Goal: Task Accomplishment & Management: Complete application form

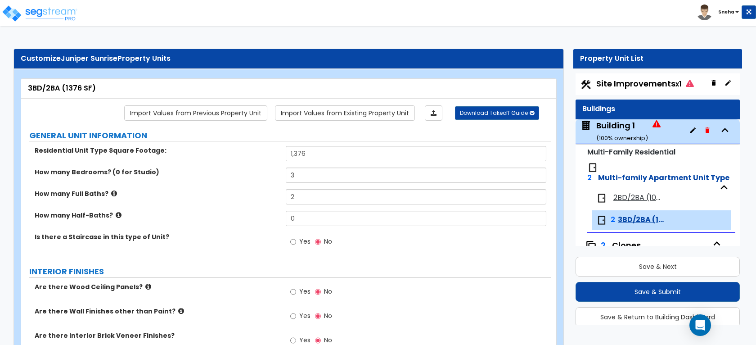
select select "1"
select select "3"
select select "5"
select select "3"
select select "2"
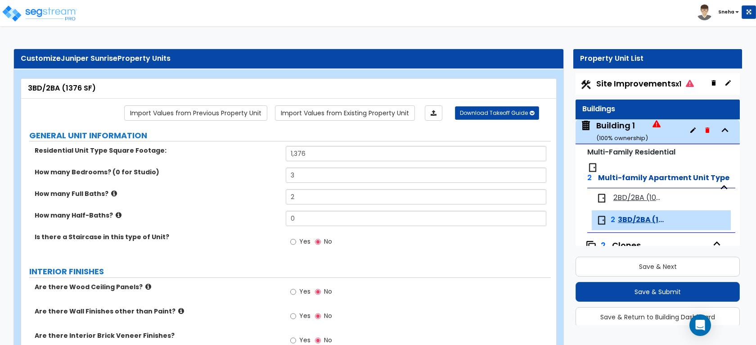
select select "3"
select select "1"
select select "2"
select select "1"
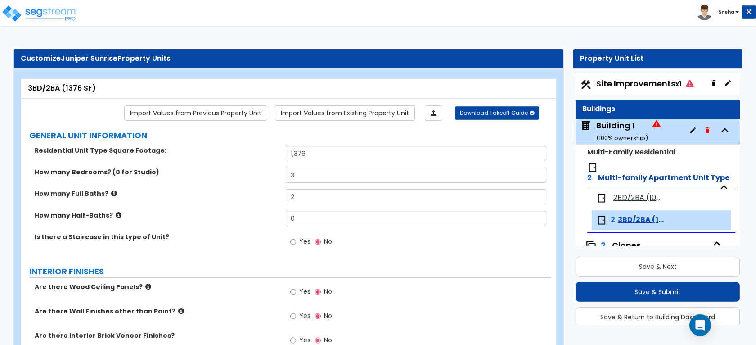
select select "3"
select select "1"
select select "2"
select select "1"
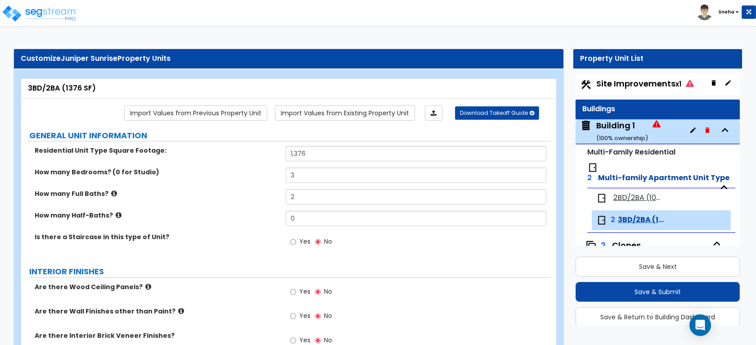
select select "1"
select select "3"
select select "2"
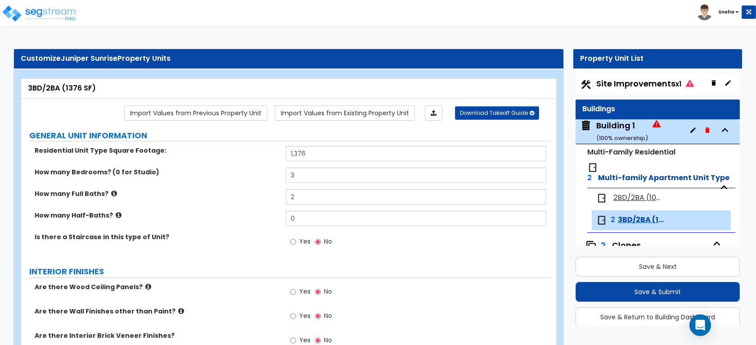
select select "1"
select select "2"
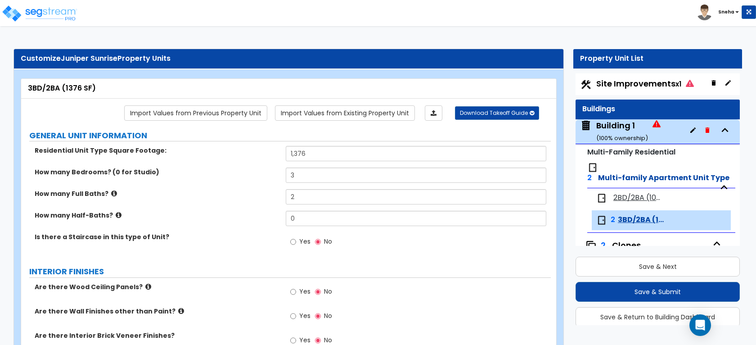
select select "2"
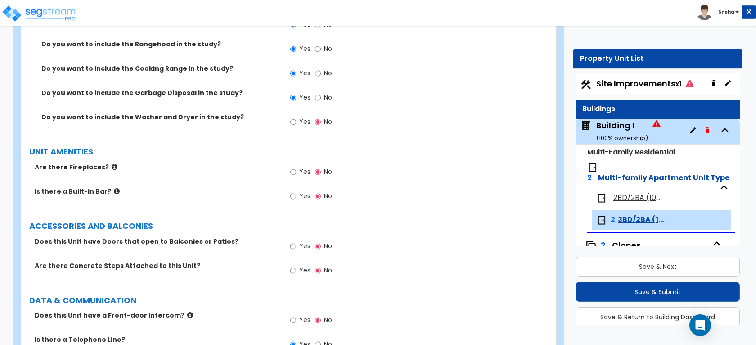
scroll to position [136, 0]
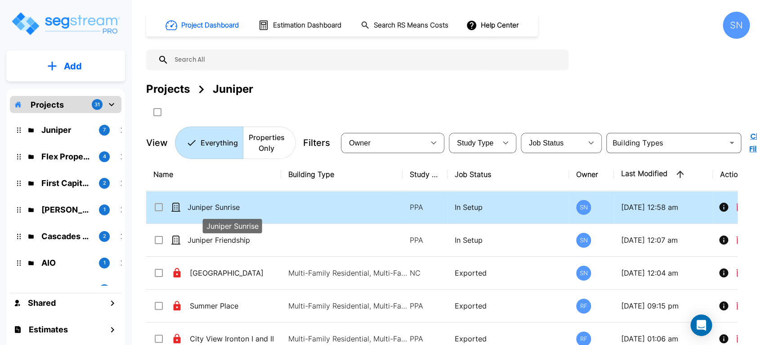
click at [225, 206] on p "Juniper Sunrise" at bounding box center [233, 207] width 90 height 11
checkbox input "true"
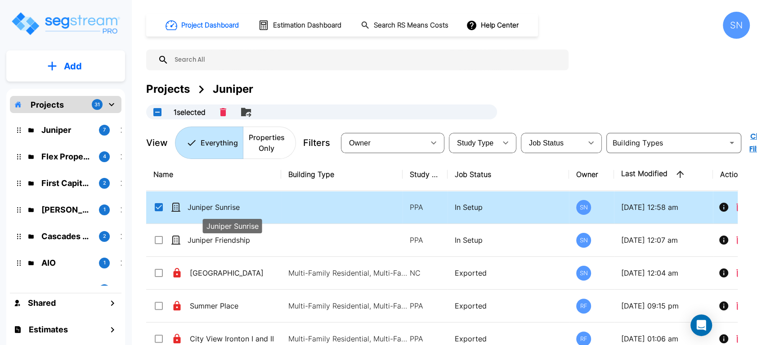
click at [225, 206] on p "Juniper Sunrise" at bounding box center [233, 207] width 90 height 11
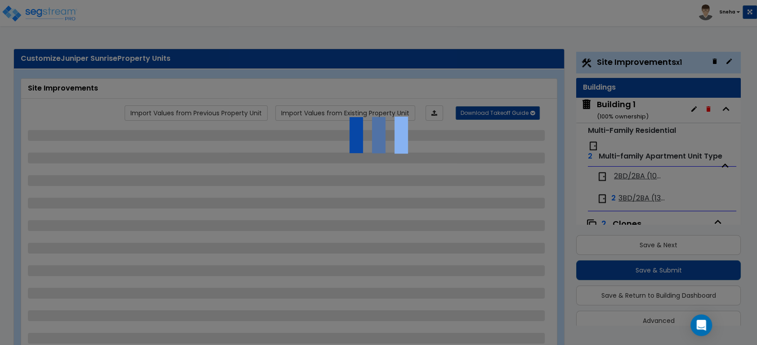
scroll to position [24, 0]
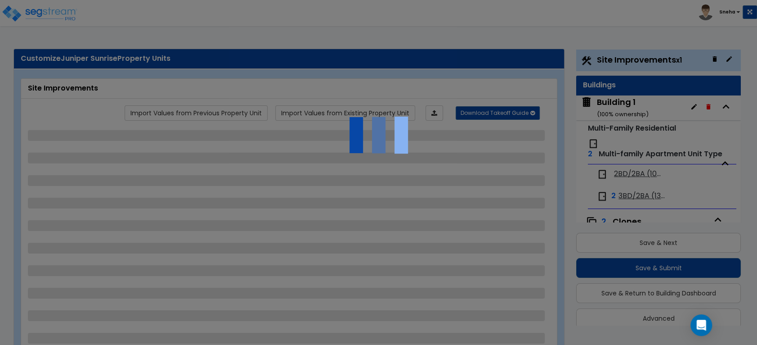
click at [644, 173] on div at bounding box center [378, 172] width 757 height 345
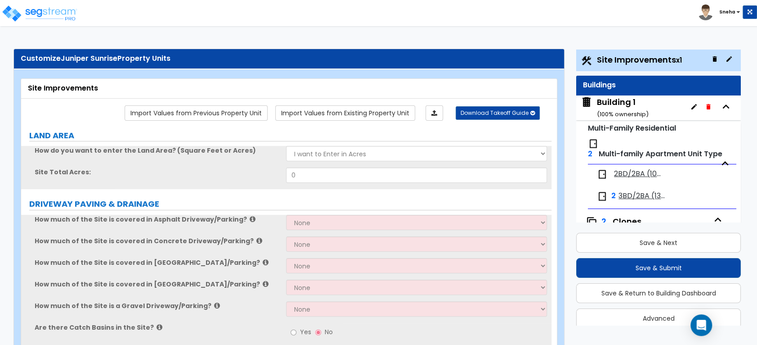
click at [644, 173] on span "2BD/2BA (1085 SF)" at bounding box center [637, 174] width 47 height 10
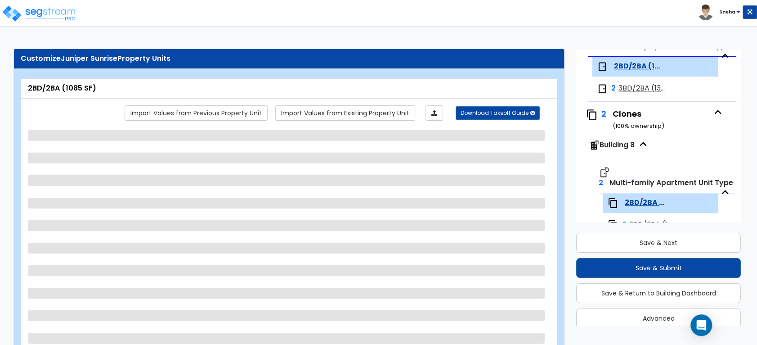
scroll to position [114, 0]
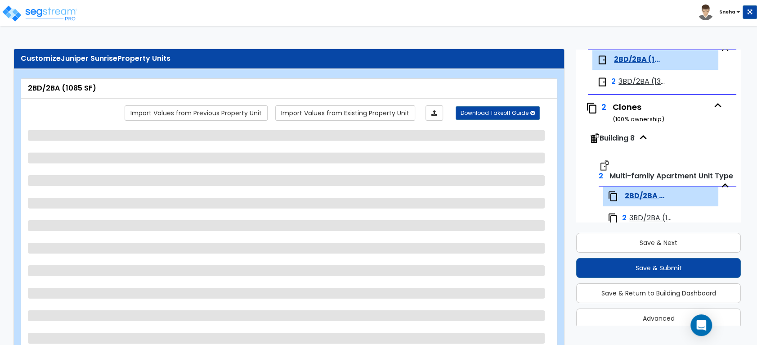
select select "1"
select select "3"
select select "5"
select select "3"
select select "2"
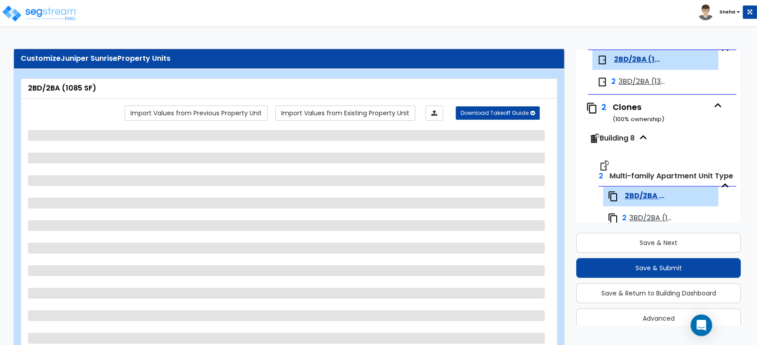
select select "3"
select select "1"
select select "2"
select select "1"
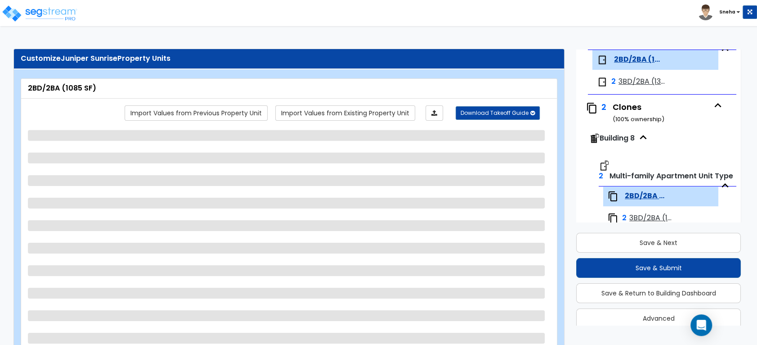
select select "3"
select select "1"
select select "2"
select select "1"
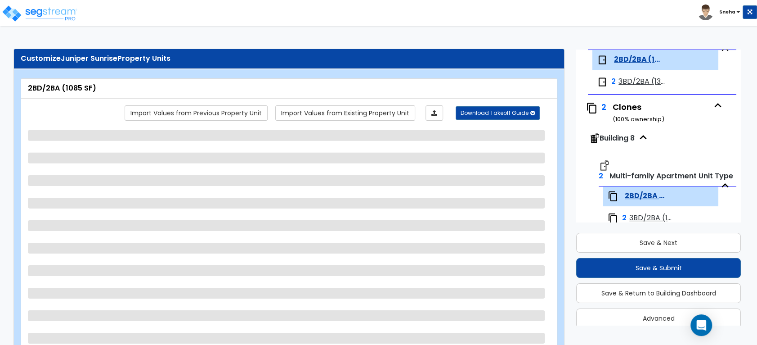
select select "1"
select select "3"
select select "2"
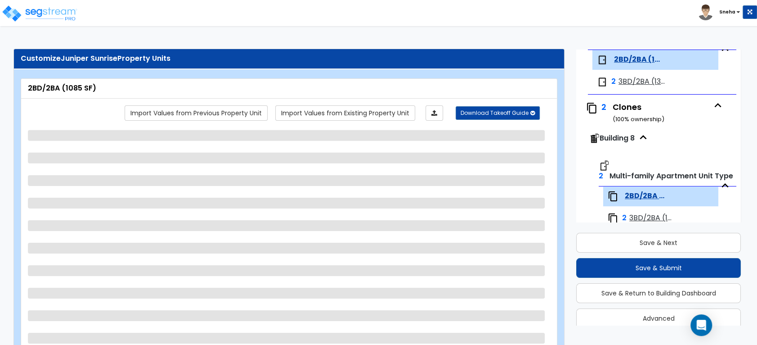
select select "1"
select select "2"
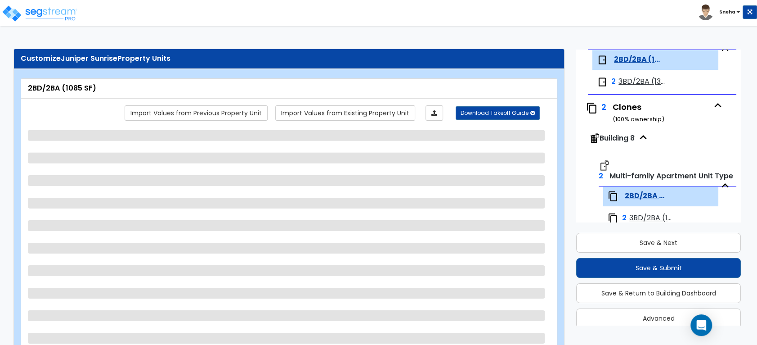
select select "2"
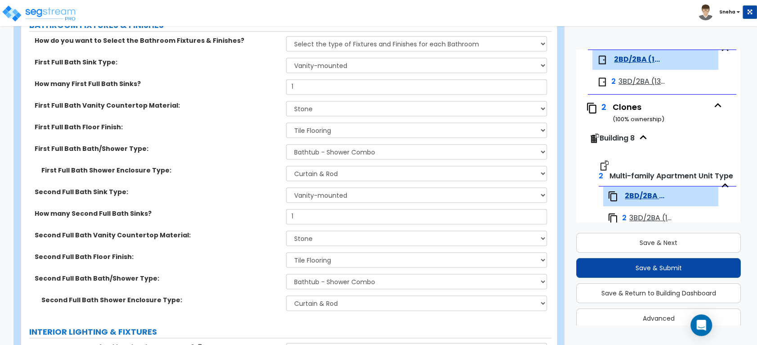
scroll to position [900, 0]
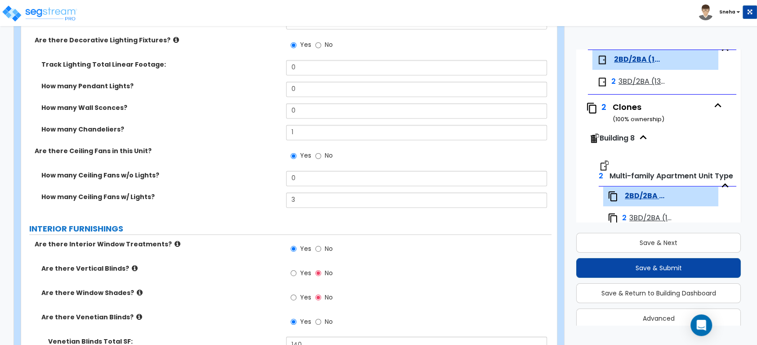
click at [626, 82] on span "3BD/2BA (1376 SF)" at bounding box center [644, 82] width 50 height 10
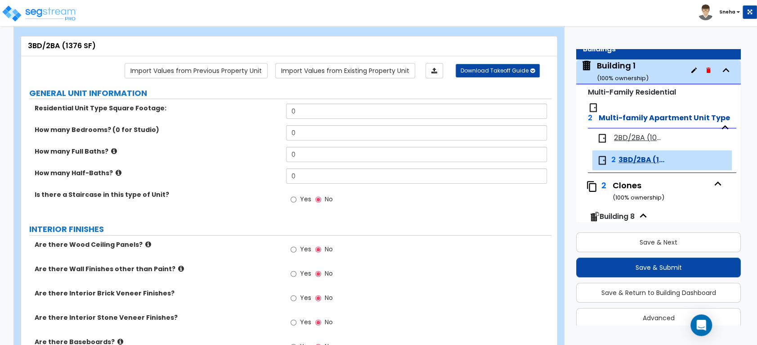
scroll to position [0, 0]
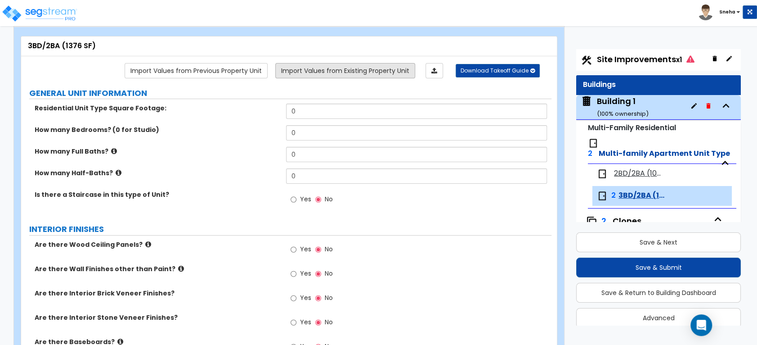
click at [335, 69] on link "Import Values from Existing Property Unit" at bounding box center [345, 70] width 140 height 15
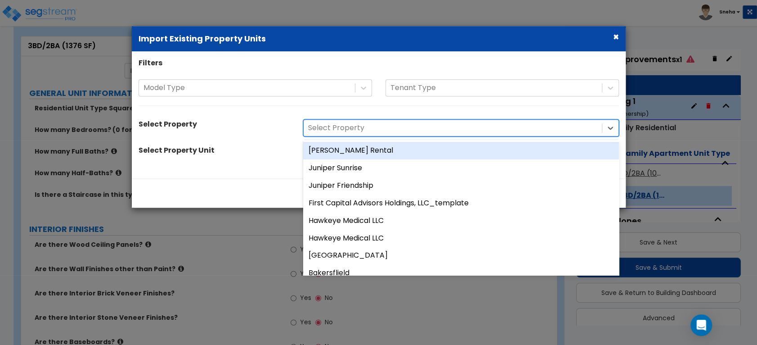
click at [345, 126] on div at bounding box center [452, 128] width 289 height 12
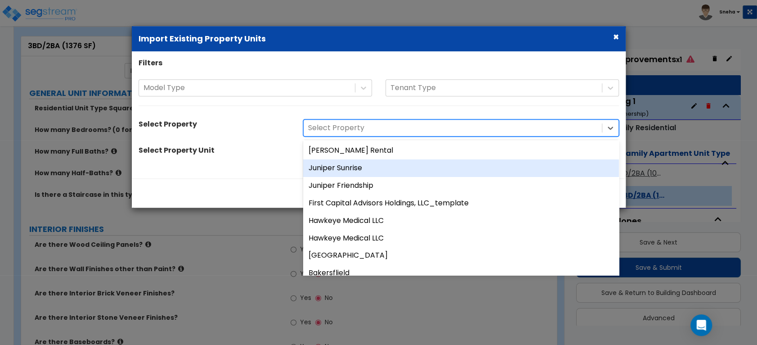
click at [348, 165] on div "Juniper Sunrise" at bounding box center [461, 168] width 316 height 18
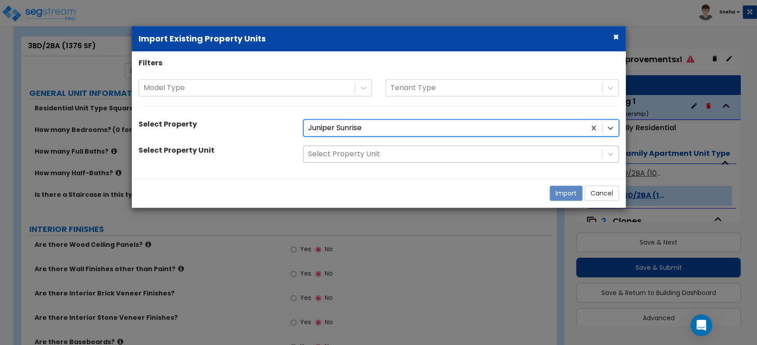
click at [348, 158] on div at bounding box center [452, 154] width 289 height 12
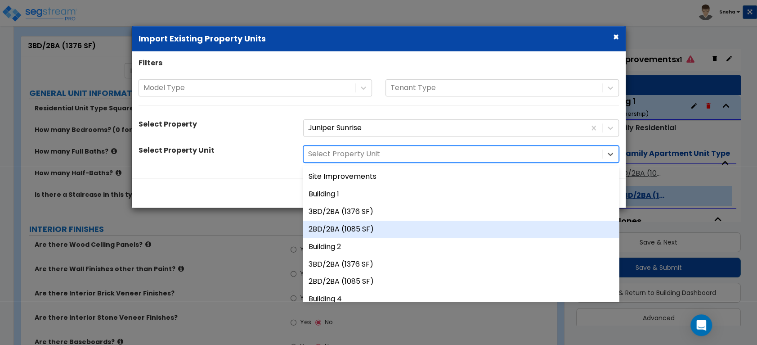
click at [343, 230] on div "2BD/2BA (1085 SF)" at bounding box center [461, 230] width 316 height 18
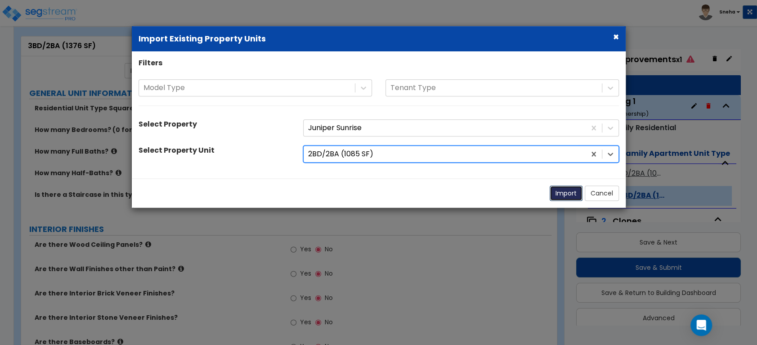
click at [568, 197] on button "Import" at bounding box center [566, 193] width 33 height 15
type input "1085"
type input "2"
radio input "true"
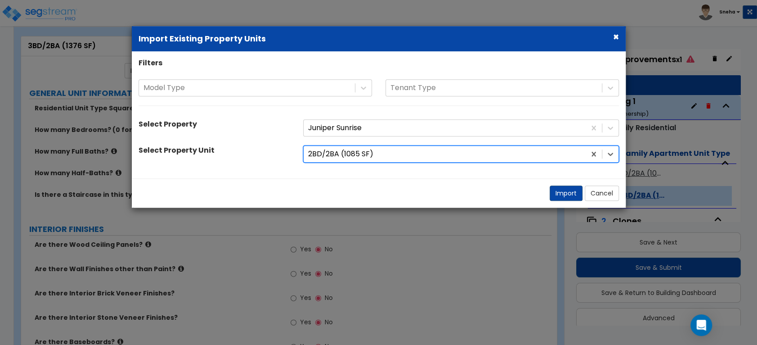
select select "3"
select select "2"
select select "1"
radio input "true"
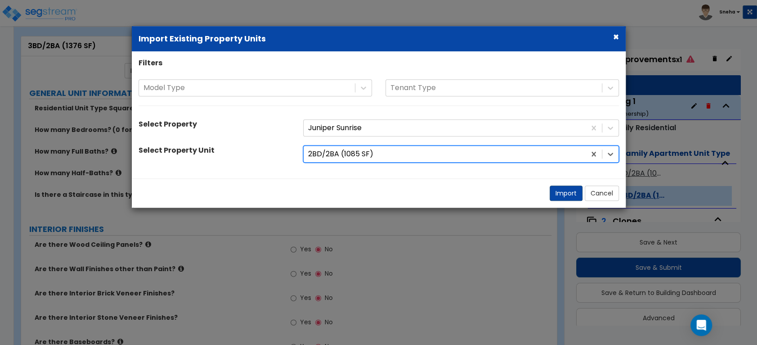
radio input "true"
type input "2"
select select "3"
type input "12"
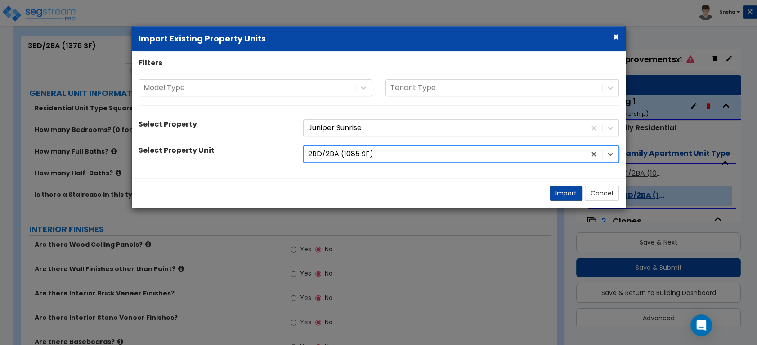
type input "12"
select select "2"
select select "1"
radio input "true"
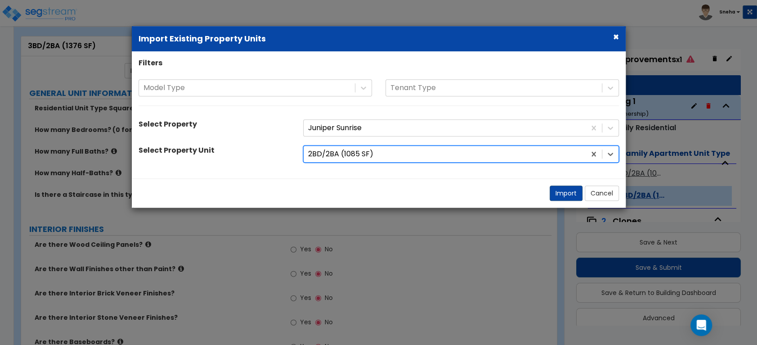
radio input "true"
select select "2"
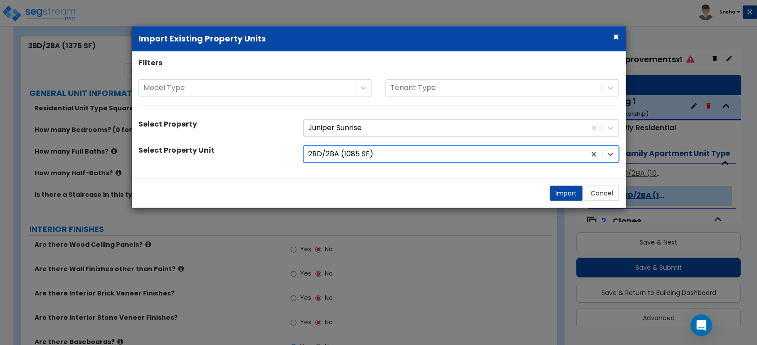
select select "5"
select select "1"
select select "3"
select select "1"
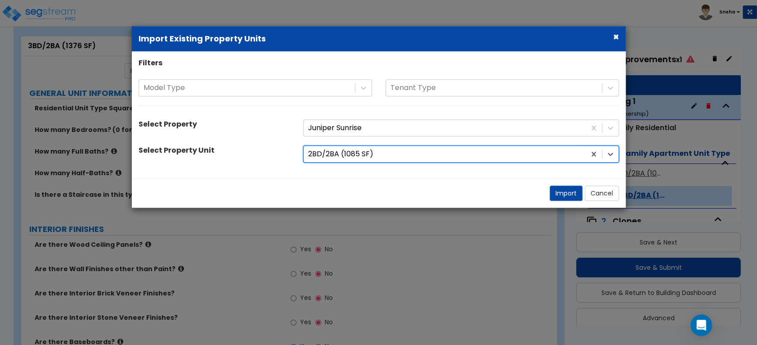
select select "2"
select select "3"
select select "1"
select select "2"
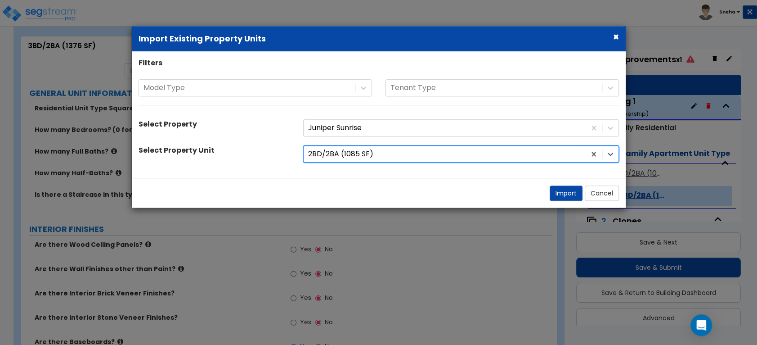
select select "1"
select select "3"
select select "1"
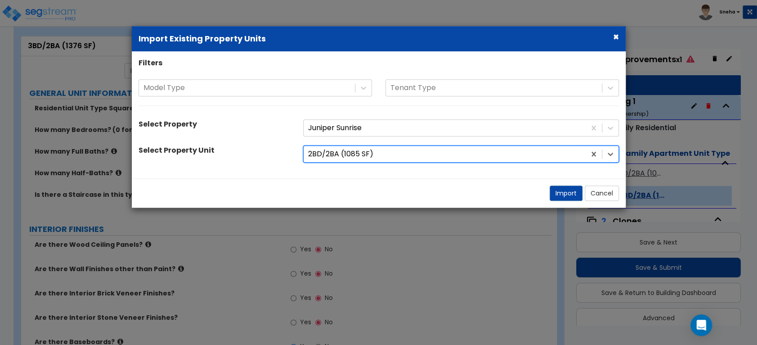
select select "2"
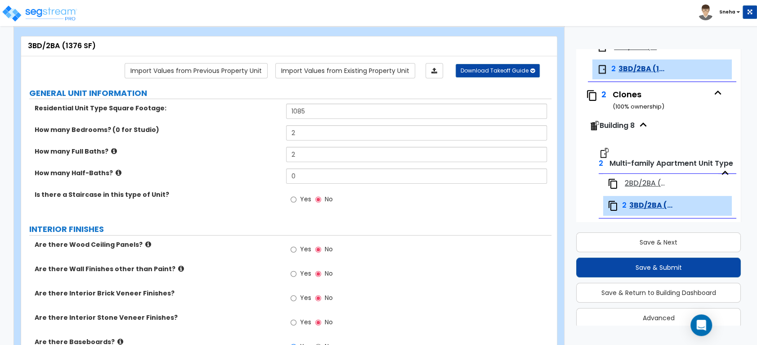
scroll to position [136, 0]
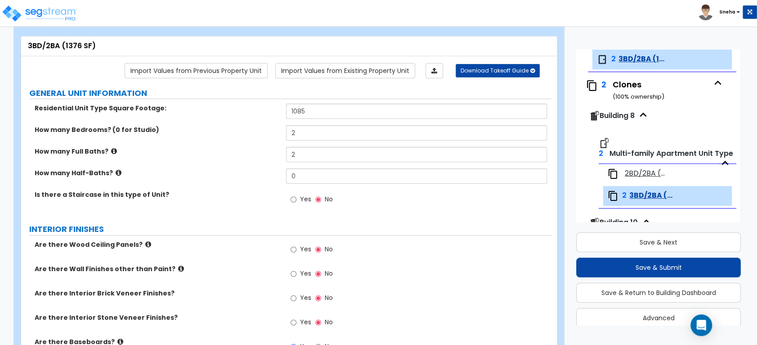
drag, startPoint x: 274, startPoint y: 110, endPoint x: 265, endPoint y: 111, distance: 9.0
click at [265, 111] on label "Residential Unit Type Square Footage:" at bounding box center [157, 108] width 245 height 9
drag, startPoint x: 320, startPoint y: 110, endPoint x: 229, endPoint y: 120, distance: 91.8
click at [229, 120] on div "Residential Unit Type Square Footage: 1085" at bounding box center [286, 115] width 531 height 22
type input "1,376"
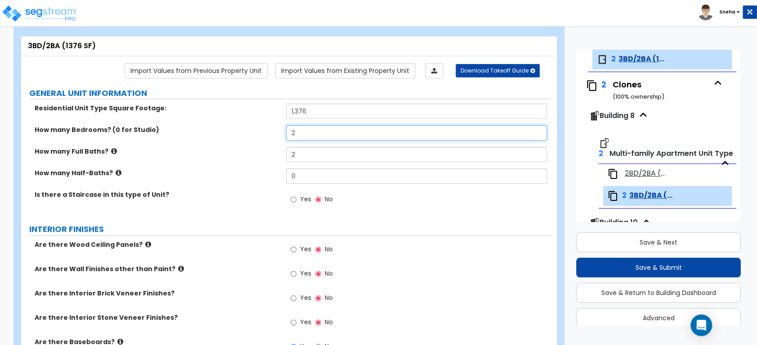
drag, startPoint x: 301, startPoint y: 133, endPoint x: 252, endPoint y: 144, distance: 50.4
click at [252, 144] on div "How many Bedrooms? (0 for Studio) 2" at bounding box center [286, 136] width 531 height 22
type input "3"
click at [245, 143] on div "How many Bedrooms? (0 for Studio) 3" at bounding box center [286, 136] width 531 height 22
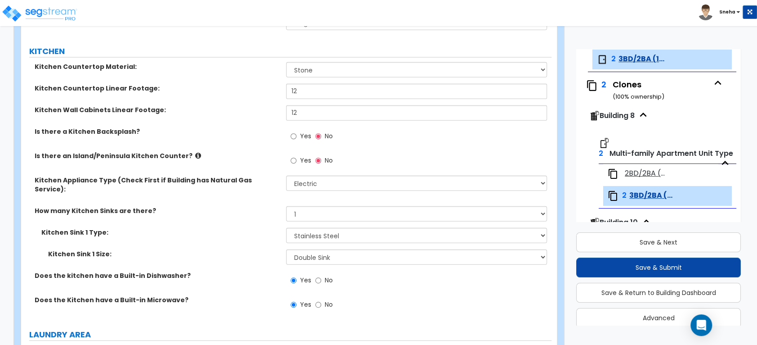
scroll to position [1142, 0]
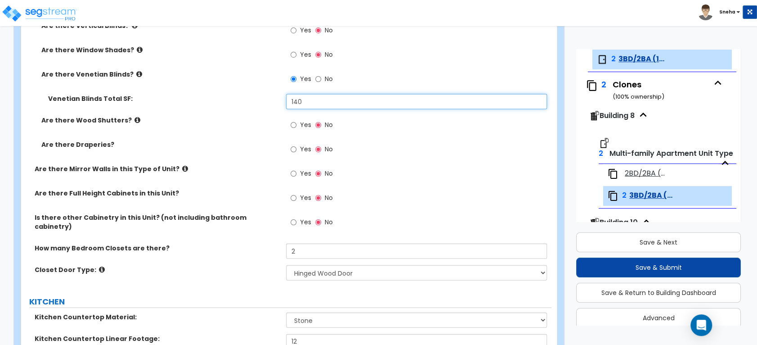
drag, startPoint x: 306, startPoint y: 101, endPoint x: 252, endPoint y: 105, distance: 55.0
click at [252, 105] on div "Venetian Blinds Total SF: 140" at bounding box center [286, 105] width 531 height 22
type input "156"
click at [252, 105] on div "Venetian Blinds Total SF: 156" at bounding box center [286, 105] width 531 height 22
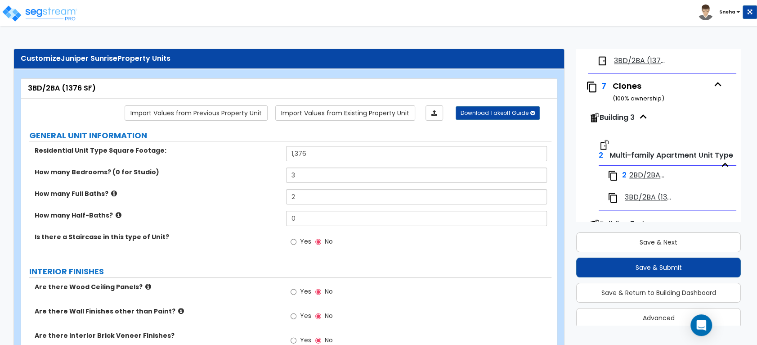
scroll to position [500, 0]
click at [644, 171] on span "2BD/2BA (1085 SF)" at bounding box center [648, 176] width 37 height 10
click at [640, 175] on span "2BD/2BA (1085 SF)" at bounding box center [648, 176] width 37 height 10
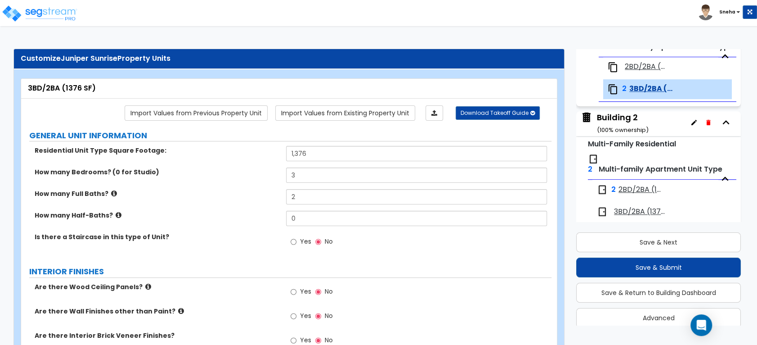
click at [634, 188] on span "2BD/2BA (1085 SF)" at bounding box center [640, 190] width 43 height 10
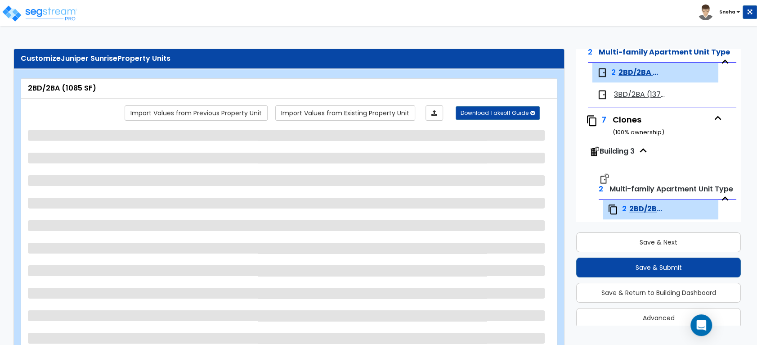
scroll to position [479, 0]
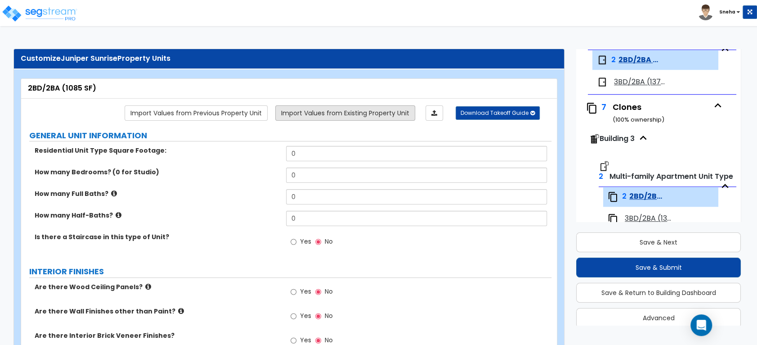
click at [328, 109] on link "Import Values from Existing Property Unit" at bounding box center [345, 112] width 140 height 15
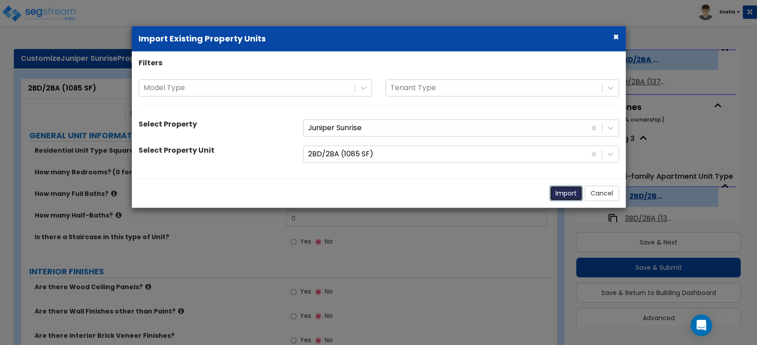
click at [559, 199] on button "Import" at bounding box center [566, 193] width 33 height 15
type input "1085"
type input "2"
radio input "true"
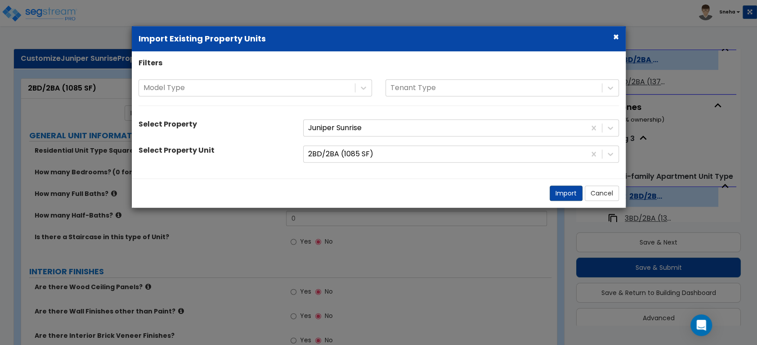
select select "3"
select select "2"
select select "1"
radio input "true"
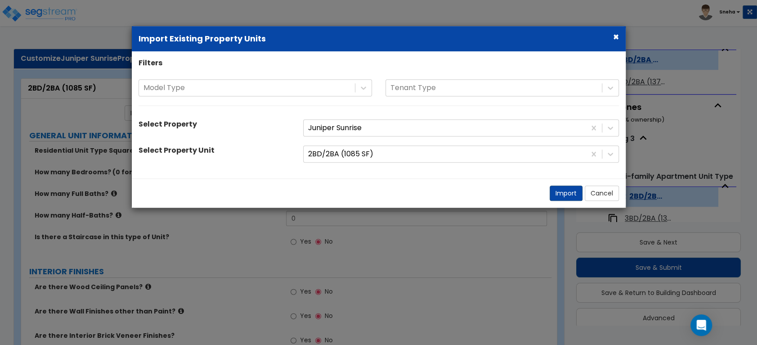
radio input "true"
type input "2"
select select "3"
type input "12"
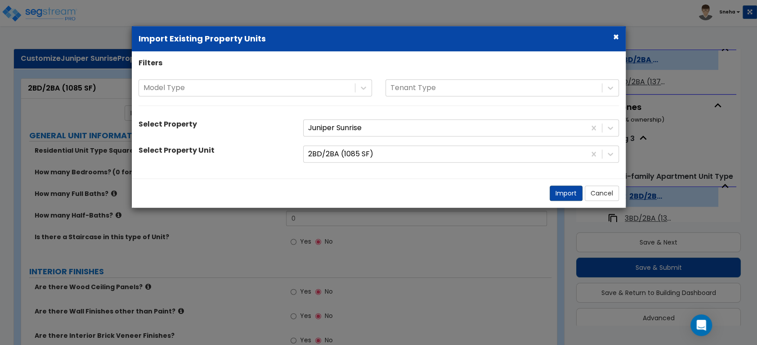
type input "12"
select select "2"
select select "1"
radio input "true"
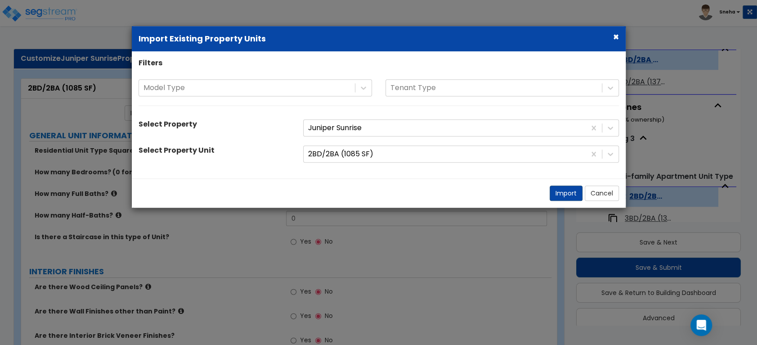
radio input "true"
select select "2"
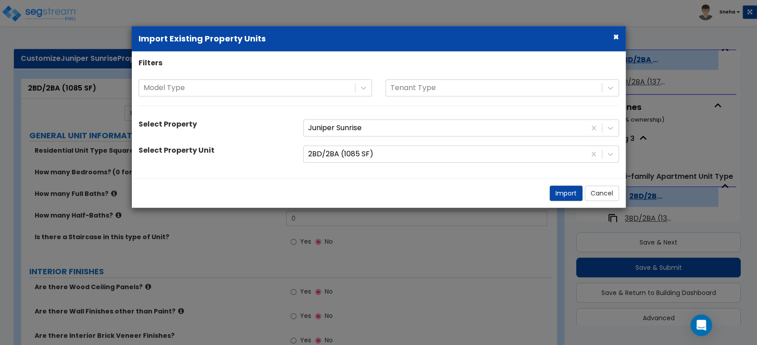
select select "5"
select select "1"
select select "3"
select select "1"
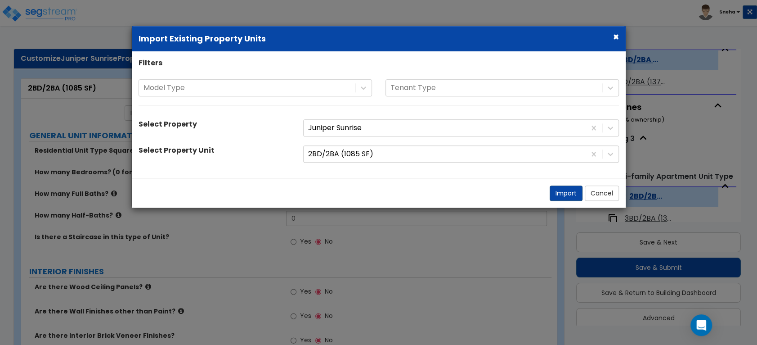
select select "2"
select select "3"
select select "1"
select select "2"
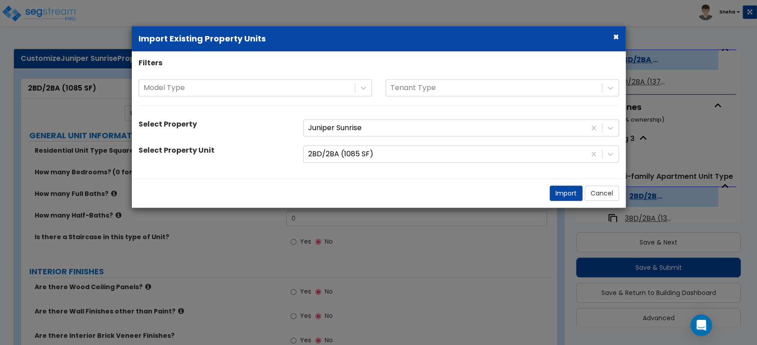
select select "1"
select select "3"
select select "1"
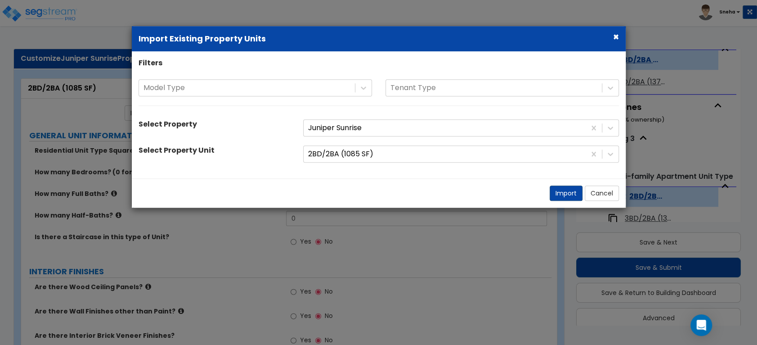
select select "2"
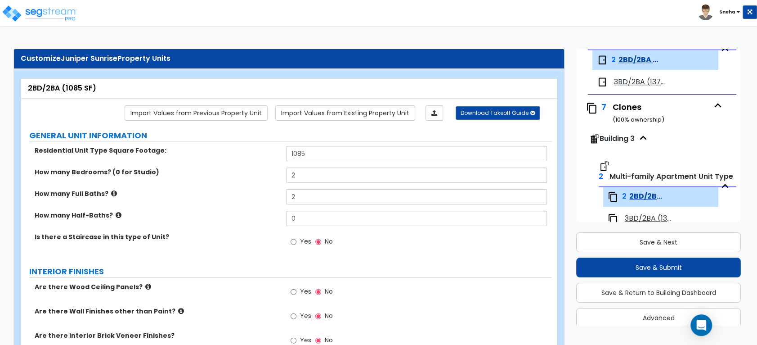
click at [638, 81] on span "3BD/2BA (1376 SF)" at bounding box center [641, 82] width 54 height 10
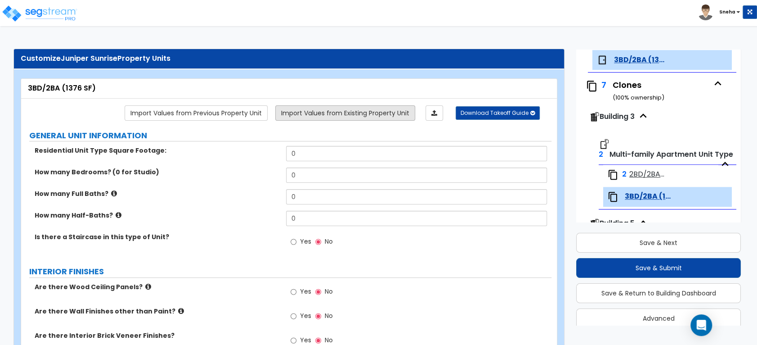
click at [328, 115] on link "Import Values from Existing Property Unit" at bounding box center [345, 112] width 140 height 15
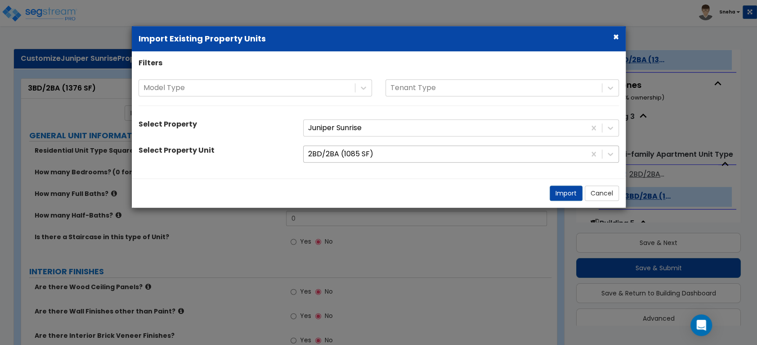
click at [335, 152] on div at bounding box center [444, 154] width 273 height 12
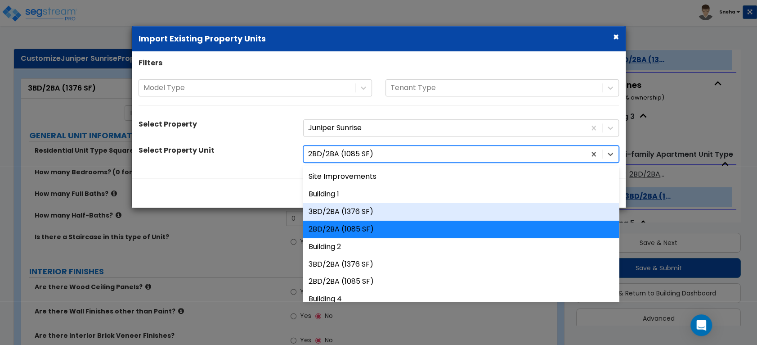
click at [349, 211] on div "3BD/2BA (1376 SF)" at bounding box center [461, 212] width 316 height 18
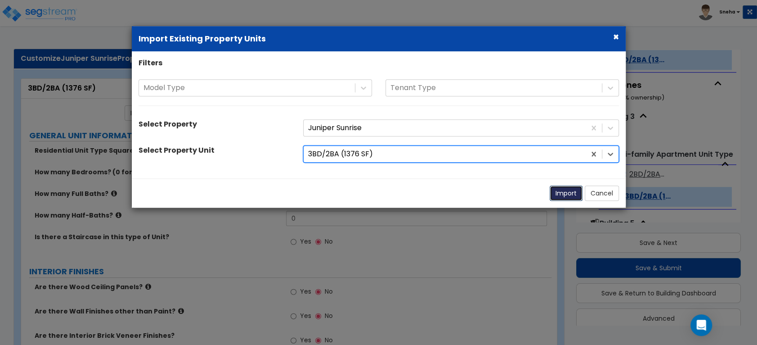
click at [561, 194] on button "Import" at bounding box center [566, 193] width 33 height 15
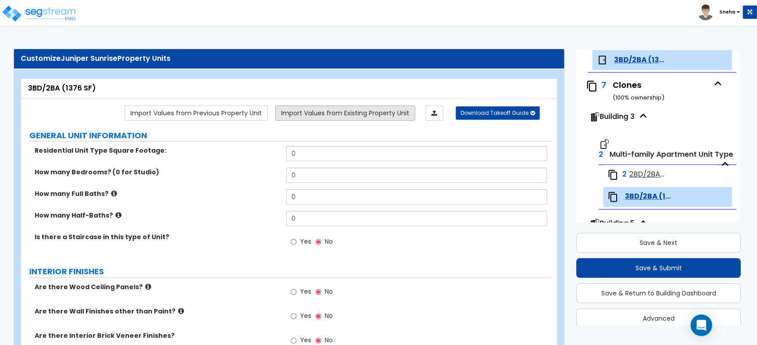
click at [378, 116] on link "Import Values from Existing Property Unit" at bounding box center [345, 112] width 140 height 15
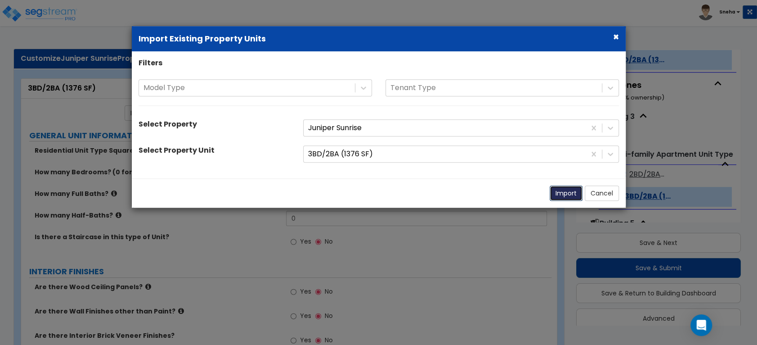
click at [577, 195] on button "Import" at bounding box center [566, 193] width 33 height 15
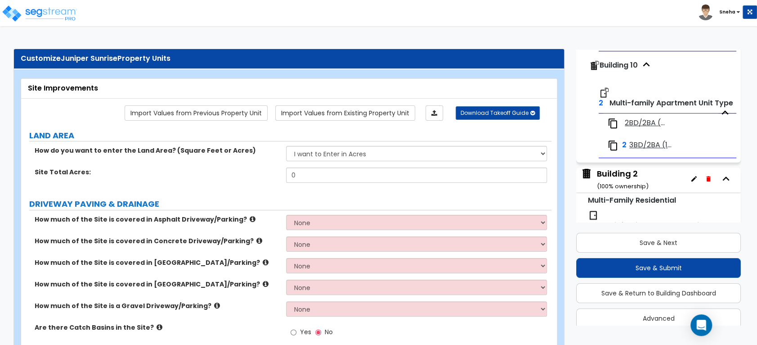
scroll to position [350, 0]
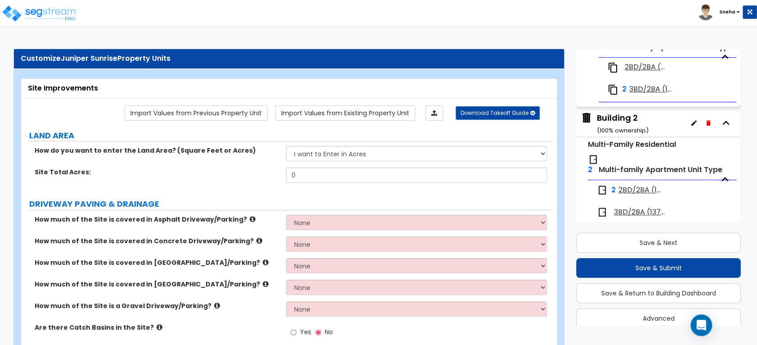
click at [635, 186] on span "2BD/2BA (1085 SF)" at bounding box center [640, 190] width 43 height 10
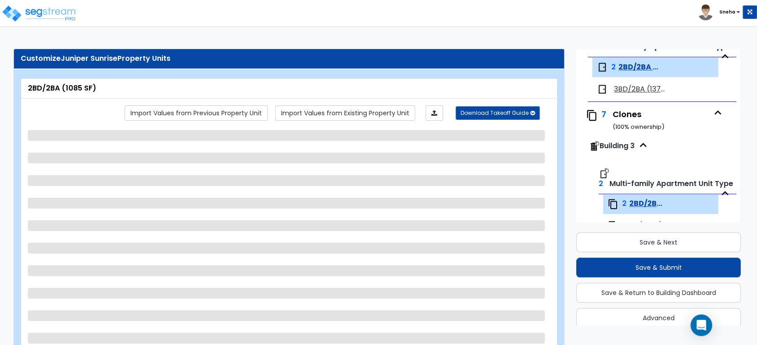
scroll to position [479, 0]
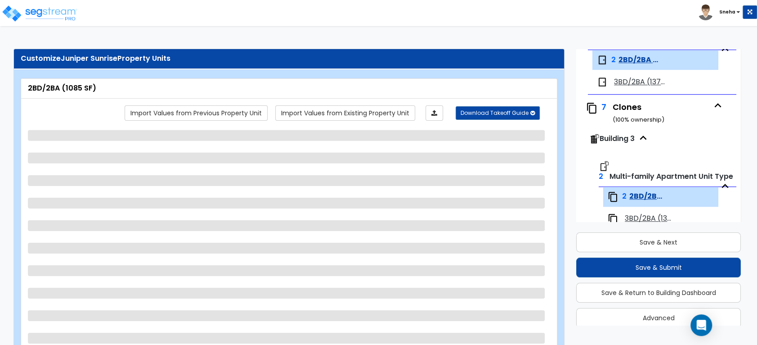
select select "1"
select select "3"
select select "5"
select select "3"
select select "2"
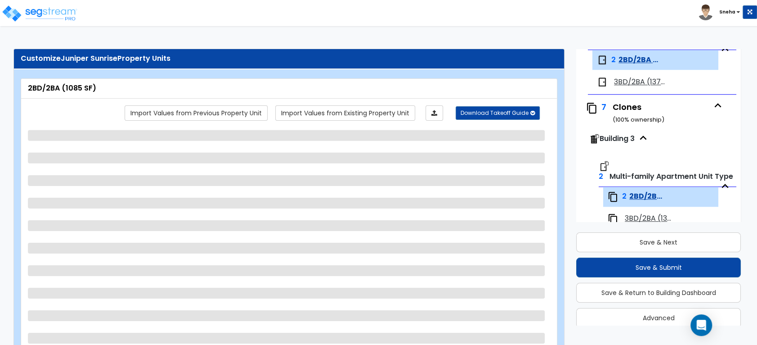
select select "3"
select select "1"
select select "2"
select select "1"
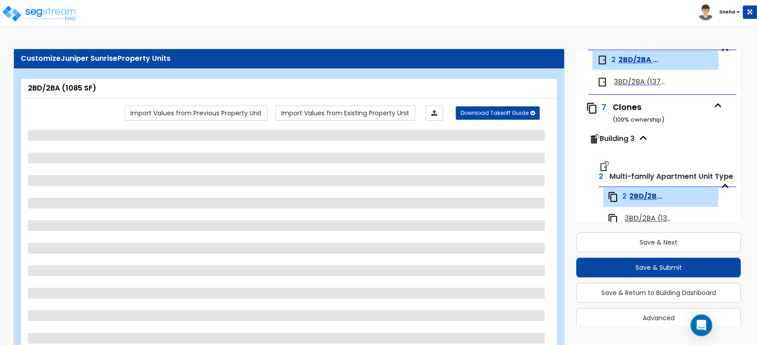
select select "3"
select select "1"
select select "2"
select select "1"
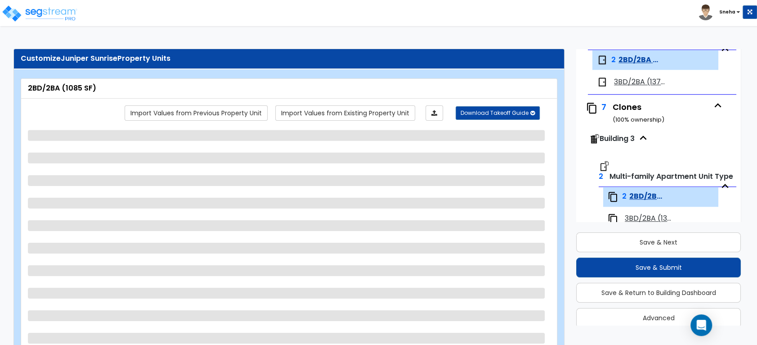
select select "1"
select select "3"
select select "2"
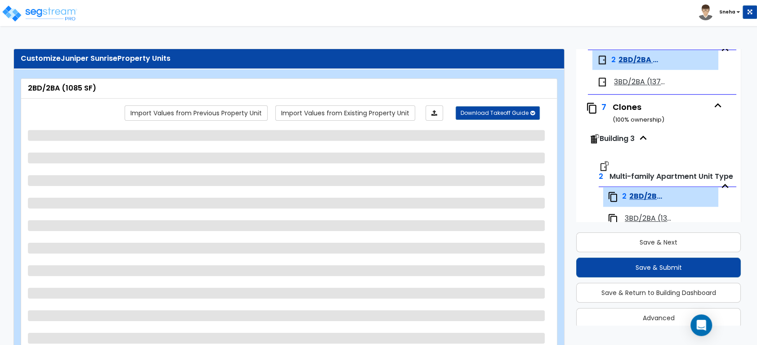
select select "1"
select select "2"
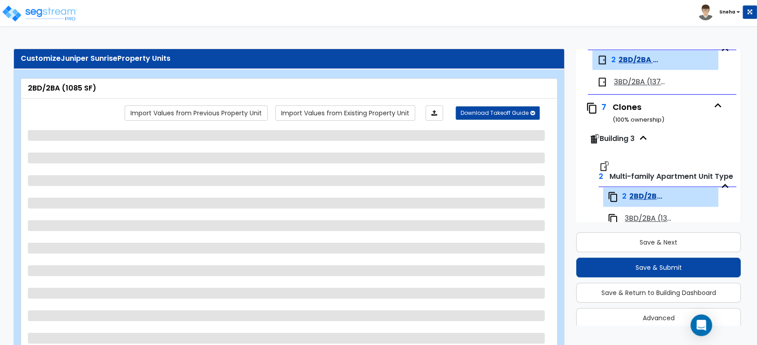
select select "2"
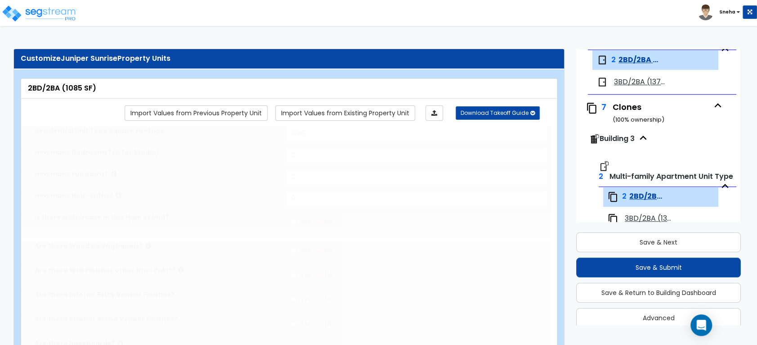
type input "3"
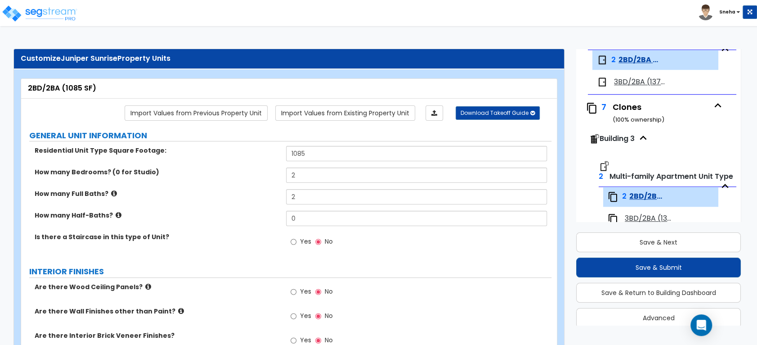
click at [637, 217] on span "3BD/2BA (1376 SF)" at bounding box center [649, 218] width 49 height 10
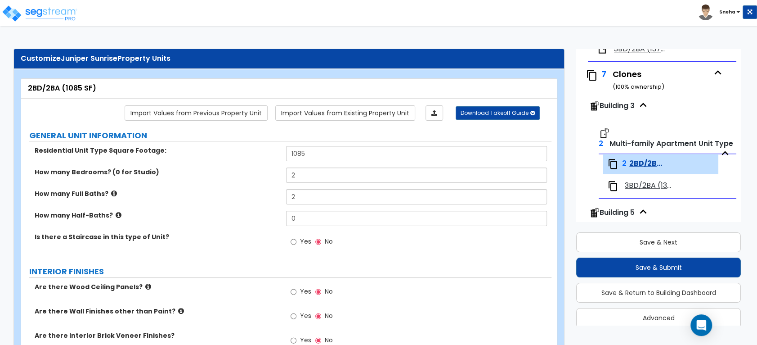
scroll to position [529, 0]
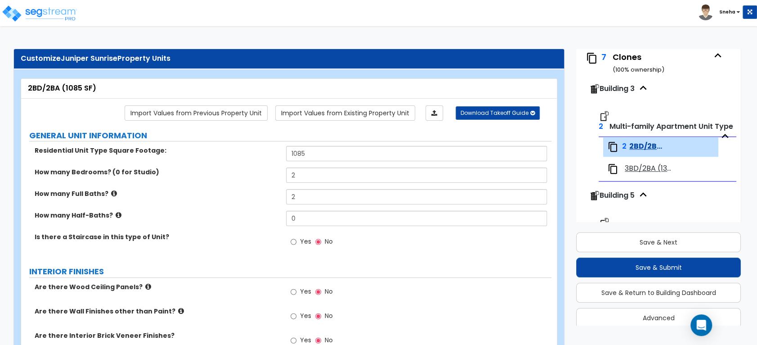
click at [637, 168] on span "3BD/2BA (1376 SF)" at bounding box center [649, 168] width 49 height 10
click at [623, 170] on div "3BD/2BA (1376 SF)" at bounding box center [641, 168] width 66 height 11
click at [643, 166] on span "3BD/2BA (1376 SF)" at bounding box center [649, 168] width 49 height 10
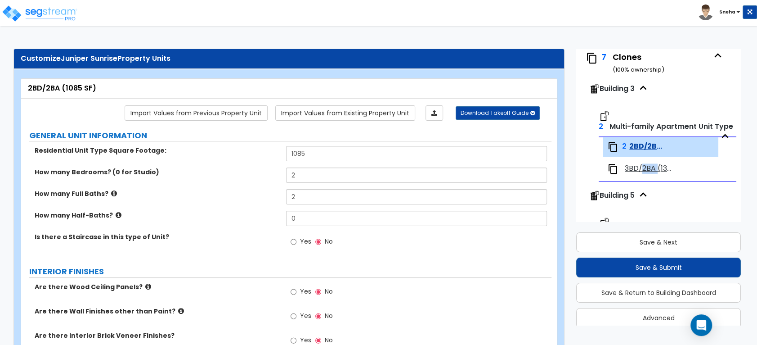
click at [643, 166] on span "3BD/2BA (1376 SF)" at bounding box center [649, 168] width 49 height 10
drag, startPoint x: 643, startPoint y: 166, endPoint x: 609, endPoint y: 164, distance: 33.8
click at [609, 164] on img at bounding box center [613, 168] width 11 height 11
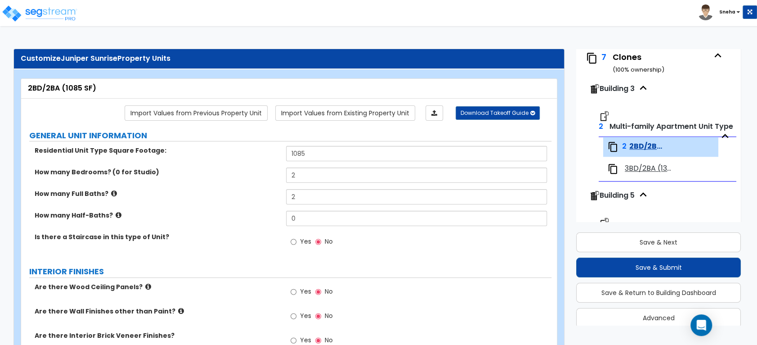
click at [624, 124] on span "Multi-family Apartment Unit Type" at bounding box center [672, 126] width 124 height 10
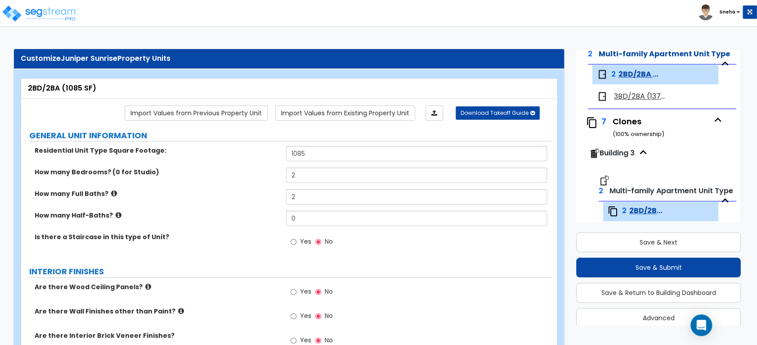
scroll to position [429, 0]
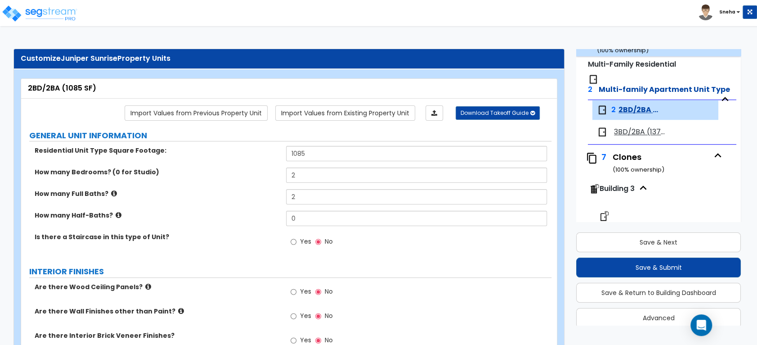
click at [634, 132] on span "3BD/2BA (1376 SF)" at bounding box center [641, 132] width 54 height 10
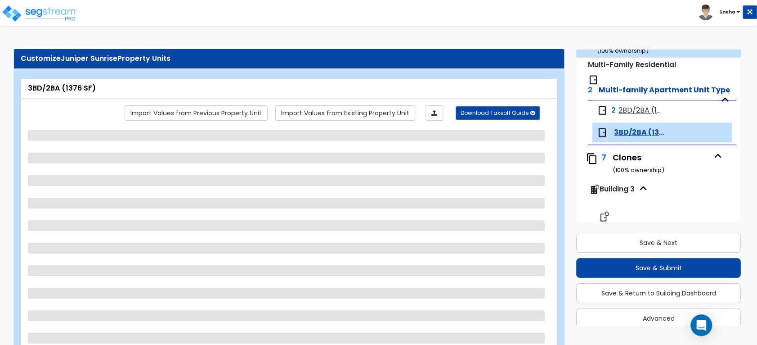
scroll to position [502, 0]
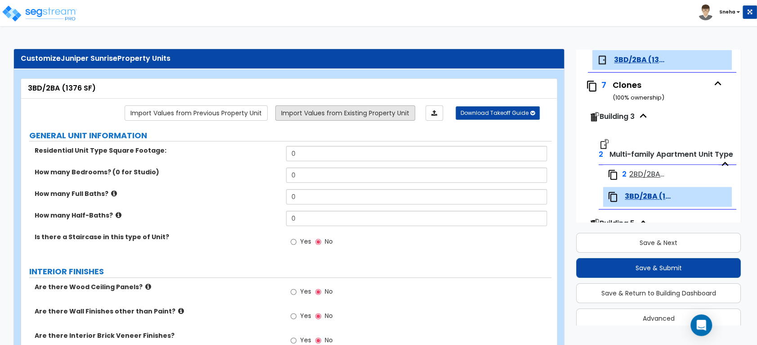
click at [329, 117] on link "Import Values from Existing Property Unit" at bounding box center [345, 112] width 140 height 15
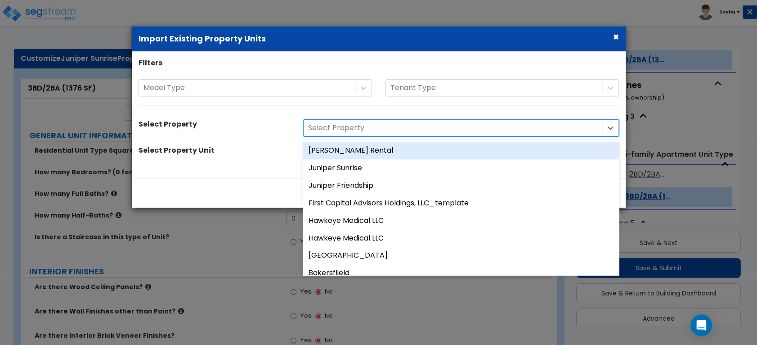
click at [338, 133] on div at bounding box center [452, 128] width 289 height 12
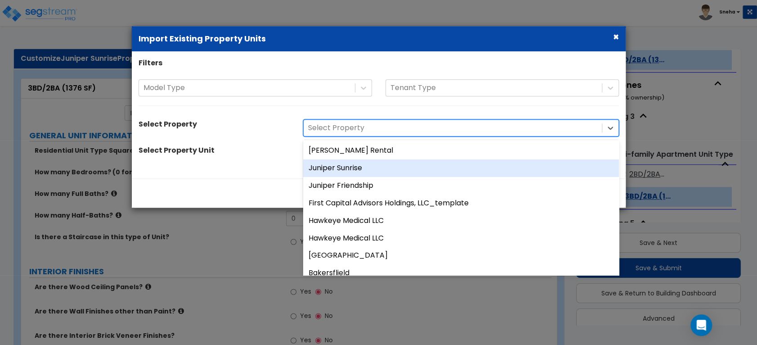
click at [335, 166] on div "Juniper Sunrise" at bounding box center [461, 168] width 316 height 18
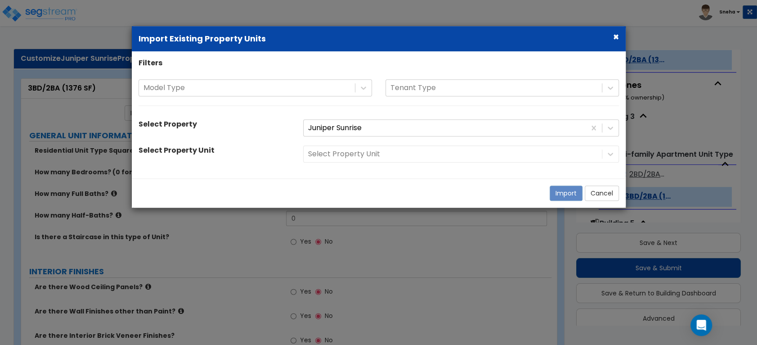
click at [334, 156] on div "Select Property Unit" at bounding box center [461, 154] width 329 height 17
click at [346, 156] on div at bounding box center [452, 154] width 289 height 12
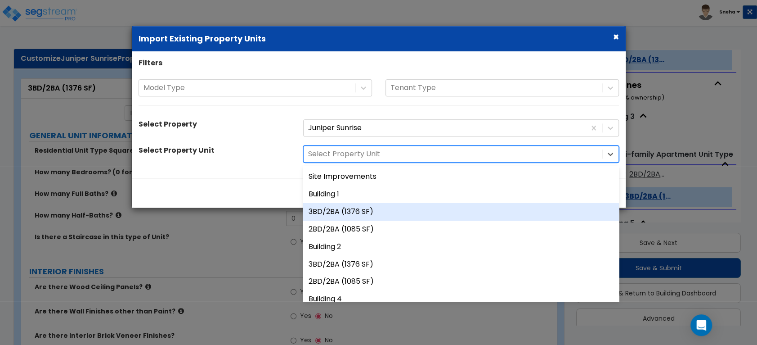
click at [344, 210] on div "3BD/2BA (1376 SF)" at bounding box center [461, 212] width 316 height 18
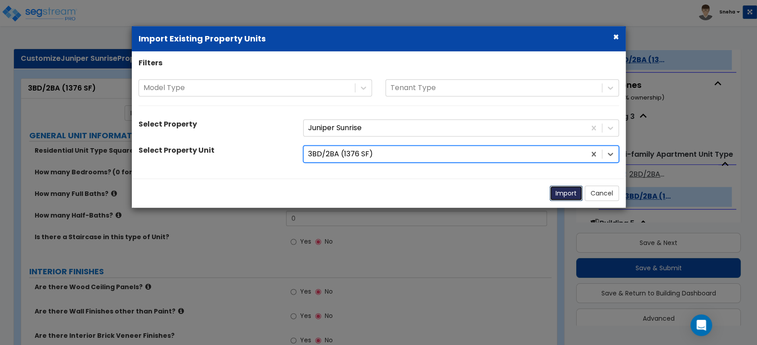
click at [563, 192] on button "Import" at bounding box center [566, 193] width 33 height 15
type input "1376"
type input "3"
type input "2"
radio input "true"
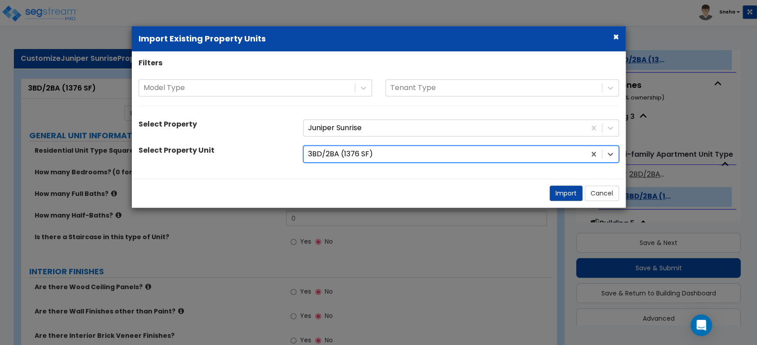
select select "3"
select select "2"
select select "1"
radio input "true"
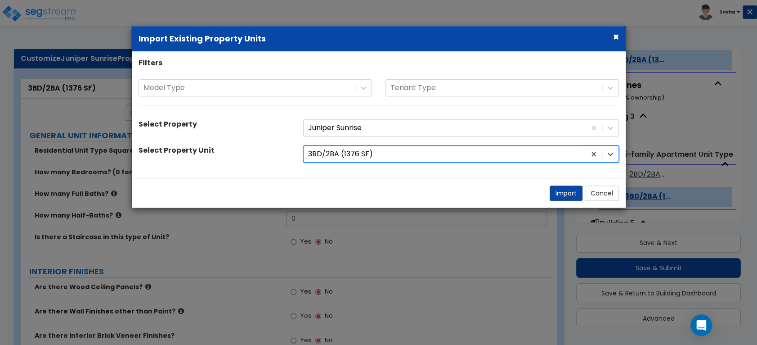
radio input "true"
type input "2"
select select "3"
type input "12"
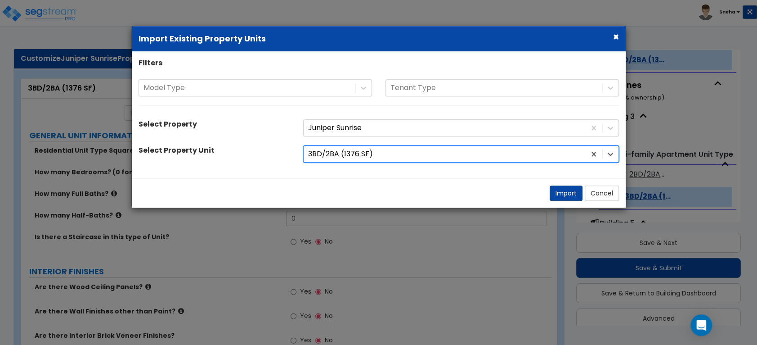
type input "12"
select select "2"
select select "1"
radio input "true"
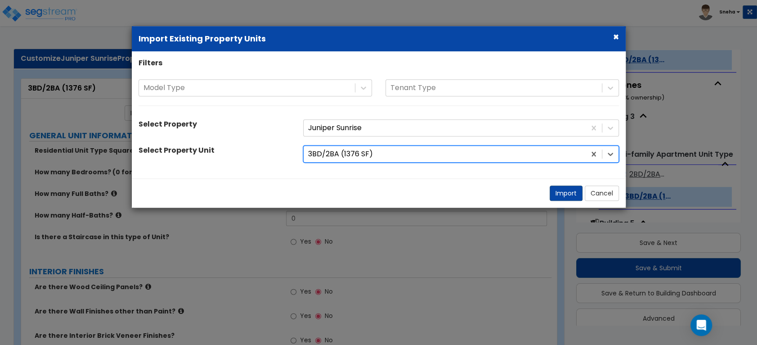
radio input "true"
select select "2"
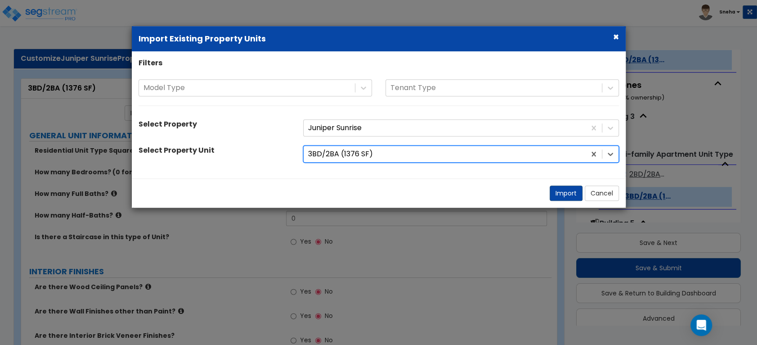
select select "5"
select select "1"
select select "3"
select select "1"
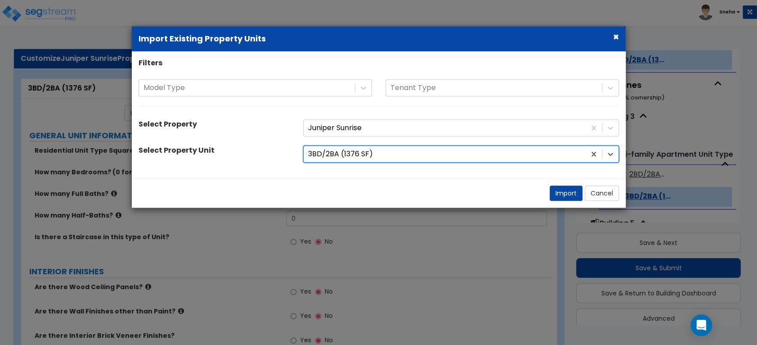
select select "2"
select select "3"
select select "1"
select select "2"
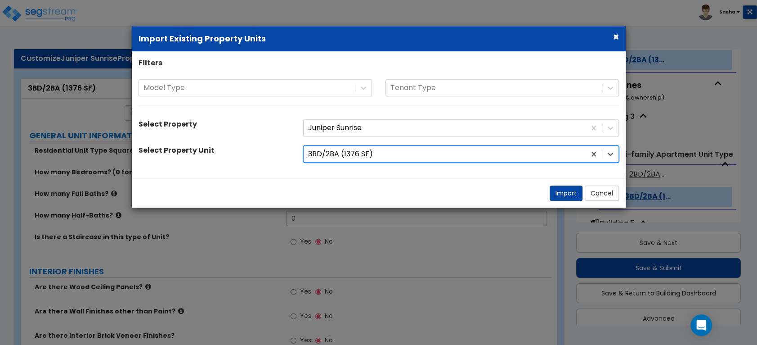
select select "1"
select select "3"
select select "1"
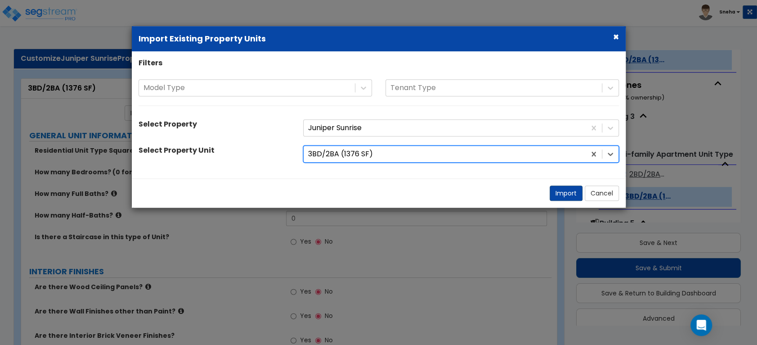
select select "2"
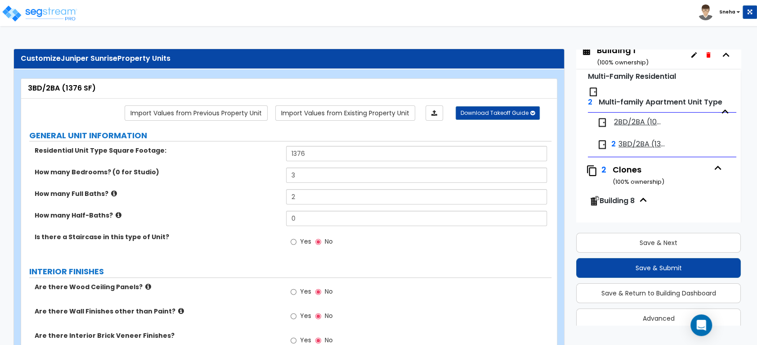
scroll to position [0, 0]
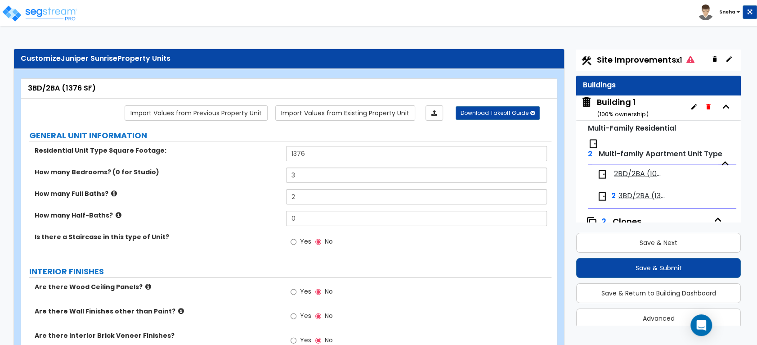
click at [628, 195] on span "3BD/2BA (1376 SF)" at bounding box center [644, 196] width 50 height 10
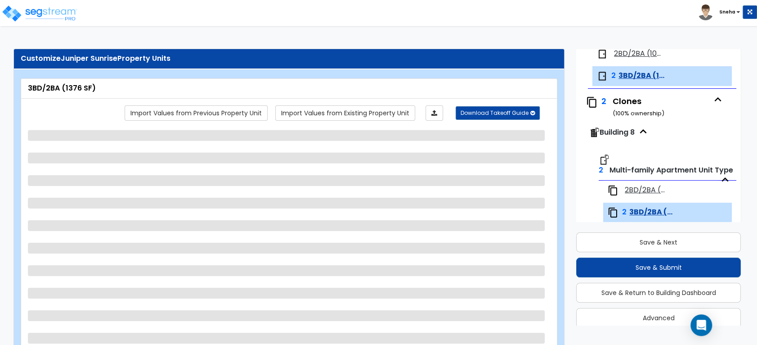
scroll to position [136, 0]
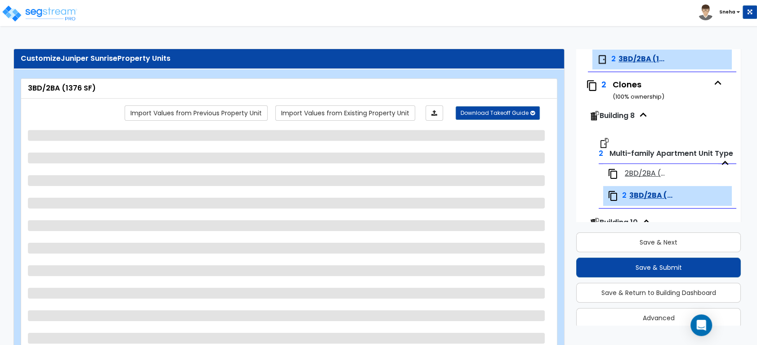
select select "1"
select select "3"
select select "5"
select select "3"
select select "2"
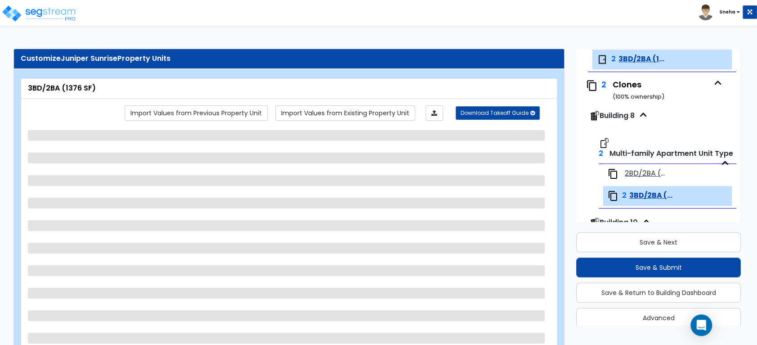
select select "3"
select select "1"
select select "2"
select select "1"
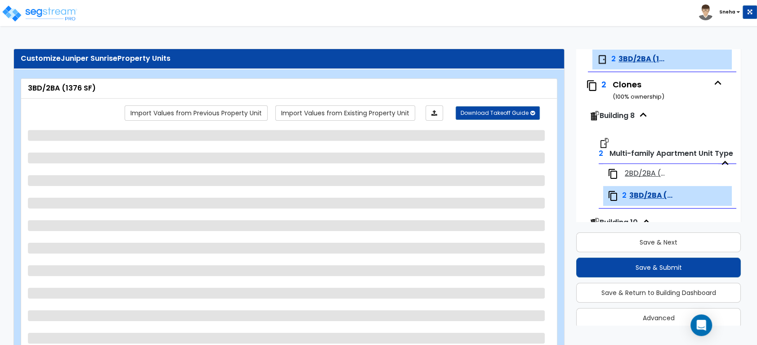
select select "3"
select select "1"
select select "2"
select select "1"
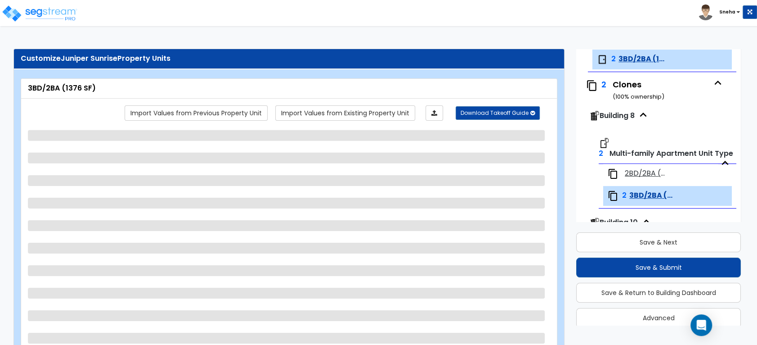
select select "1"
select select "3"
select select "2"
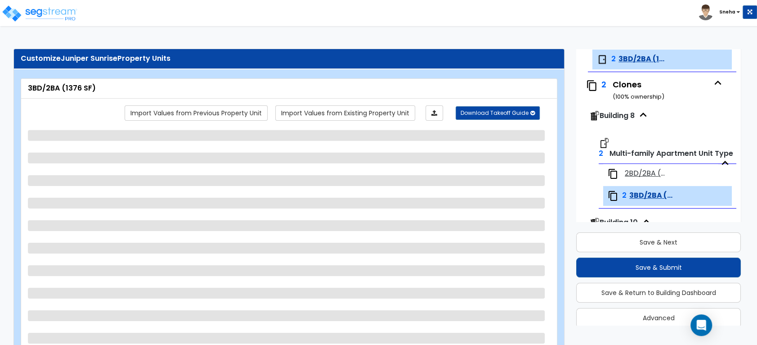
select select "1"
select select "2"
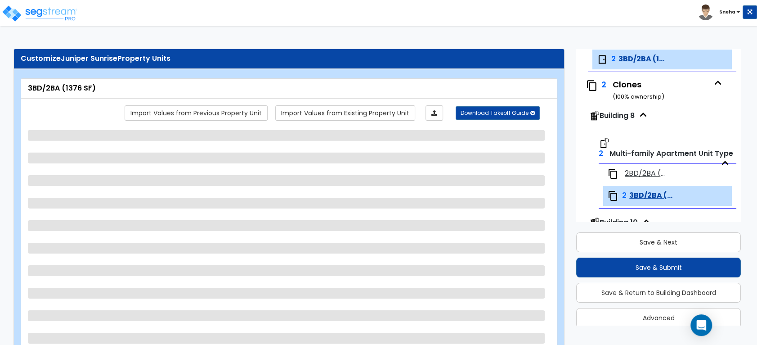
select select "2"
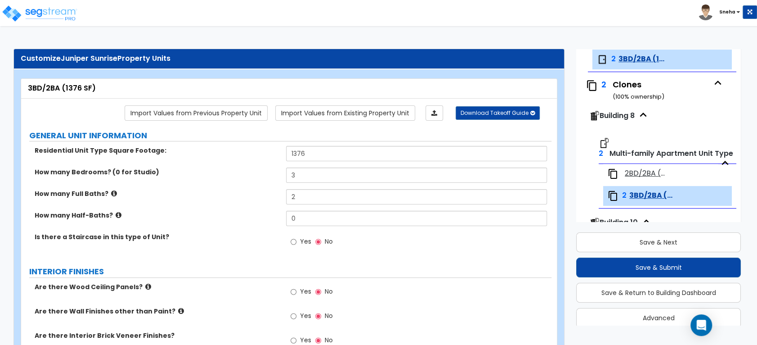
click at [304, 243] on span "Yes" at bounding box center [305, 241] width 11 height 9
click at [297, 243] on input "Yes" at bounding box center [294, 242] width 6 height 10
radio input "true"
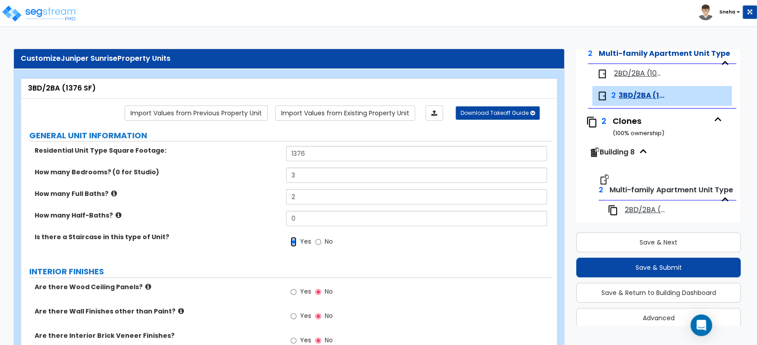
scroll to position [300, 0]
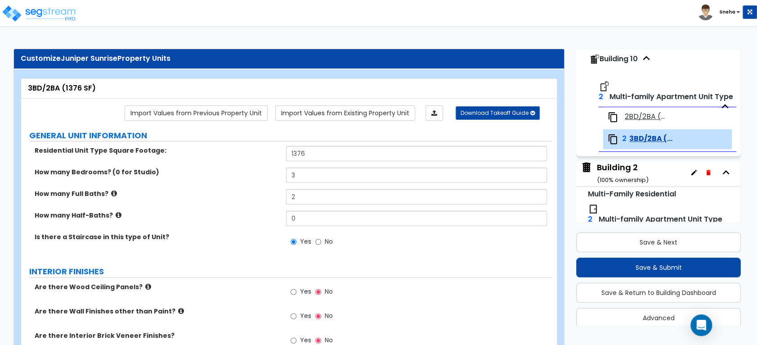
click at [639, 139] on span "3BD/2BA (1376 SF)" at bounding box center [652, 139] width 44 height 10
click at [655, 138] on span "3BD/2BA (1376 SF)" at bounding box center [652, 139] width 44 height 10
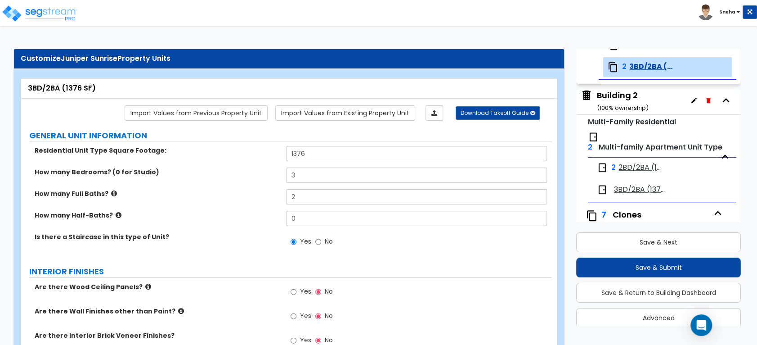
scroll to position [400, 0]
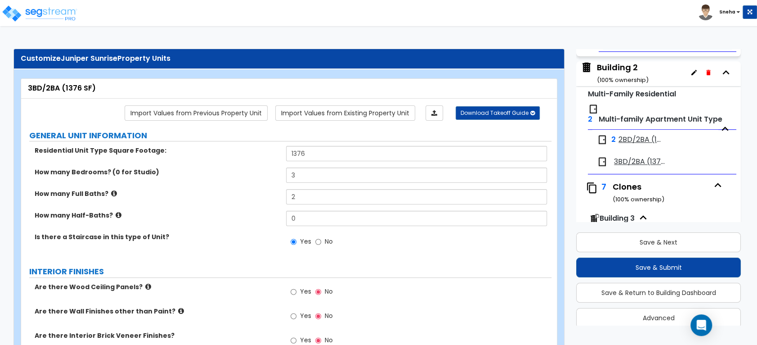
click at [635, 158] on span "3BD/2BA (1376 SF)" at bounding box center [641, 162] width 54 height 10
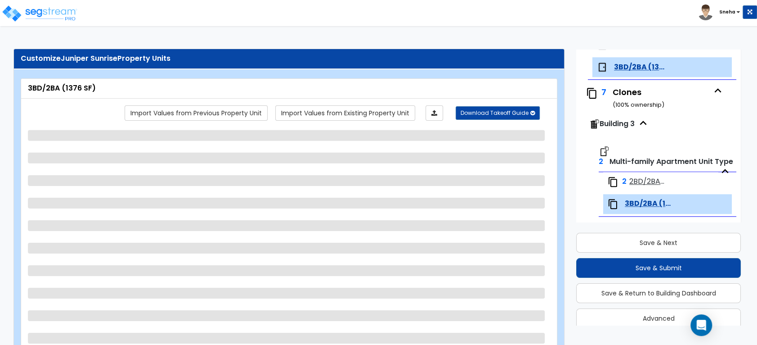
scroll to position [502, 0]
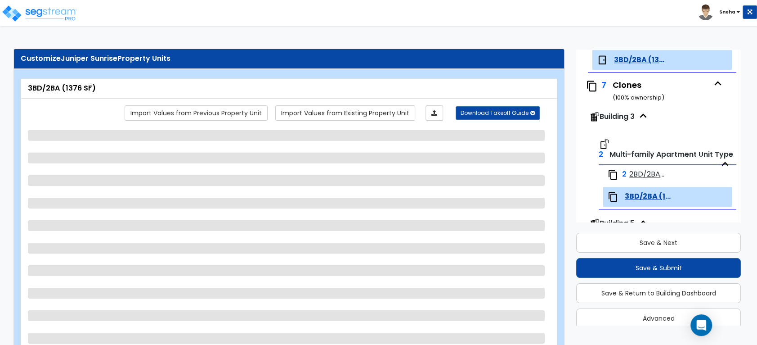
select select "1"
select select "3"
select select "5"
select select "3"
select select "2"
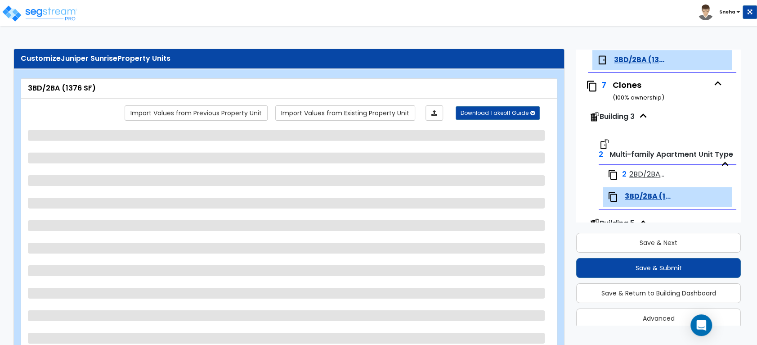
select select "3"
select select "1"
select select "2"
select select "1"
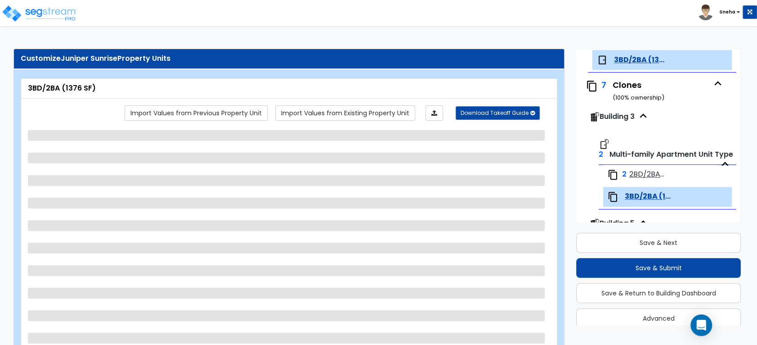
select select "3"
select select "1"
select select "2"
select select "1"
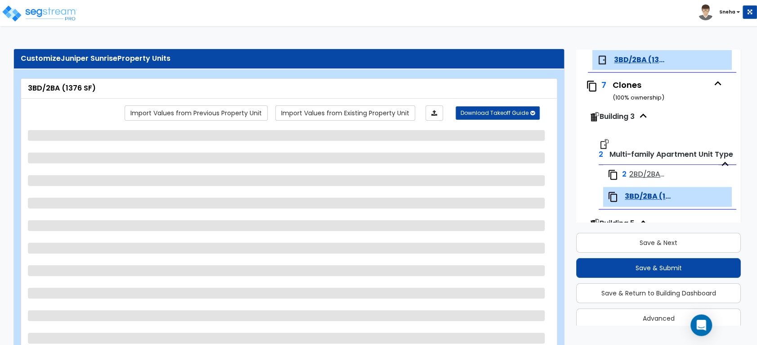
select select "1"
select select "3"
select select "2"
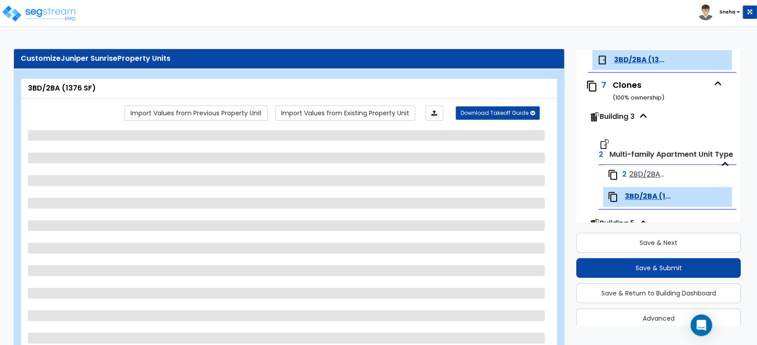
select select "1"
select select "2"
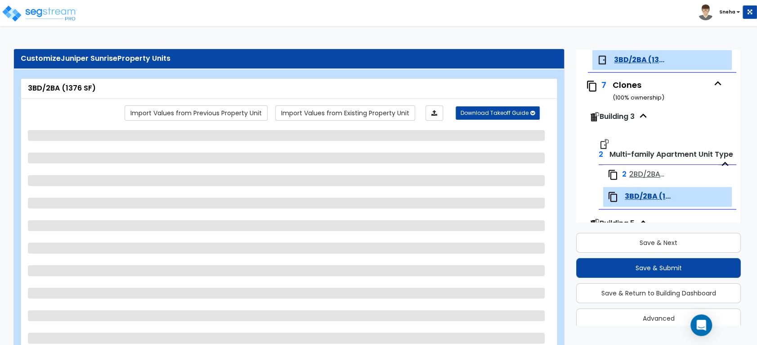
select select "2"
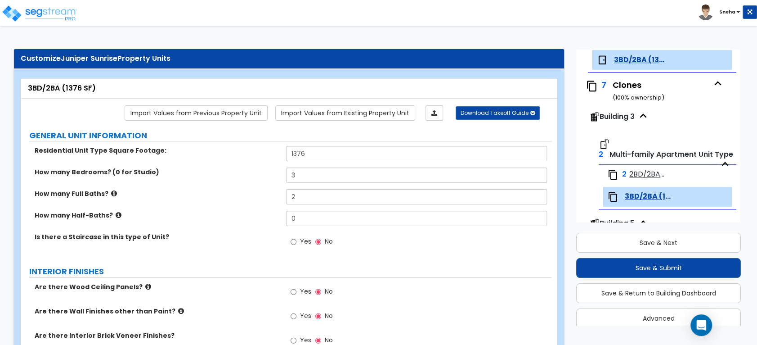
click at [293, 246] on label "Yes" at bounding box center [301, 242] width 20 height 15
click at [293, 246] on input "Yes" at bounding box center [294, 242] width 6 height 10
radio input "true"
click at [242, 237] on label "Is there a Staircase in this type of Unit?" at bounding box center [157, 236] width 245 height 9
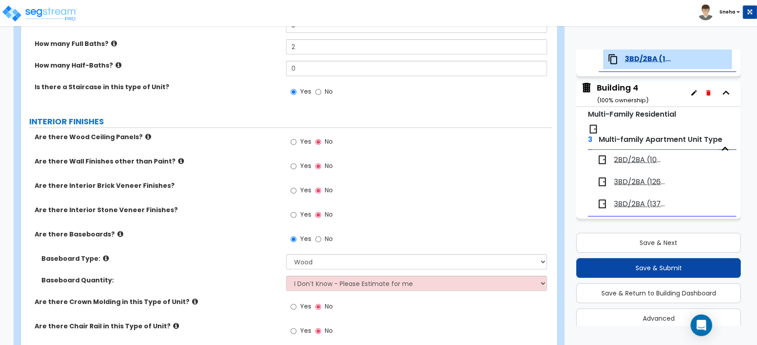
scroll to position [35, 0]
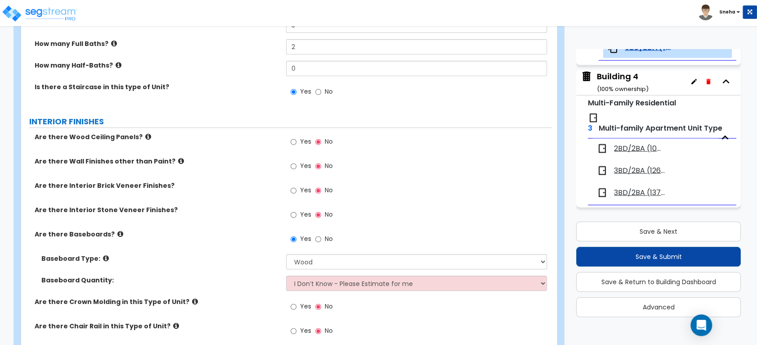
click at [632, 144] on span "2BD/2BA (1085 SF)" at bounding box center [637, 149] width 47 height 10
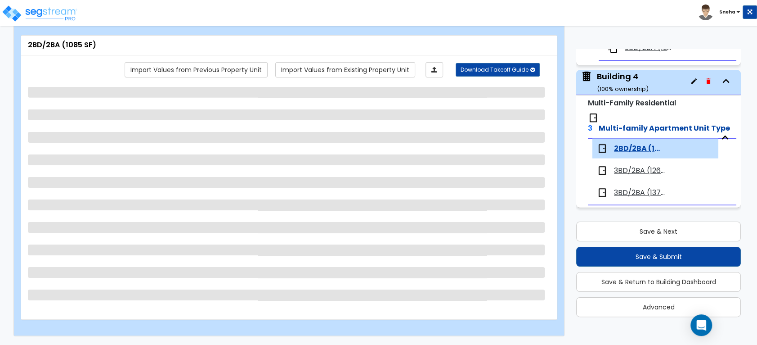
scroll to position [42, 0]
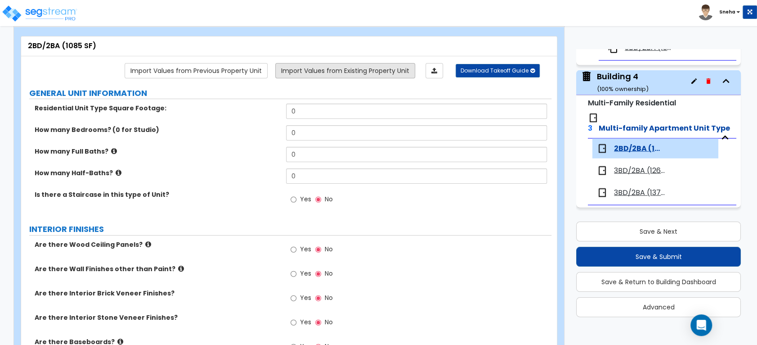
click at [337, 68] on link "Import Values from Existing Property Unit" at bounding box center [345, 70] width 140 height 15
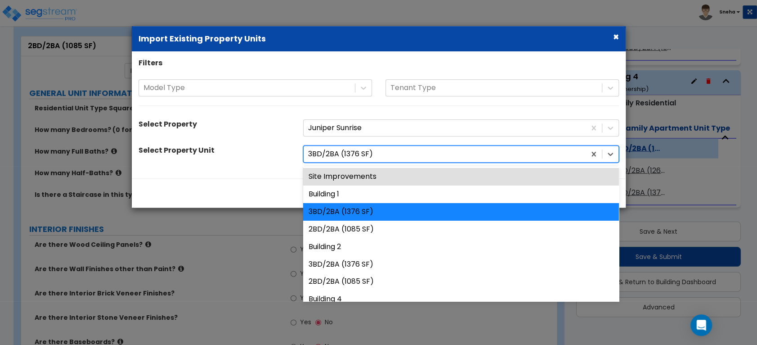
click at [354, 153] on div at bounding box center [444, 154] width 273 height 12
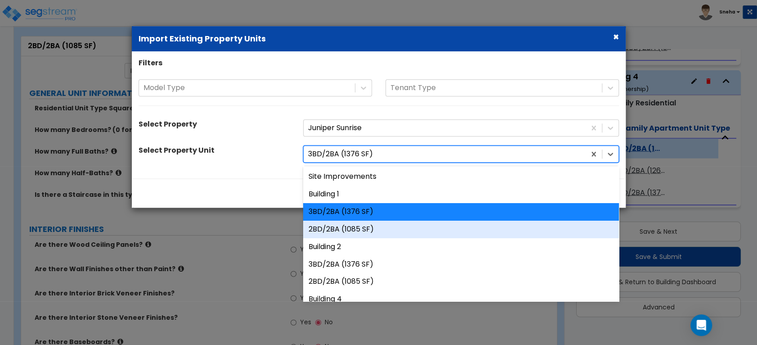
click at [338, 226] on div "2BD/2BA (1085 SF)" at bounding box center [461, 230] width 316 height 18
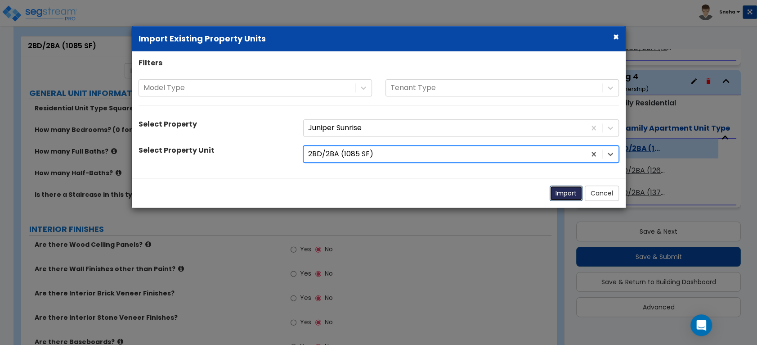
click at [561, 197] on button "Import" at bounding box center [566, 193] width 33 height 15
type input "1085"
type input "2"
radio input "true"
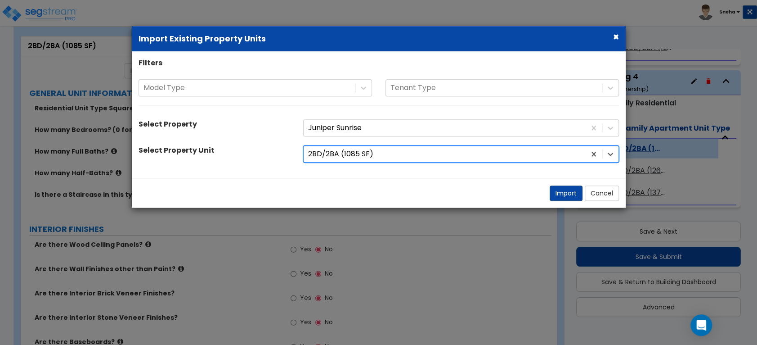
select select "3"
select select "2"
select select "1"
radio input "true"
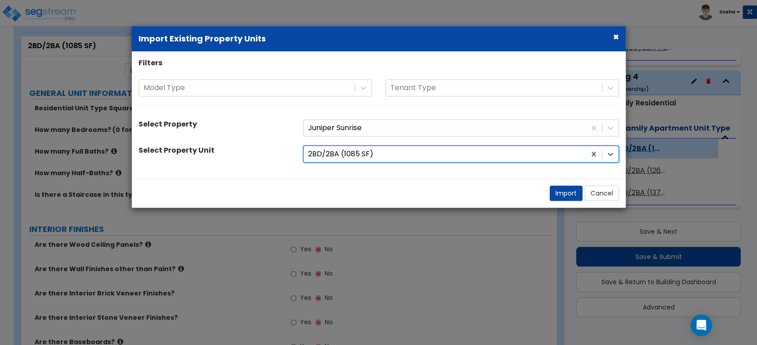
radio input "true"
type input "2"
select select "3"
type input "12"
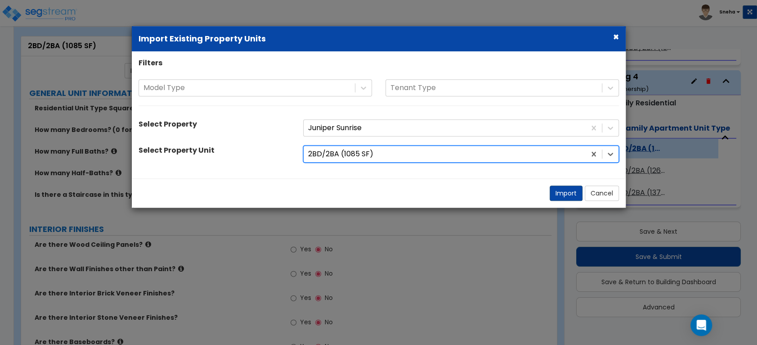
type input "12"
select select "2"
select select "1"
radio input "true"
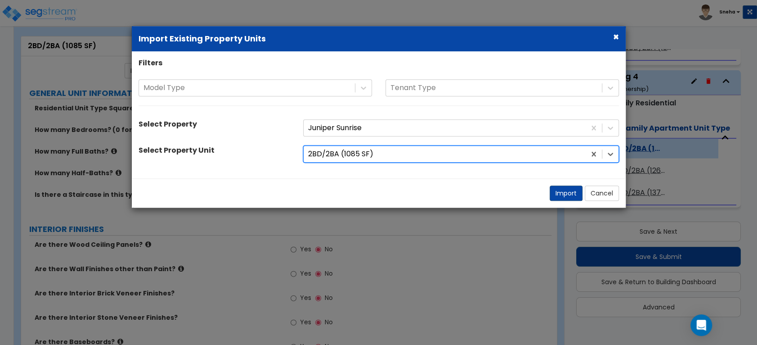
radio input "true"
select select "2"
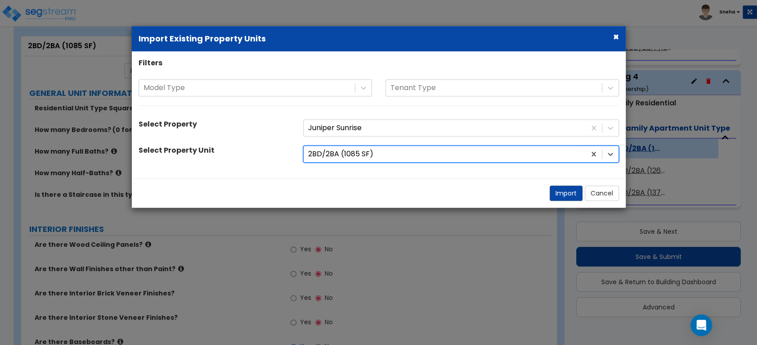
select select "5"
select select "1"
select select "3"
select select "1"
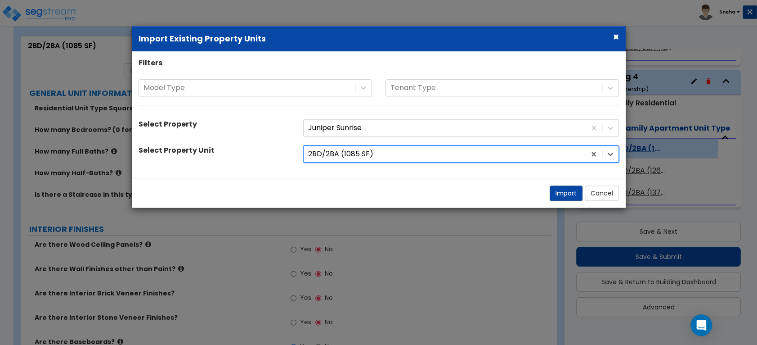
select select "2"
select select "3"
select select "1"
select select "2"
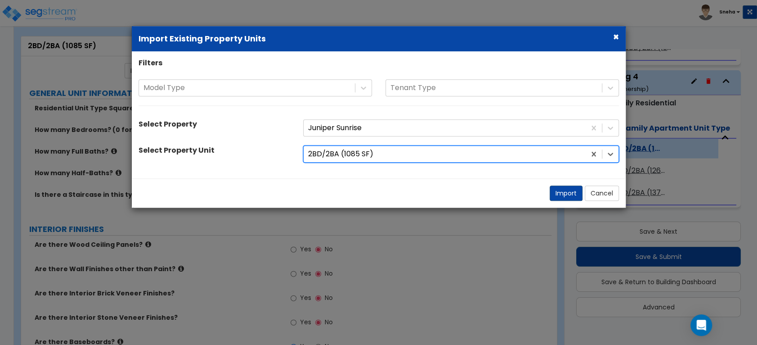
select select "1"
select select "3"
select select "1"
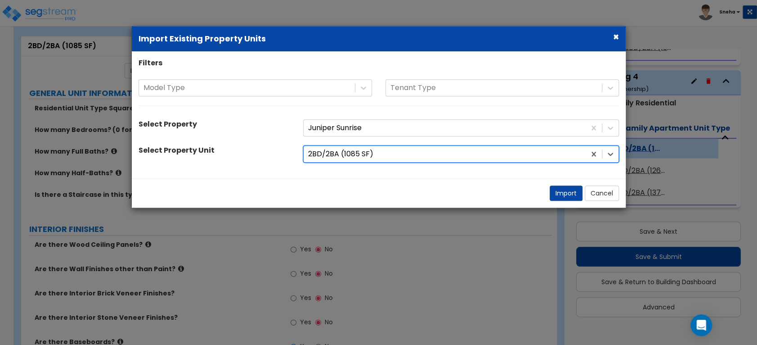
select select "2"
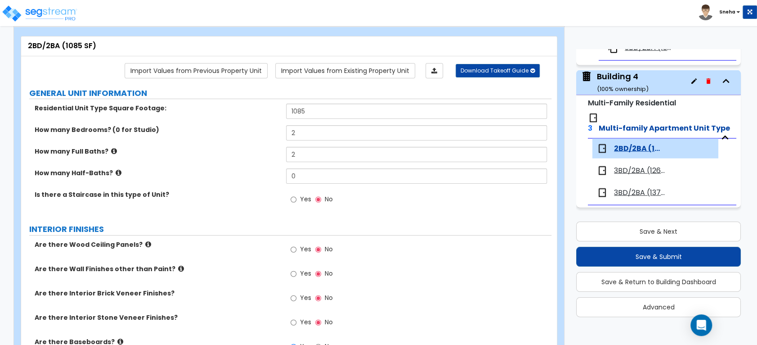
click at [625, 170] on span "3BD/2BA (1262 SF)" at bounding box center [641, 171] width 54 height 10
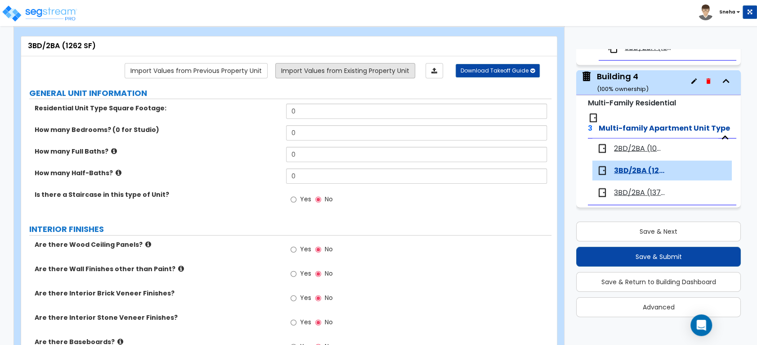
click at [329, 67] on link "Import Values from Existing Property Unit" at bounding box center [345, 70] width 140 height 15
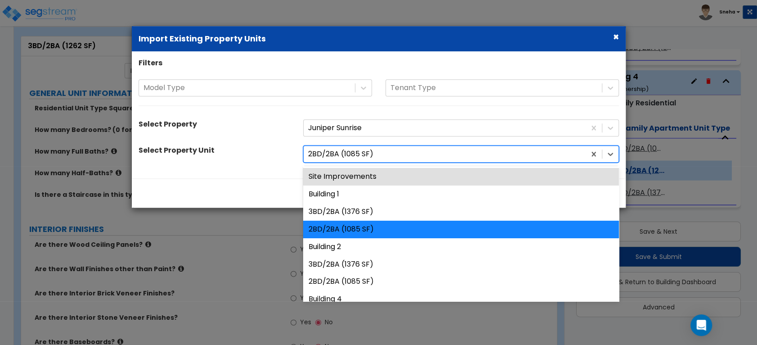
click at [335, 150] on div at bounding box center [444, 154] width 273 height 12
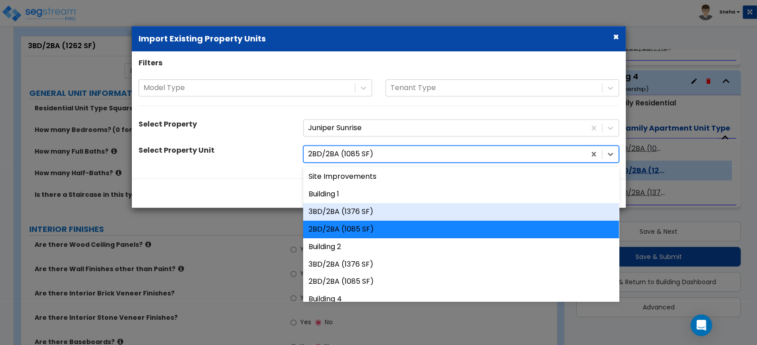
click at [361, 216] on div "3BD/2BA (1376 SF)" at bounding box center [461, 212] width 316 height 18
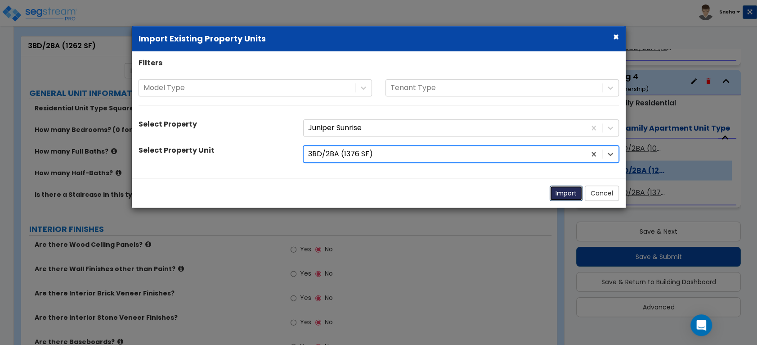
click at [558, 196] on button "Import" at bounding box center [566, 193] width 33 height 15
type input "1376"
type input "3"
type input "2"
radio input "true"
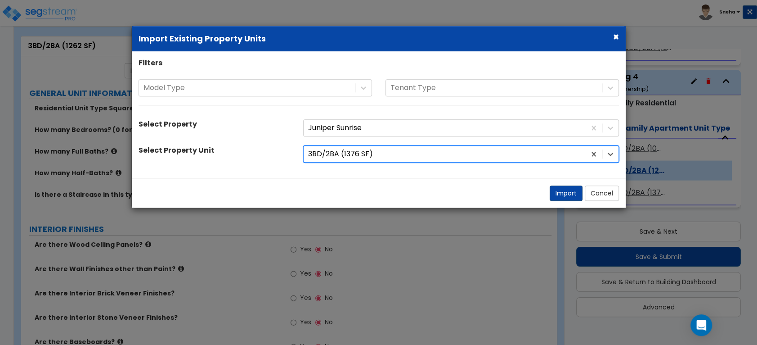
select select "3"
select select "2"
select select "1"
radio input "true"
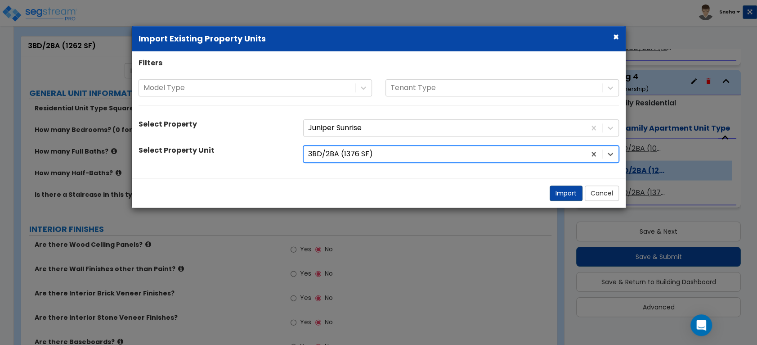
radio input "true"
type input "2"
select select "3"
type input "12"
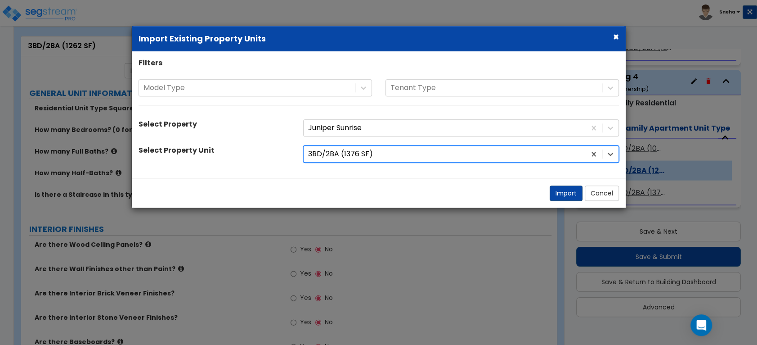
type input "12"
select select "2"
select select "1"
radio input "true"
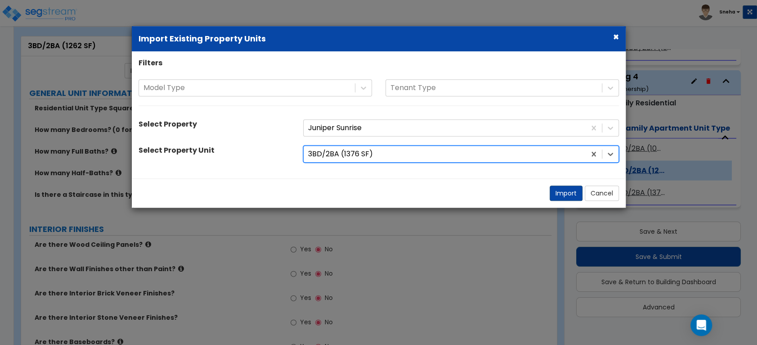
radio input "true"
select select "2"
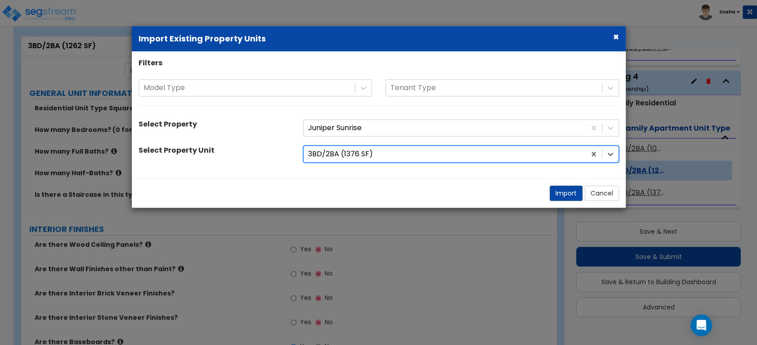
select select "5"
select select "1"
select select "3"
select select "1"
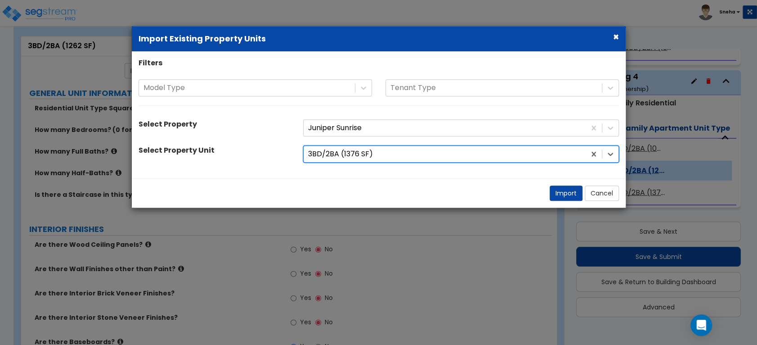
select select "2"
select select "3"
select select "1"
select select "2"
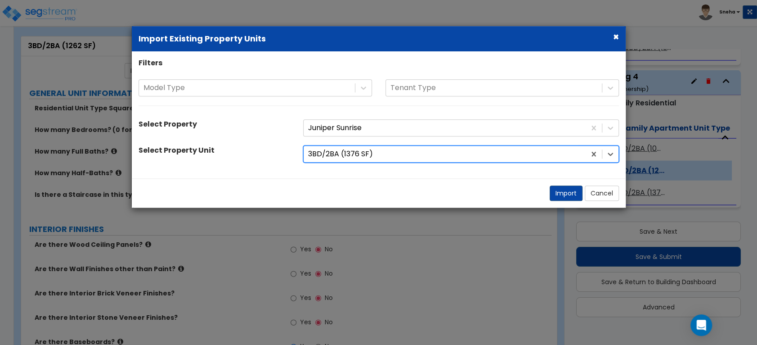
select select "1"
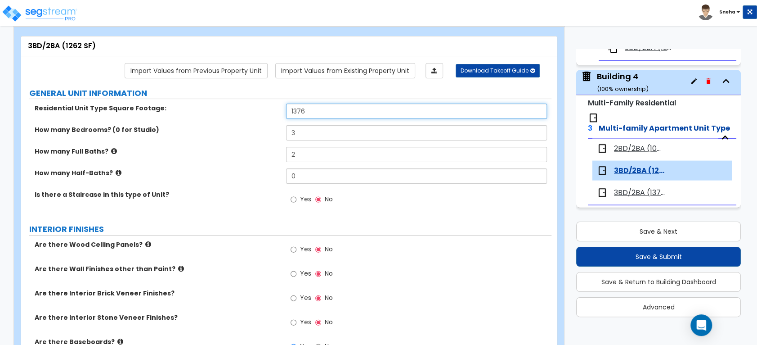
drag, startPoint x: 323, startPoint y: 106, endPoint x: 221, endPoint y: 139, distance: 107.4
click at [221, 139] on div "Residential Unit Type Square Footage: 1376 How many Bedrooms? (0 for Studio) 3 …" at bounding box center [286, 159] width 517 height 111
click at [202, 185] on div "How many Half-Baths? 0" at bounding box center [286, 179] width 531 height 22
click at [648, 194] on span "3BD/2BA (1376 SF)" at bounding box center [641, 193] width 54 height 10
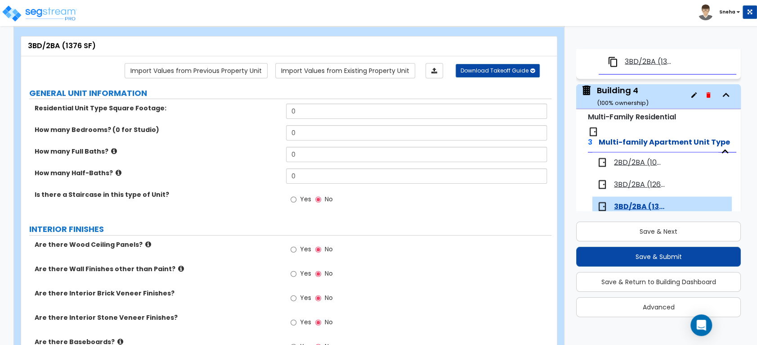
scroll to position [1278, 0]
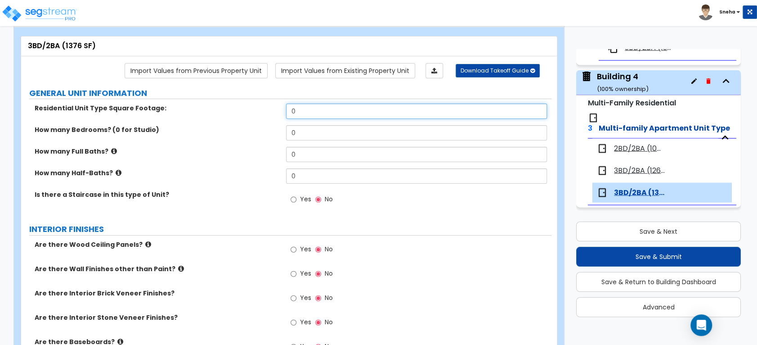
click at [315, 111] on input "0" at bounding box center [416, 111] width 261 height 15
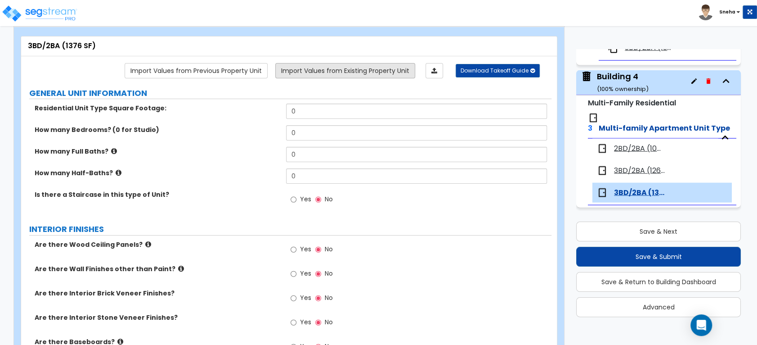
click at [374, 68] on link "Import Values from Existing Property Unit" at bounding box center [345, 70] width 140 height 15
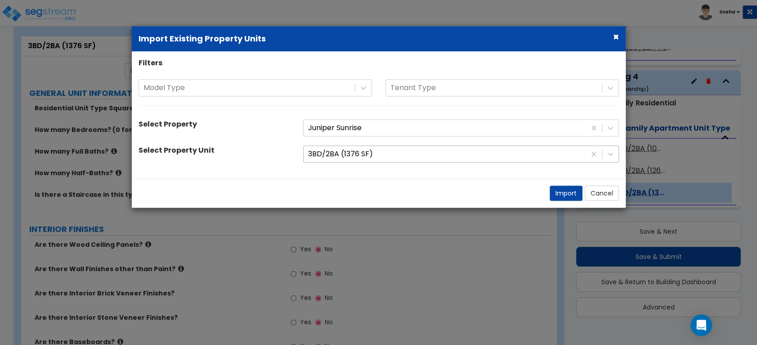
click at [370, 154] on div at bounding box center [444, 154] width 273 height 12
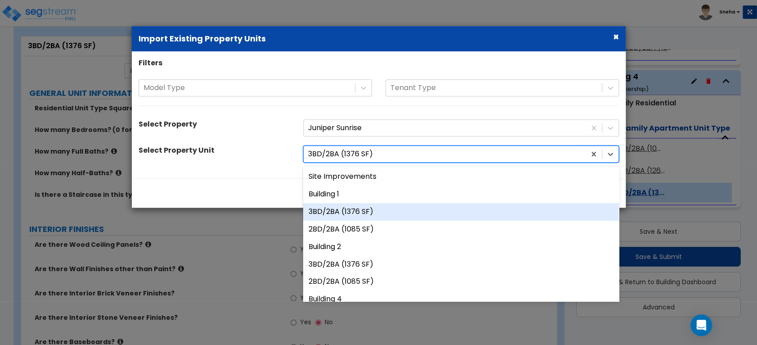
click at [375, 211] on div "3BD/2BA (1376 SF)" at bounding box center [461, 212] width 316 height 18
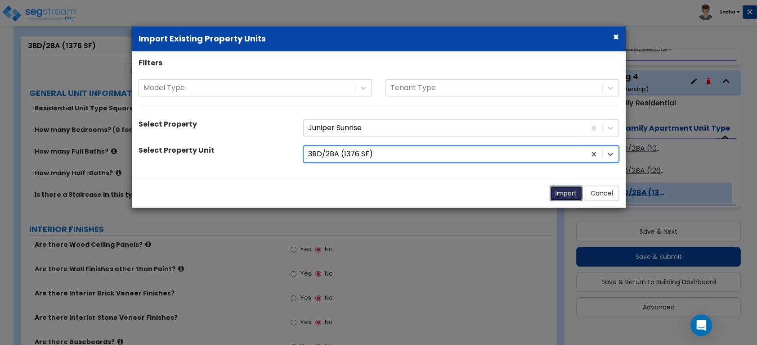
click at [555, 199] on button "Import" at bounding box center [566, 193] width 33 height 15
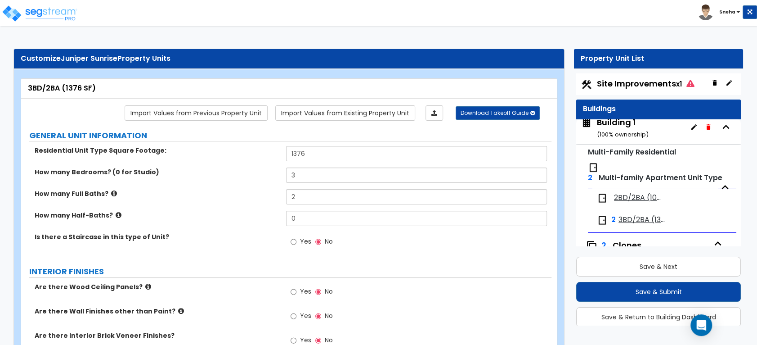
scroll to position [0, 0]
click at [624, 126] on div "Building 1 ( 100 % ownership)" at bounding box center [623, 131] width 52 height 23
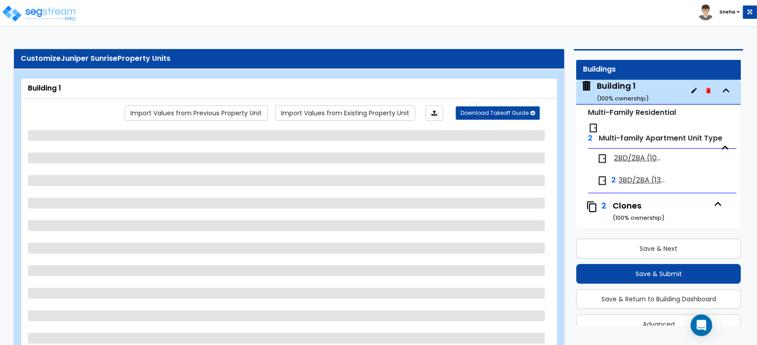
scroll to position [45, 0]
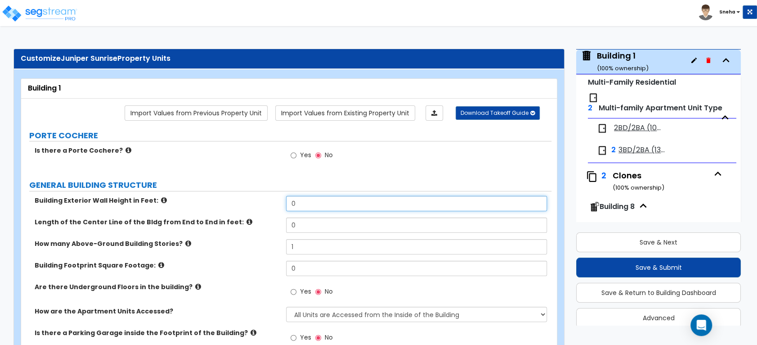
drag, startPoint x: 341, startPoint y: 202, endPoint x: 239, endPoint y: 204, distance: 101.7
click at [239, 204] on div "Building Exterior Wall Height in Feet: 0" at bounding box center [286, 207] width 531 height 22
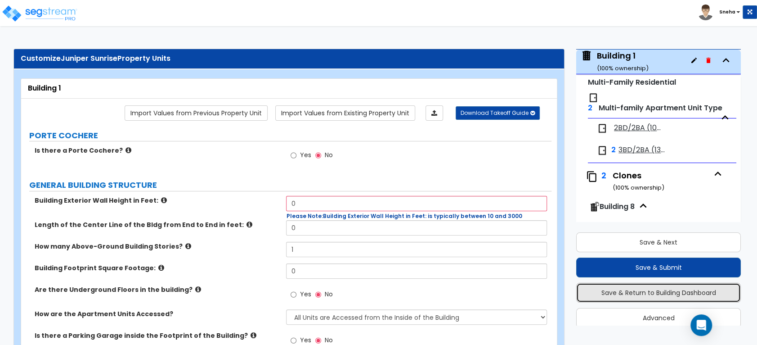
click at [672, 293] on button "Save & Return to Building Dashboard" at bounding box center [658, 293] width 165 height 20
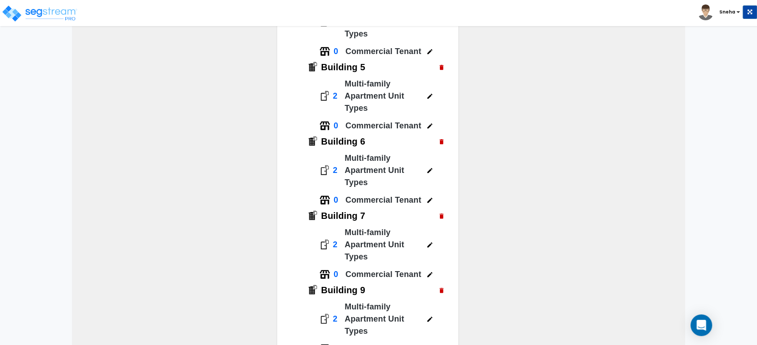
scroll to position [605, 0]
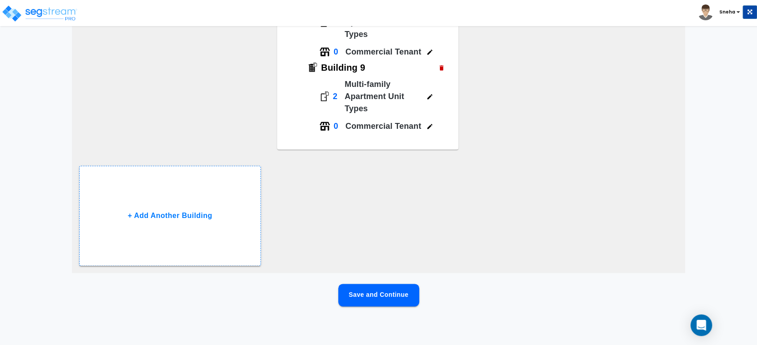
click at [370, 300] on button "Save and Continue" at bounding box center [378, 295] width 81 height 23
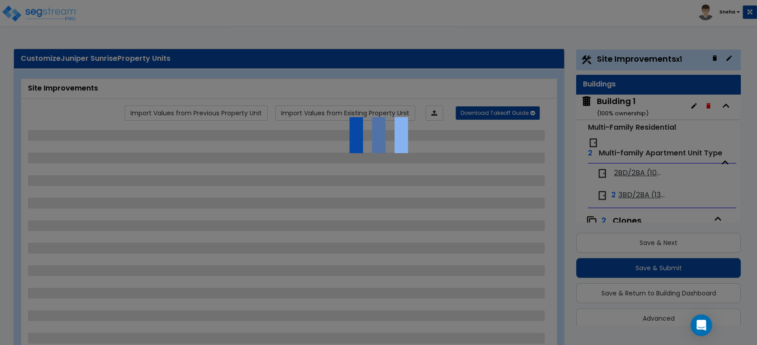
scroll to position [0, 0]
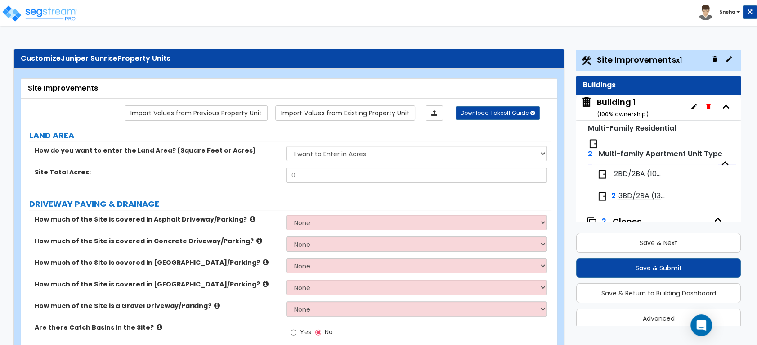
click at [625, 101] on div "Building 1 ( 100 % ownership)" at bounding box center [623, 107] width 52 height 23
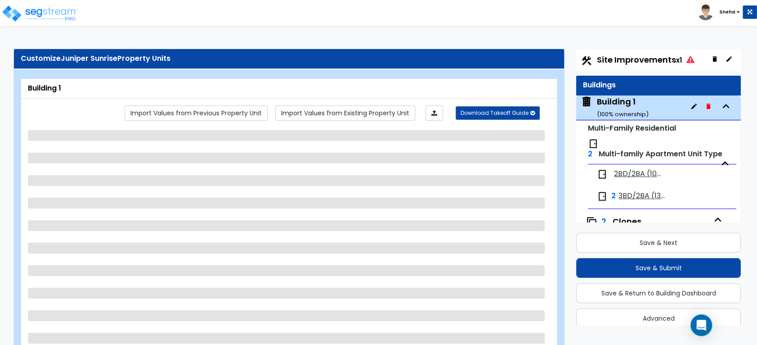
scroll to position [45, 0]
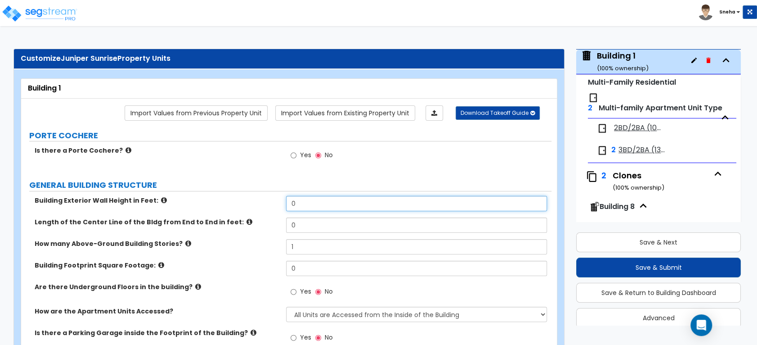
drag, startPoint x: 317, startPoint y: 206, endPoint x: 211, endPoint y: 208, distance: 106.7
click at [211, 208] on div "Building Exterior Wall Height in Feet: 0" at bounding box center [286, 207] width 531 height 22
click at [244, 257] on div "How many Above-Ground Building Stories? 1" at bounding box center [286, 250] width 531 height 22
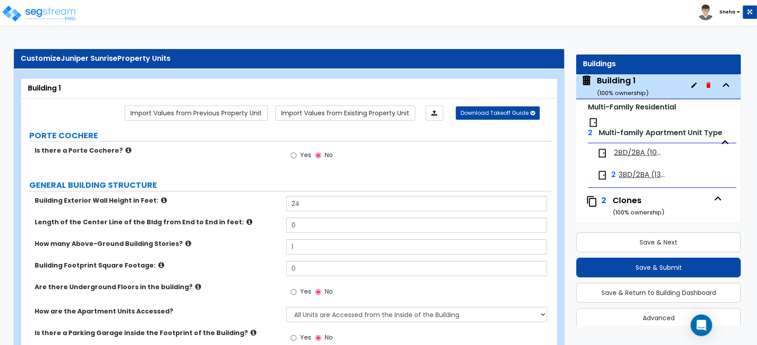
scroll to position [0, 0]
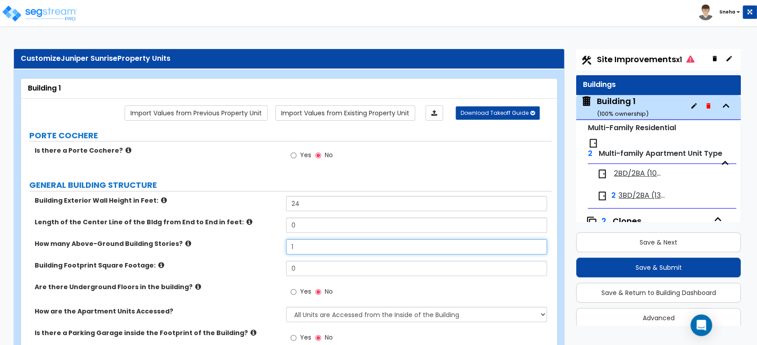
click at [343, 247] on input "1" at bounding box center [416, 246] width 261 height 15
drag, startPoint x: 343, startPoint y: 247, endPoint x: 257, endPoint y: 252, distance: 86.1
click at [257, 252] on div "How many Above-Ground Building Stories? 1" at bounding box center [286, 250] width 531 height 22
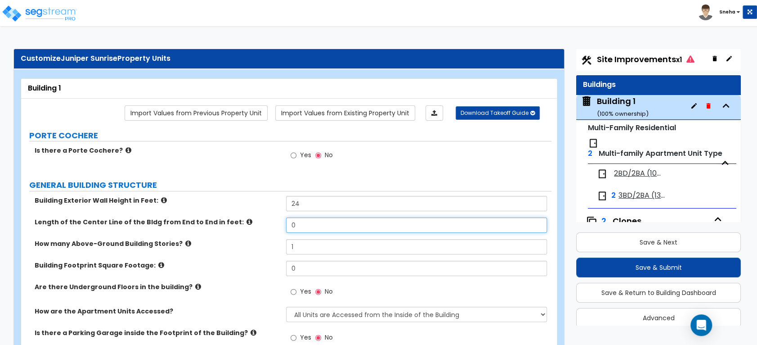
drag, startPoint x: 303, startPoint y: 224, endPoint x: 250, endPoint y: 222, distance: 52.7
click at [250, 222] on div "Length of the Center Line of the Bldg from End to End in feet: 0" at bounding box center [286, 228] width 531 height 22
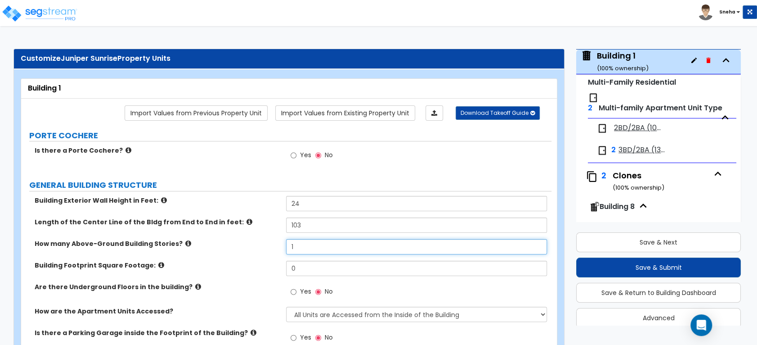
drag, startPoint x: 298, startPoint y: 241, endPoint x: 274, endPoint y: 248, distance: 24.7
click at [274, 248] on div "How many Above-Ground Building Stories? 1" at bounding box center [286, 250] width 531 height 22
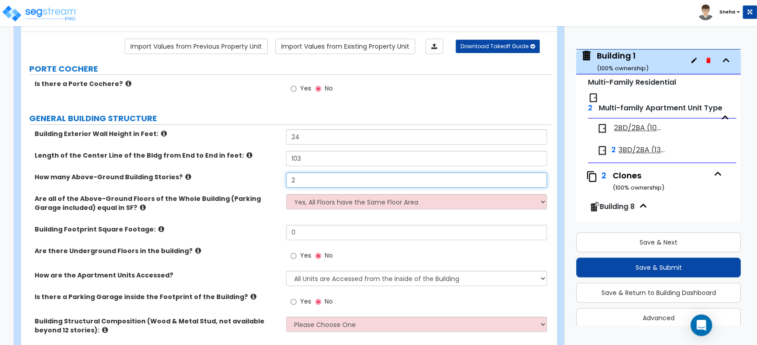
scroll to position [100, 0]
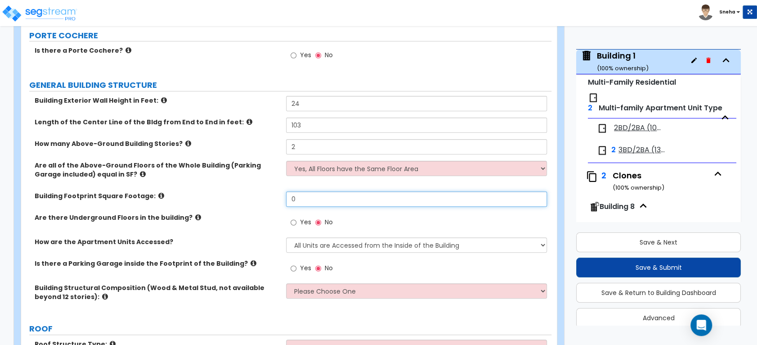
drag, startPoint x: 304, startPoint y: 200, endPoint x: 250, endPoint y: 201, distance: 53.6
click at [250, 201] on div "Building Footprint Square Footage: 0" at bounding box center [286, 202] width 531 height 22
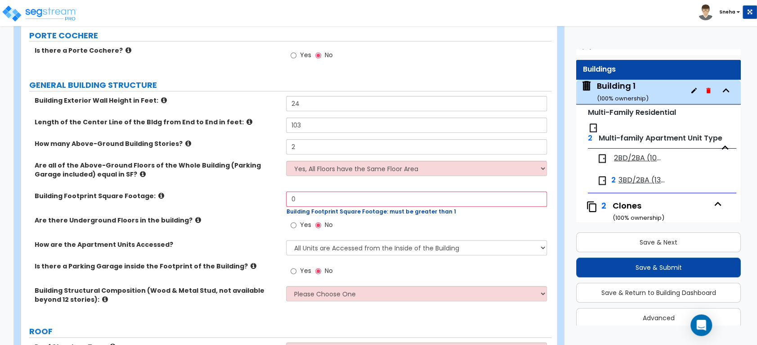
scroll to position [0, 0]
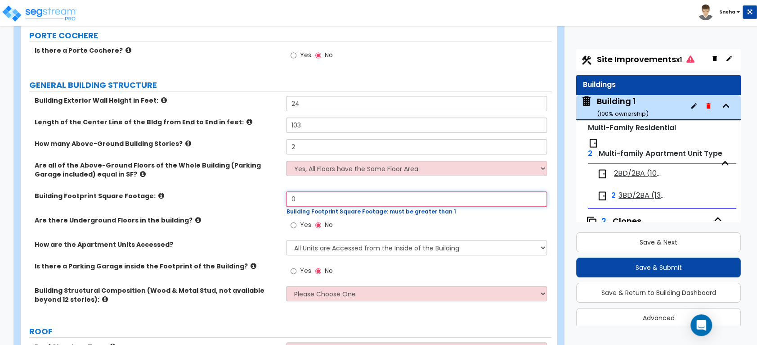
click at [313, 199] on input "0" at bounding box center [416, 198] width 261 height 15
drag, startPoint x: 310, startPoint y: 198, endPoint x: 288, endPoint y: 200, distance: 22.6
click at [288, 200] on input "0" at bounding box center [416, 198] width 261 height 15
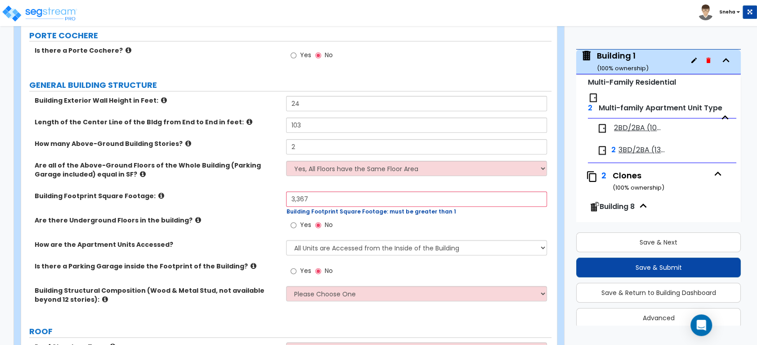
click at [264, 203] on div "Building Footprint Square Footage: 3,367 Building Footprint Square Footage: mus…" at bounding box center [286, 203] width 531 height 24
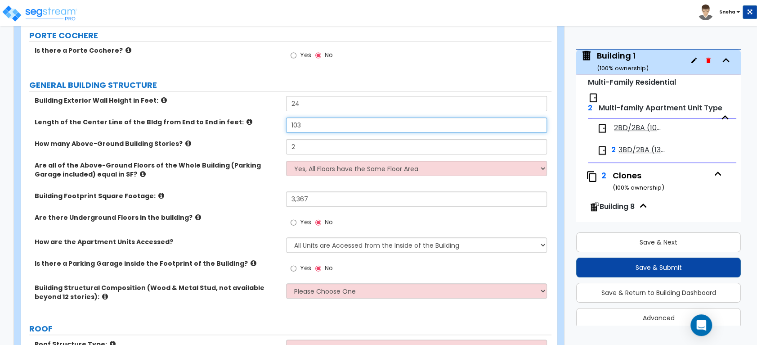
drag, startPoint x: 308, startPoint y: 129, endPoint x: 273, endPoint y: 125, distance: 35.8
click at [273, 125] on div "Length of the Center Line of the Bldg from End to End in feet: 103" at bounding box center [286, 128] width 531 height 22
click at [266, 145] on label "How many Above-Ground Building Stories?" at bounding box center [157, 143] width 245 height 9
click at [275, 217] on label "Are there Underground Floors in the building?" at bounding box center [157, 217] width 245 height 9
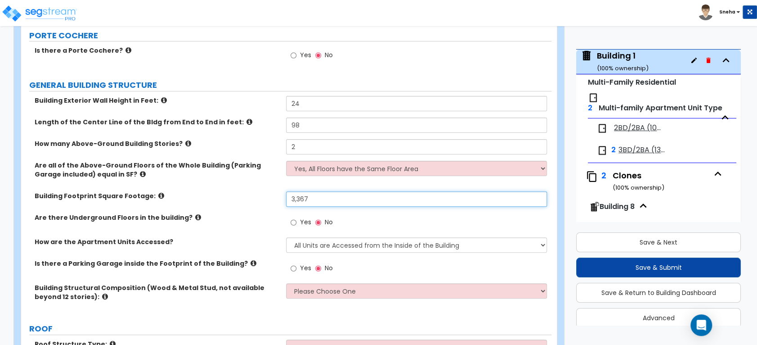
drag, startPoint x: 319, startPoint y: 199, endPoint x: 257, endPoint y: 200, distance: 61.2
click at [257, 200] on div "Building Footprint Square Footage: 3,367" at bounding box center [286, 202] width 531 height 22
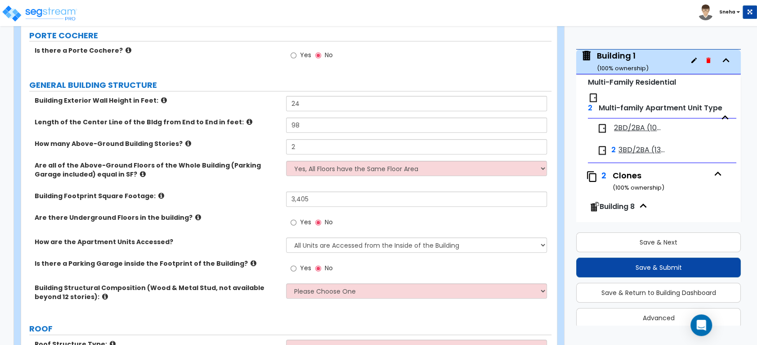
click at [256, 200] on div "Building Footprint Square Footage: 3,405" at bounding box center [286, 202] width 531 height 22
drag, startPoint x: 305, startPoint y: 122, endPoint x: 259, endPoint y: 127, distance: 45.8
click at [259, 127] on div "Length of the Center Line of the Bldg from End to End in feet: 98" at bounding box center [286, 128] width 531 height 22
click at [259, 127] on div "Length of the Center Line of the Bldg from End to End in feet: 98.6" at bounding box center [286, 128] width 531 height 22
drag, startPoint x: 310, startPoint y: 126, endPoint x: 299, endPoint y: 126, distance: 10.4
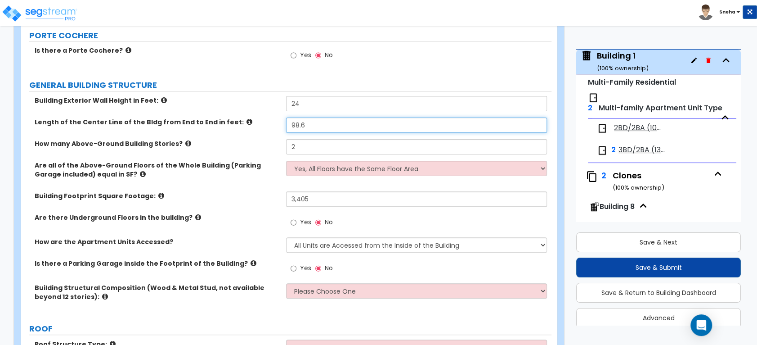
click at [299, 126] on input "98.6" at bounding box center [416, 124] width 261 height 15
click at [270, 138] on div "Length of the Center Line of the Bldg from End to End in feet: 98.5" at bounding box center [286, 128] width 531 height 22
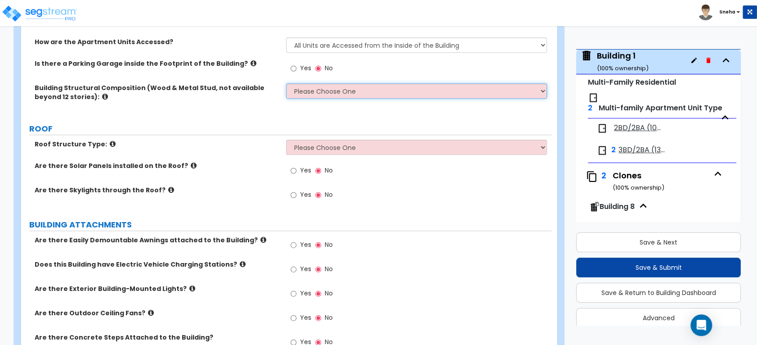
click at [328, 92] on select "Please Choose One Reinforced Concrete Structural Steel Brick Masonry CMU Masonr…" at bounding box center [416, 90] width 261 height 15
click at [286, 83] on select "Please Choose One Reinforced Concrete Structural Steel Brick Masonry CMU Masonr…" at bounding box center [416, 90] width 261 height 15
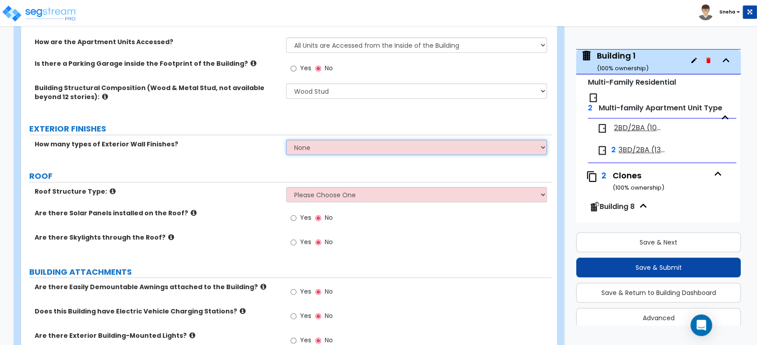
click at [320, 148] on select "None 1 2 3" at bounding box center [416, 147] width 261 height 15
click at [286, 140] on select "None 1 2 3" at bounding box center [416, 147] width 261 height 15
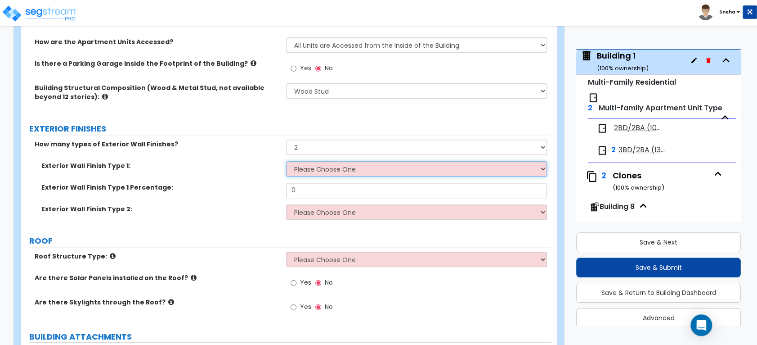
click at [313, 166] on select "Please Choose One No Finish/Shared Wall No Wall Brick Veneer Stone Veneer Wood …" at bounding box center [416, 168] width 261 height 15
click at [286, 161] on select "Please Choose One No Finish/Shared Wall No Wall Brick Veneer Stone Veneer Wood …" at bounding box center [416, 168] width 261 height 15
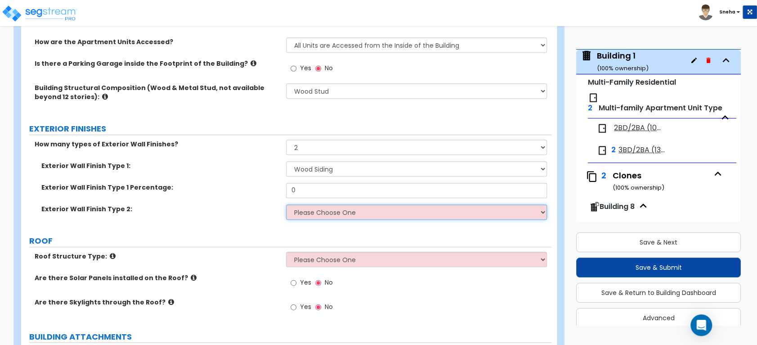
click at [304, 207] on select "Please Choose One No Finish/Shared Wall No Wall Brick Veneer Stone Veneer Wood …" at bounding box center [416, 211] width 261 height 15
click at [286, 204] on select "Please Choose One No Finish/Shared Wall No Wall Brick Veneer Stone Veneer Wood …" at bounding box center [416, 211] width 261 height 15
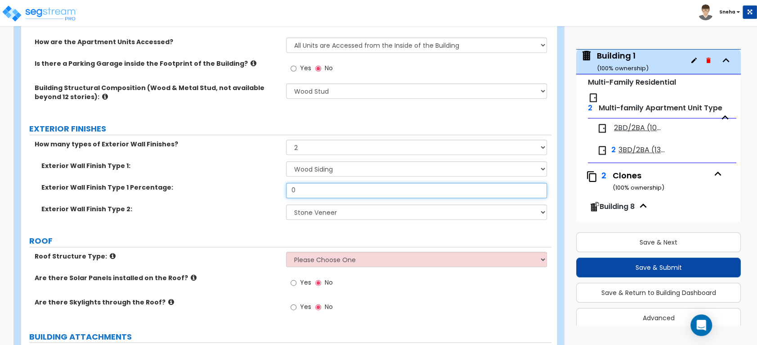
drag, startPoint x: 316, startPoint y: 189, endPoint x: 252, endPoint y: 188, distance: 63.9
click at [252, 188] on div "Exterior Wall Finish Type 1 Percentage: 0" at bounding box center [286, 194] width 531 height 22
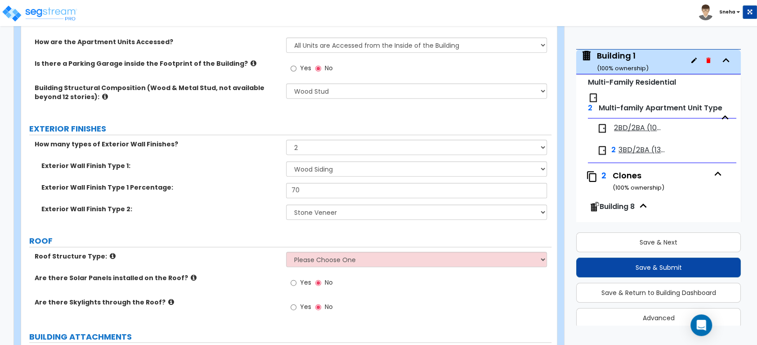
click at [252, 188] on label "Exterior Wall Finish Type 1 Percentage:" at bounding box center [160, 187] width 238 height 9
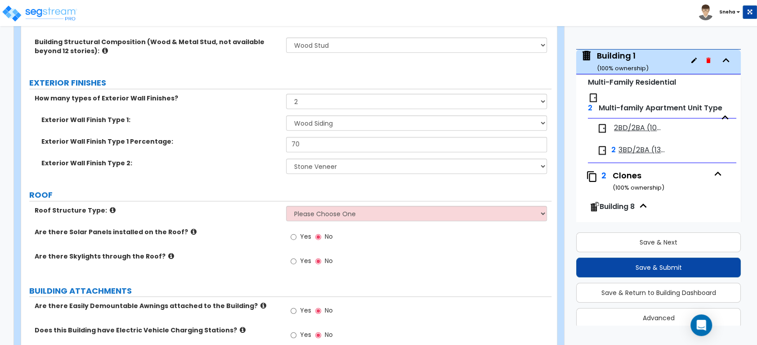
scroll to position [400, 0]
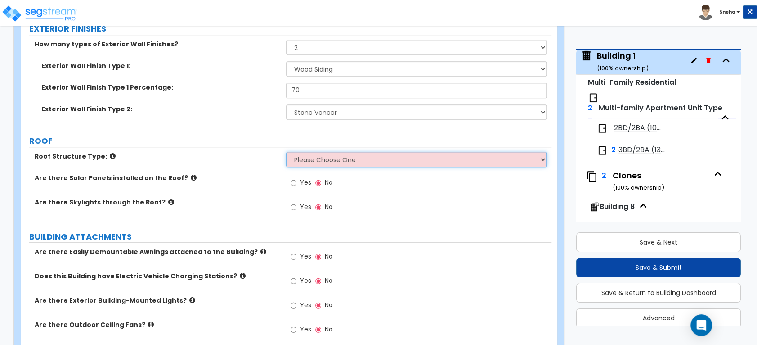
click at [294, 162] on select "Please Choose One Gable Roof Flat Roof Hybrid Gable & Flat Roof" at bounding box center [416, 159] width 261 height 15
click at [286, 152] on select "Please Choose One Gable Roof Flat Roof Hybrid Gable & Flat Roof" at bounding box center [416, 159] width 261 height 15
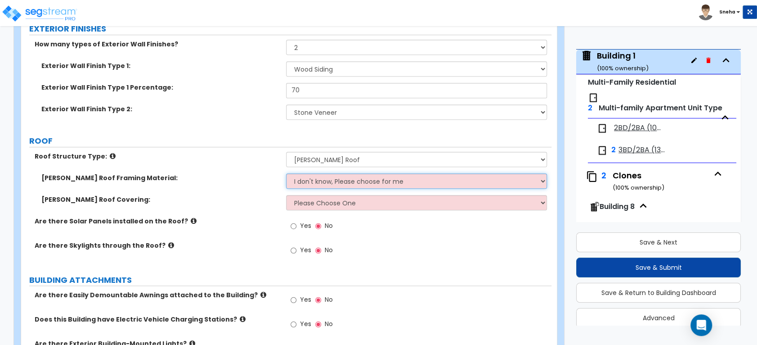
click at [315, 181] on select "I don't know, Please choose for me Metal Wood" at bounding box center [416, 180] width 261 height 15
click at [286, 173] on select "I don't know, Please choose for me Metal Wood" at bounding box center [416, 180] width 261 height 15
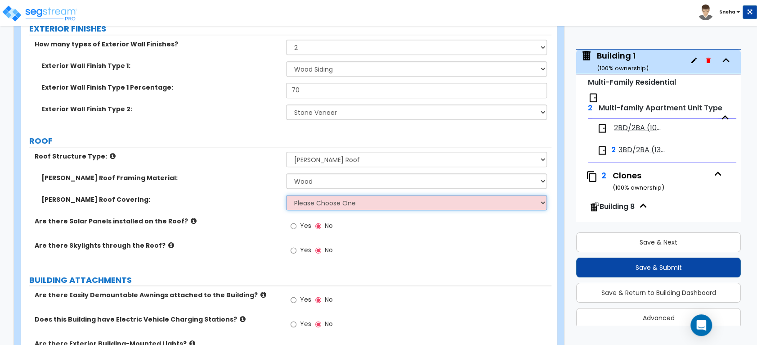
click at [306, 203] on select "Please Choose One Asphalt Shingle Clay Tile Wood Shingle Metal Shingle Standing…" at bounding box center [416, 202] width 261 height 15
click at [286, 195] on select "Please Choose One Asphalt Shingle Clay Tile Wood Shingle Metal Shingle Standing…" at bounding box center [416, 202] width 261 height 15
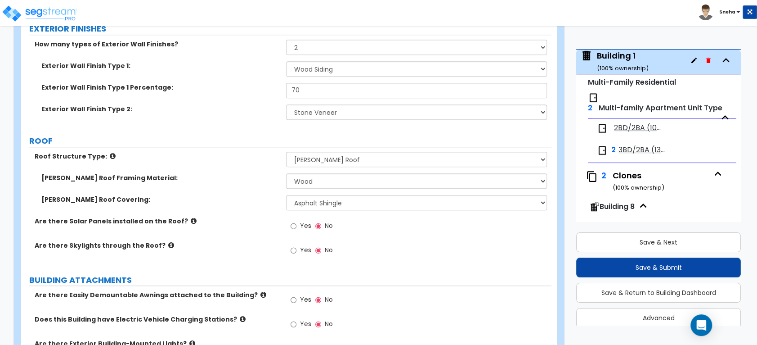
click at [234, 243] on label "Are there Skylights through the Roof?" at bounding box center [157, 245] width 245 height 9
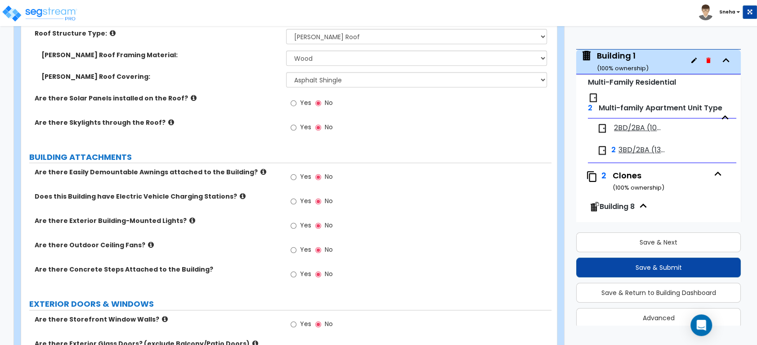
scroll to position [500, 0]
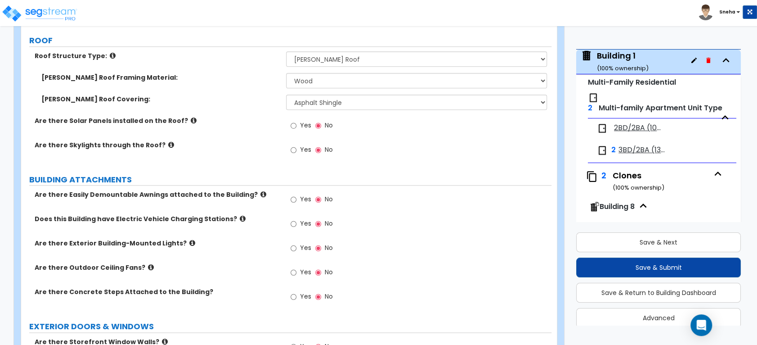
click at [263, 202] on div "Are there Easily Demountable Awnings attached to the Building? Yes No" at bounding box center [286, 202] width 531 height 24
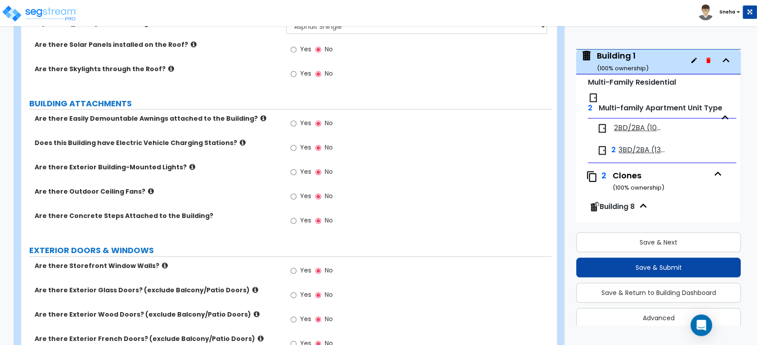
scroll to position [650, 0]
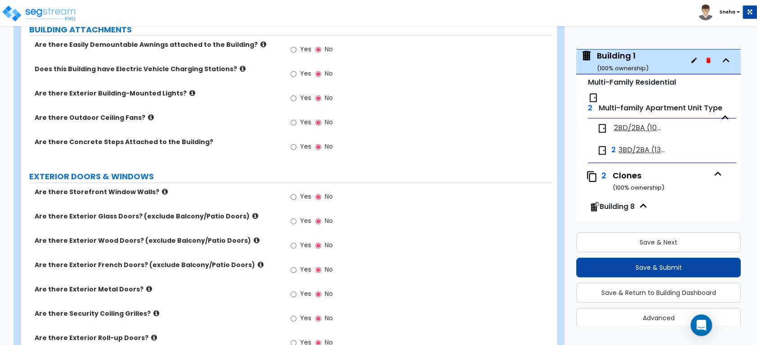
click at [297, 243] on label "Yes" at bounding box center [301, 246] width 20 height 15
click at [297, 243] on input "Yes" at bounding box center [294, 245] width 6 height 10
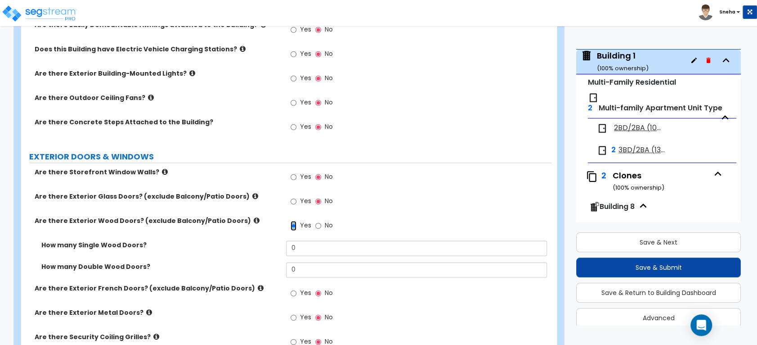
scroll to position [700, 0]
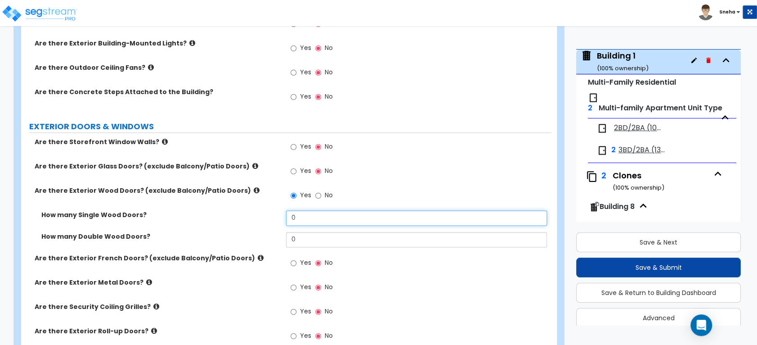
drag, startPoint x: 307, startPoint y: 213, endPoint x: 247, endPoint y: 221, distance: 60.8
click at [247, 221] on div "How many Single Wood Doors? 0" at bounding box center [286, 221] width 531 height 22
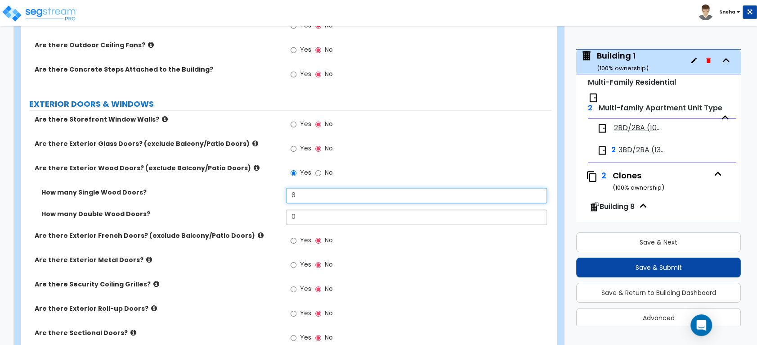
scroll to position [750, 0]
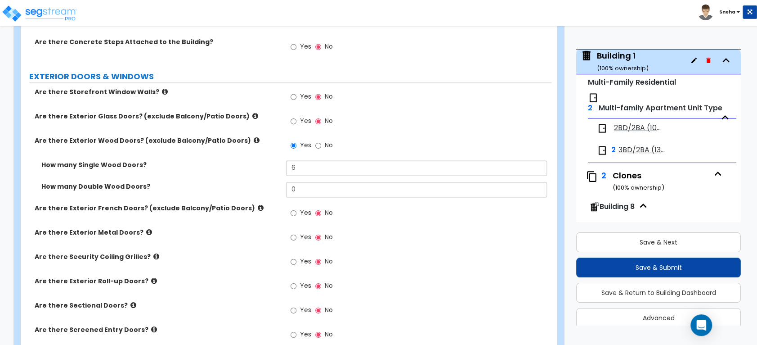
click at [246, 252] on label "Are there Security Coiling Grilles?" at bounding box center [157, 256] width 245 height 9
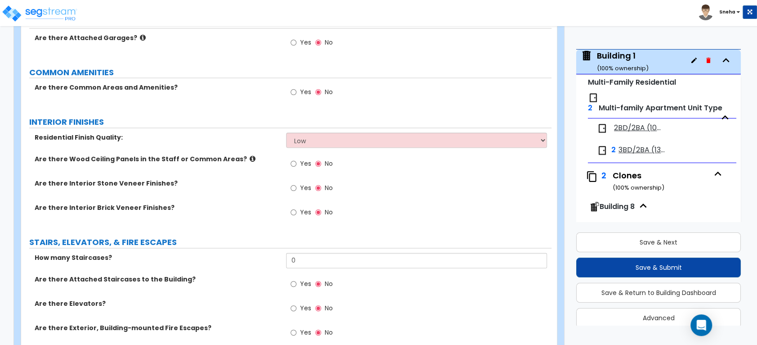
scroll to position [1200, 0]
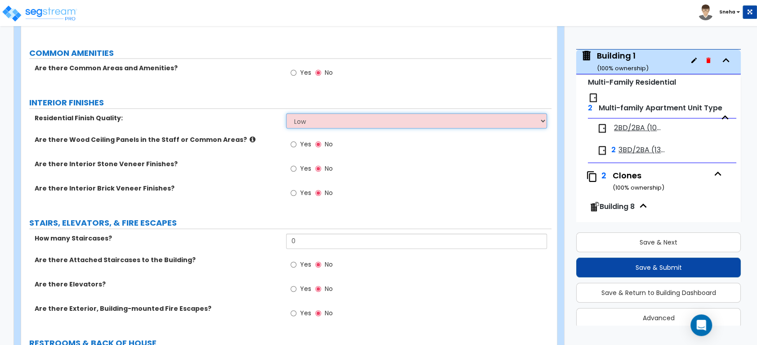
click at [311, 126] on select "Low Average High" at bounding box center [416, 120] width 261 height 15
click at [286, 113] on select "Low Average High" at bounding box center [416, 120] width 261 height 15
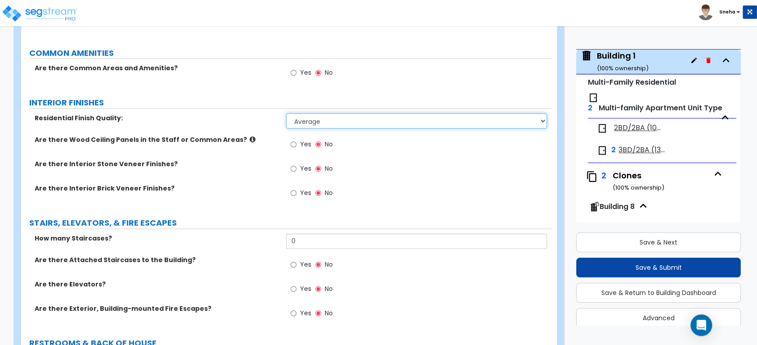
scroll to position [1350, 0]
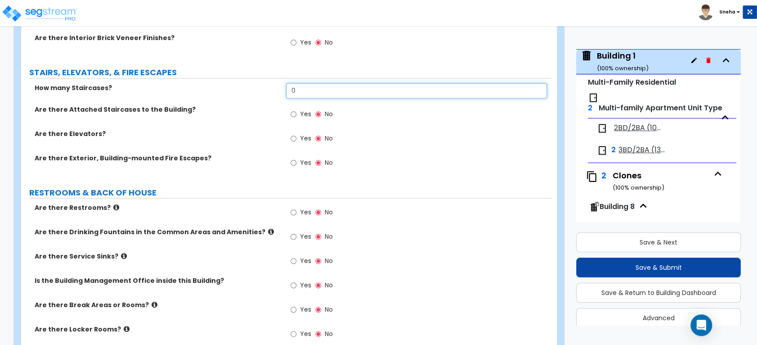
drag, startPoint x: 304, startPoint y: 91, endPoint x: 266, endPoint y: 93, distance: 37.4
click at [266, 93] on div "How many Staircases? 0" at bounding box center [286, 94] width 531 height 22
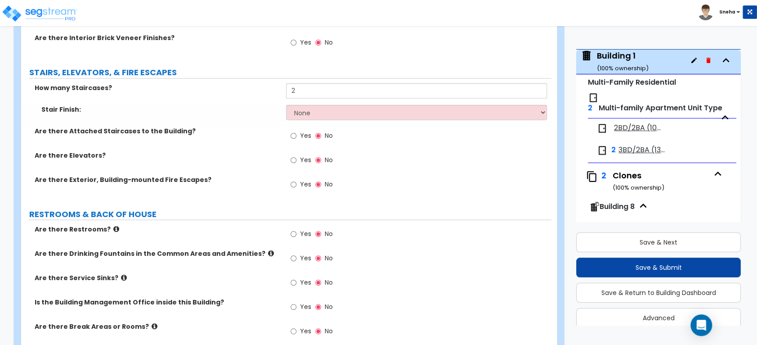
click at [266, 94] on div "How many Staircases? 2" at bounding box center [286, 94] width 531 height 22
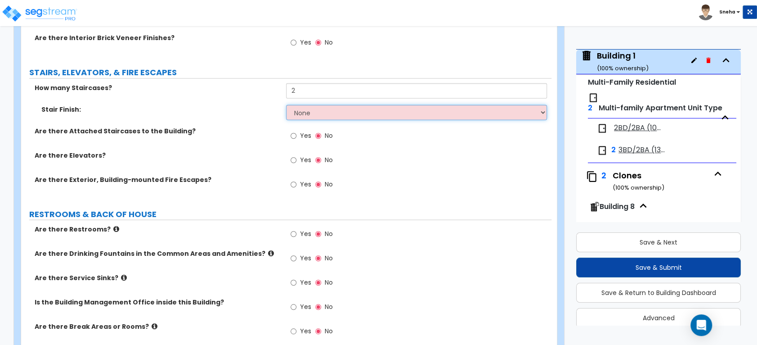
click at [302, 113] on select "None Tile Wood Laminate VCT Sheet Carpet Sheet Vinyl Carpet Tile" at bounding box center [416, 112] width 261 height 15
click at [286, 105] on select "None Tile Wood Laminate VCT Sheet Carpet Sheet Vinyl Carpet Tile" at bounding box center [416, 112] width 261 height 15
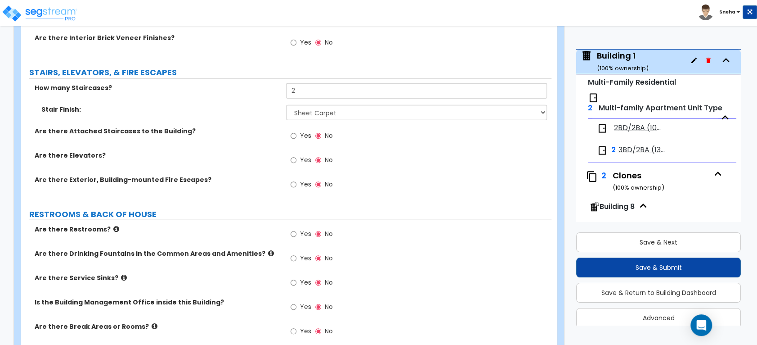
click at [213, 120] on div "Stair Finish: None Tile Wood Laminate VCT Sheet Carpet Sheet Vinyl Carpet Tile" at bounding box center [286, 116] width 531 height 22
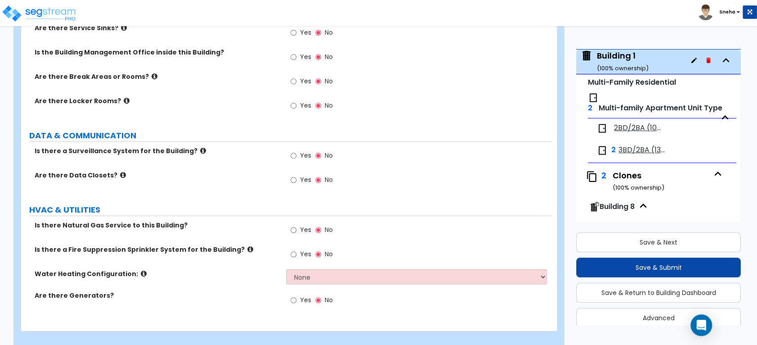
scroll to position [1610, 0]
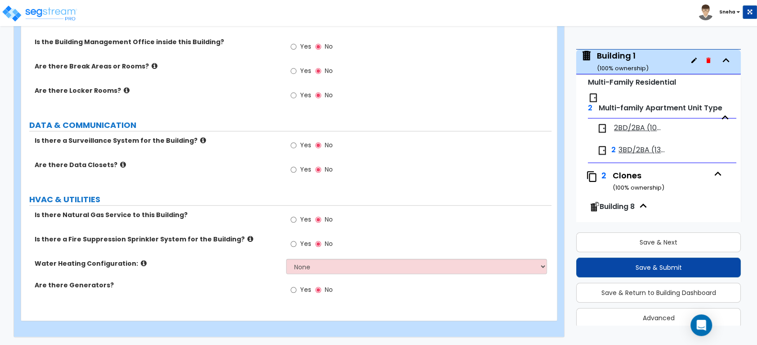
click at [302, 146] on span "Yes" at bounding box center [305, 144] width 11 height 9
click at [297, 146] on input "Yes" at bounding box center [294, 145] width 6 height 10
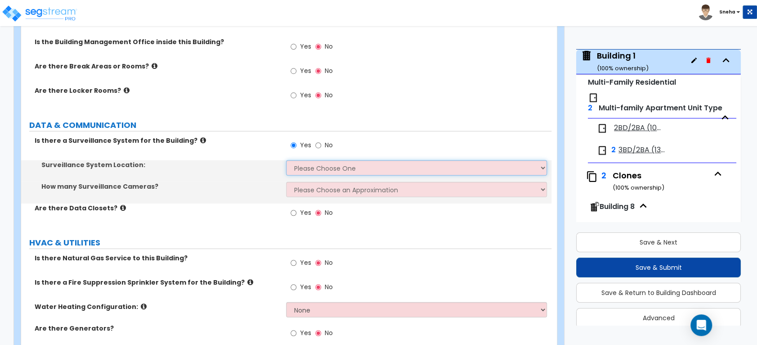
click at [305, 161] on select "Please Choose One Inside the Building Outside the Building Both Inside & Outside" at bounding box center [416, 167] width 261 height 15
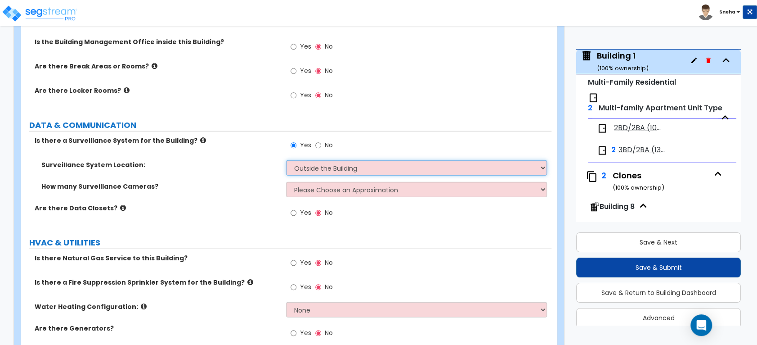
click at [286, 160] on select "Please Choose One Inside the Building Outside the Building Both Inside & Outside" at bounding box center [416, 167] width 261 height 15
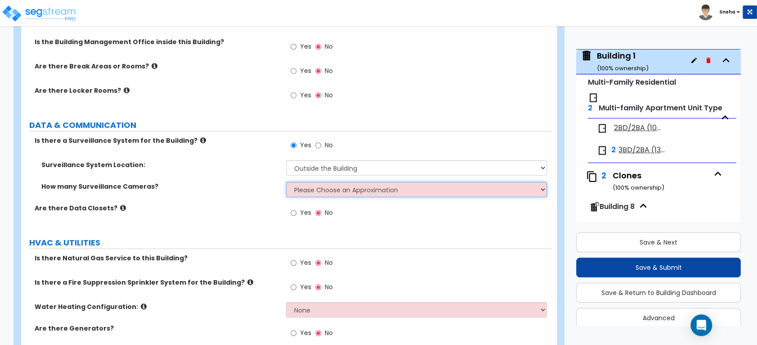
click at [312, 191] on select "Please Choose an Approximation Barely Noticed Any Noticed a Couple Frequently S…" at bounding box center [416, 189] width 261 height 15
click at [286, 182] on select "Please Choose an Approximation Barely Noticed Any Noticed a Couple Frequently S…" at bounding box center [416, 189] width 261 height 15
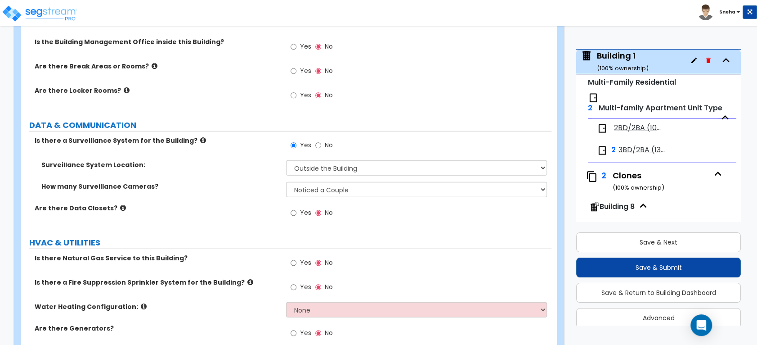
click at [280, 221] on div "Are there Data Closets? Yes No" at bounding box center [286, 215] width 531 height 24
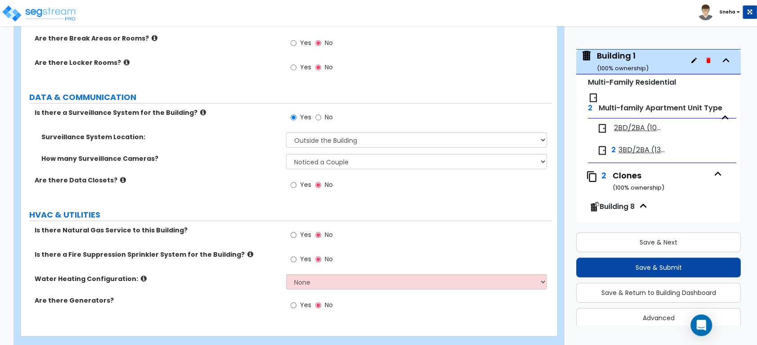
scroll to position [1653, 0]
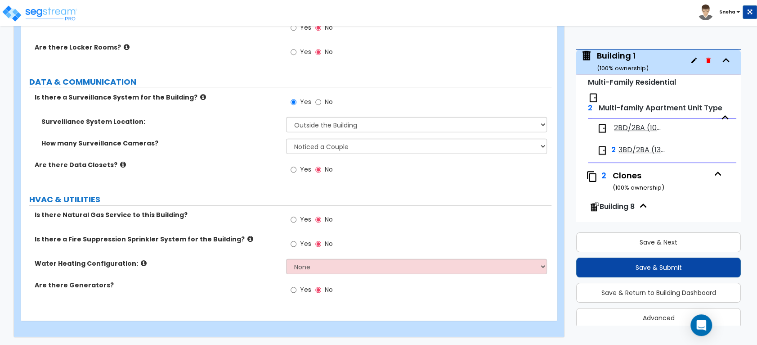
click at [313, 216] on div "Yes No" at bounding box center [311, 220] width 51 height 21
click at [304, 216] on span "Yes" at bounding box center [305, 219] width 11 height 9
click at [297, 216] on input "Yes" at bounding box center [294, 220] width 6 height 10
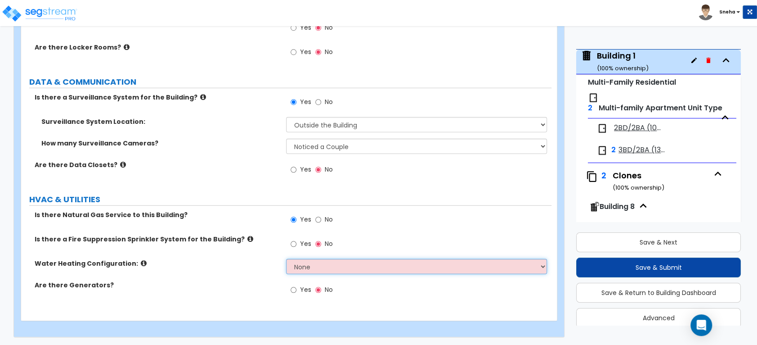
click at [319, 266] on select "None Water Heater for Multiple Units Water Heater for Individual Units" at bounding box center [416, 266] width 261 height 15
click at [286, 259] on select "None Water Heater for Multiple Units Water Heater for Individual Units" at bounding box center [416, 266] width 261 height 15
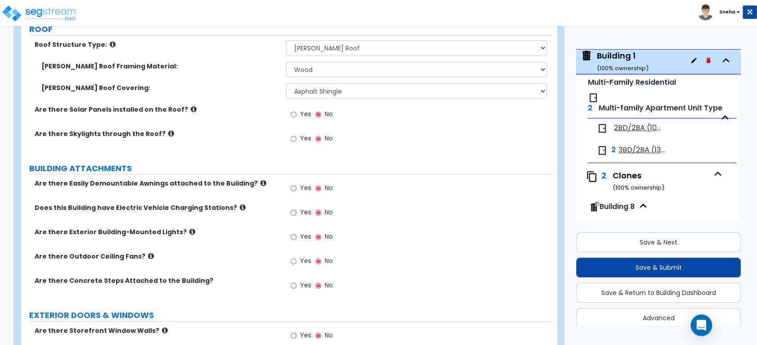
scroll to position [550, 0]
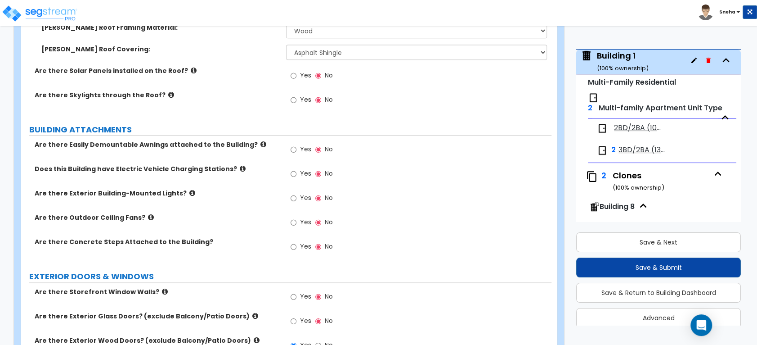
click at [298, 199] on label "Yes" at bounding box center [301, 198] width 20 height 15
click at [297, 199] on input "Yes" at bounding box center [294, 198] width 6 height 10
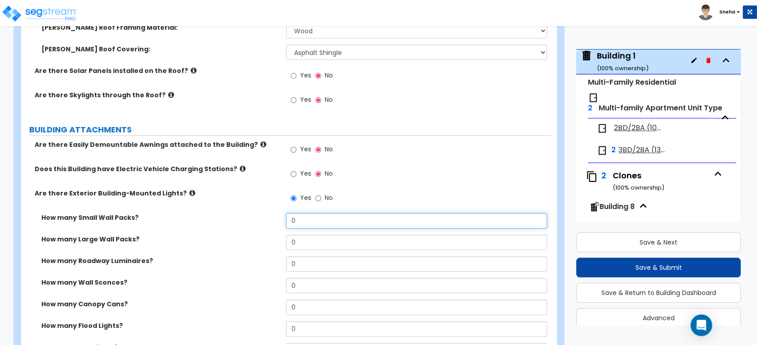
drag, startPoint x: 313, startPoint y: 218, endPoint x: 258, endPoint y: 221, distance: 55.4
click at [258, 221] on div "How many Small Wall Packs? 0" at bounding box center [286, 224] width 531 height 22
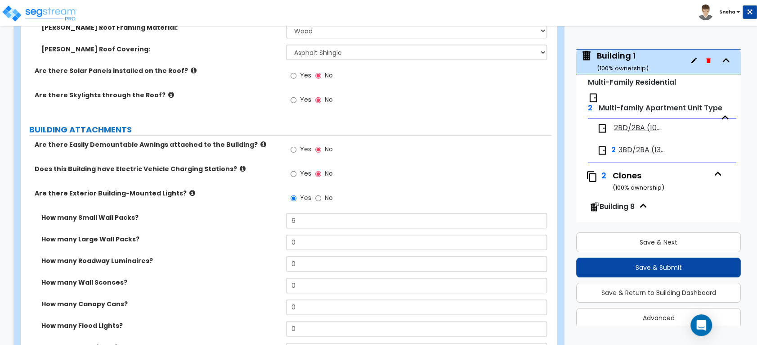
click at [263, 269] on div "How many Roadway Luminaires? 0" at bounding box center [286, 267] width 531 height 22
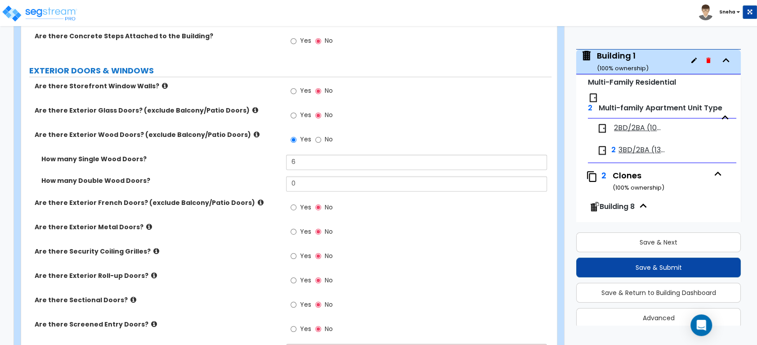
scroll to position [1200, 0]
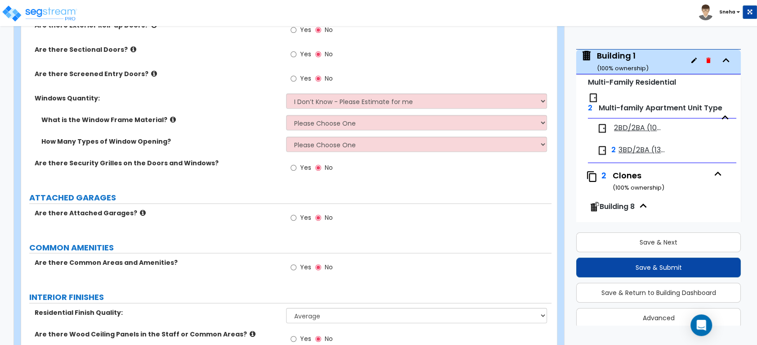
click at [378, 92] on div "Yes No" at bounding box center [418, 81] width 265 height 24
click at [375, 104] on select "I Don’t Know - Please Estimate for me I want to Enter the Quantity" at bounding box center [416, 101] width 261 height 15
click at [286, 94] on select "I Don’t Know - Please Estimate for me I want to Enter the Quantity" at bounding box center [416, 101] width 261 height 15
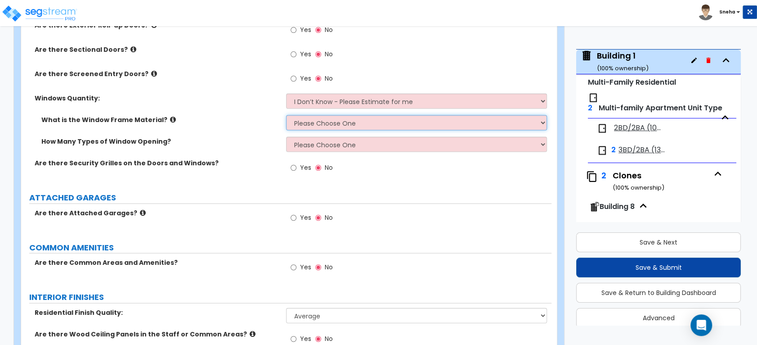
click at [369, 117] on select "Please Choose One Vinyl Aluminum Wood" at bounding box center [416, 122] width 261 height 15
click at [286, 115] on select "Please Choose One Vinyl Aluminum Wood" at bounding box center [416, 122] width 261 height 15
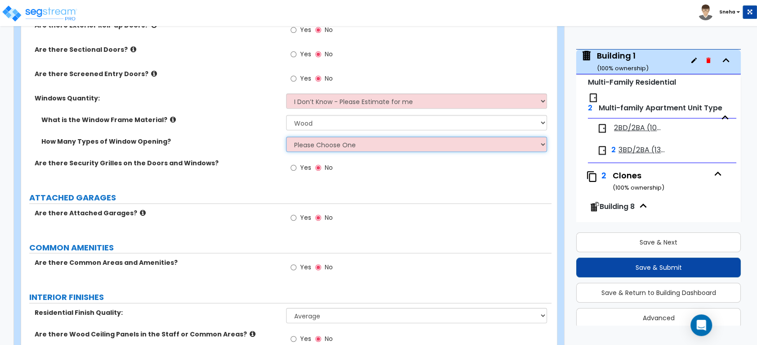
click at [346, 144] on select "Please Choose One 1 2 3 4" at bounding box center [416, 144] width 261 height 15
click at [286, 137] on select "Please Choose One 1 2 3 4" at bounding box center [416, 144] width 261 height 15
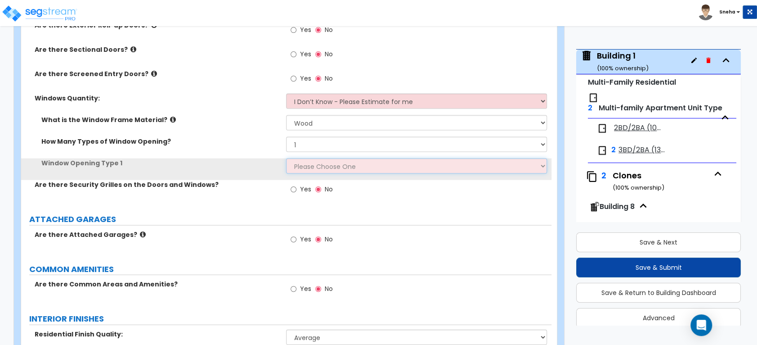
click at [339, 167] on select "Please Choose One Sliding Picture/Fixed Double/Single Hung Awning Swing" at bounding box center [416, 165] width 261 height 15
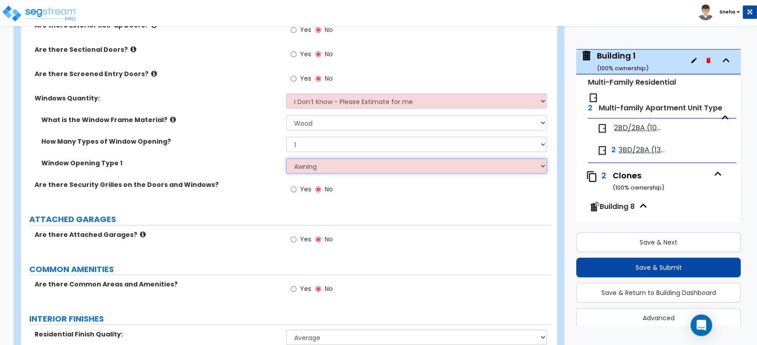
click at [286, 158] on select "Please Choose One Sliding Picture/Fixed Double/Single Hung Awning Swing" at bounding box center [416, 165] width 261 height 15
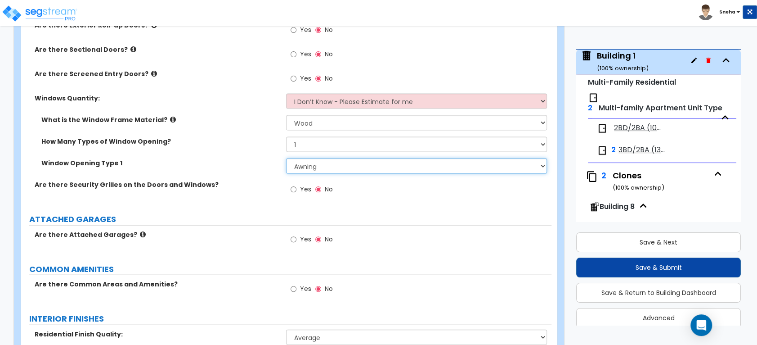
click at [342, 166] on select "Please Choose One Sliding Picture/Fixed Double/Single Hung Awning Swing" at bounding box center [416, 165] width 261 height 15
click at [286, 158] on select "Please Choose One Sliding Picture/Fixed Double/Single Hung Awning Swing" at bounding box center [416, 165] width 261 height 15
click at [267, 178] on div "Window Opening Type 1 Please Choose One Sliding Picture/Fixed Double/Single Hun…" at bounding box center [286, 169] width 531 height 22
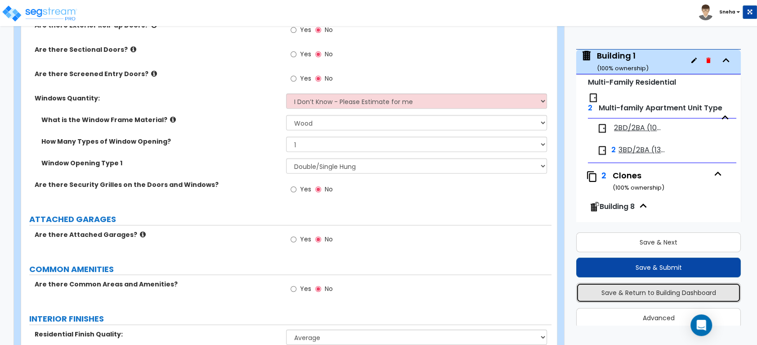
click at [659, 293] on button "Save & Return to Building Dashboard" at bounding box center [658, 293] width 165 height 20
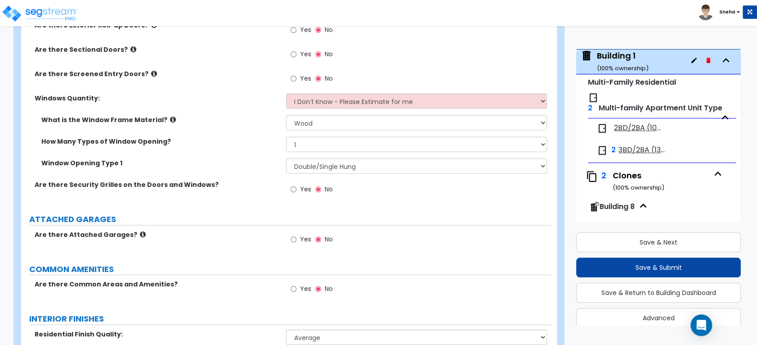
scroll to position [0, 0]
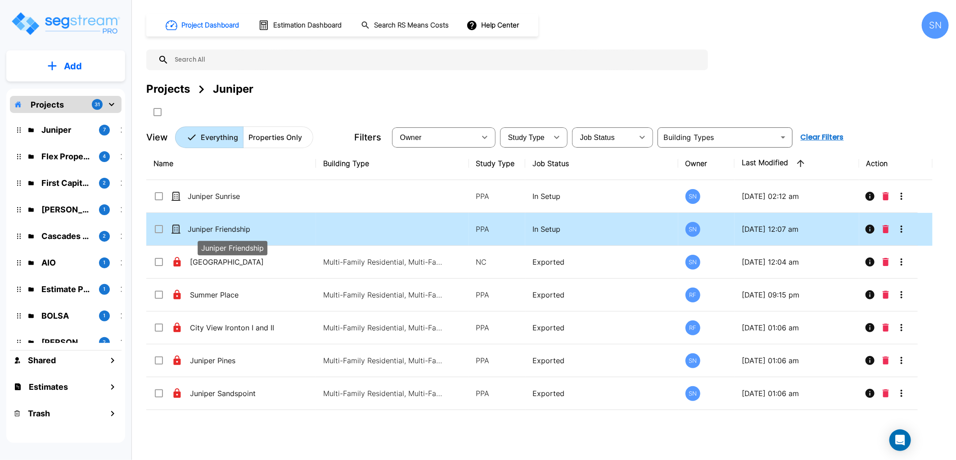
click at [230, 226] on p "Juniper Friendship" at bounding box center [233, 229] width 90 height 11
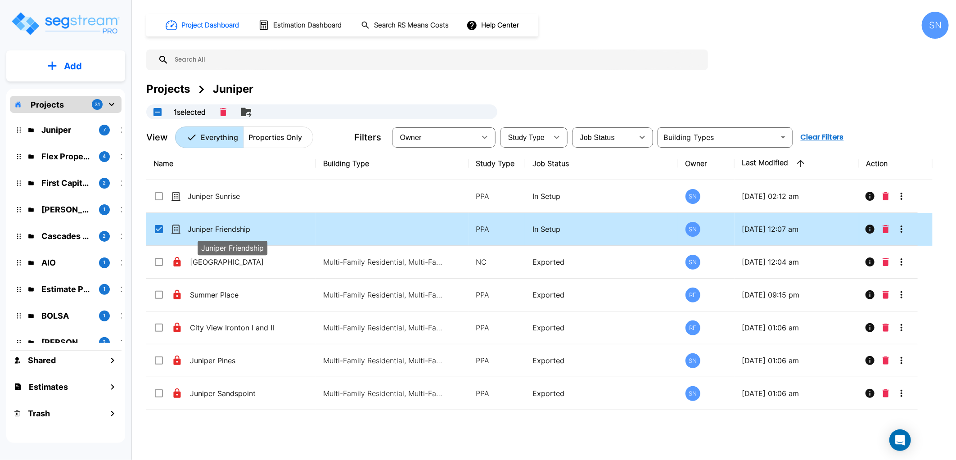
checkbox input "true"
click at [230, 226] on p "Juniper Friendship" at bounding box center [233, 229] width 90 height 11
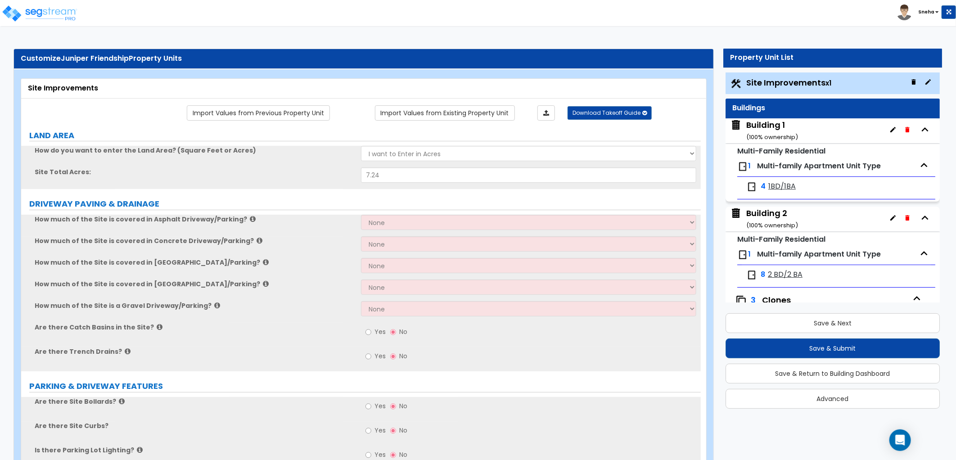
click at [780, 185] on span "1BD/1BA" at bounding box center [781, 186] width 27 height 10
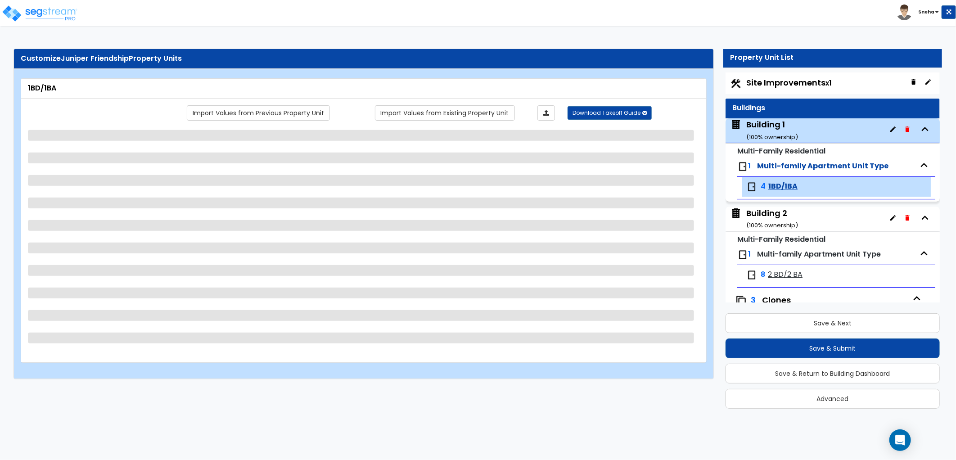
scroll to position [105, 0]
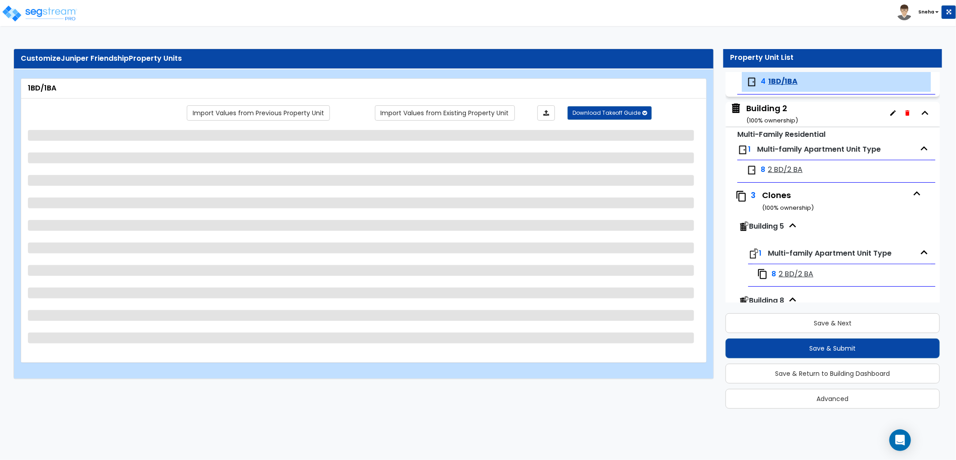
select select "1"
select select "3"
select select "2"
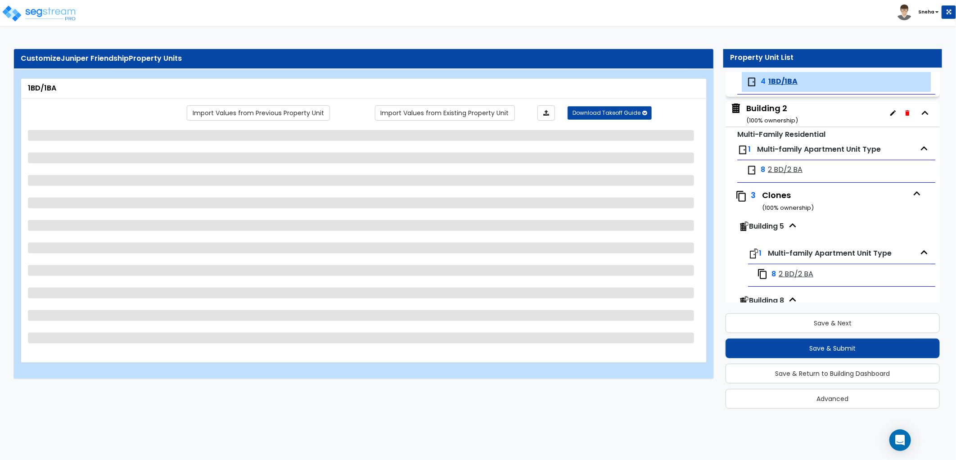
select select "3"
select select "1"
select select "3"
select select "2"
select select "1"
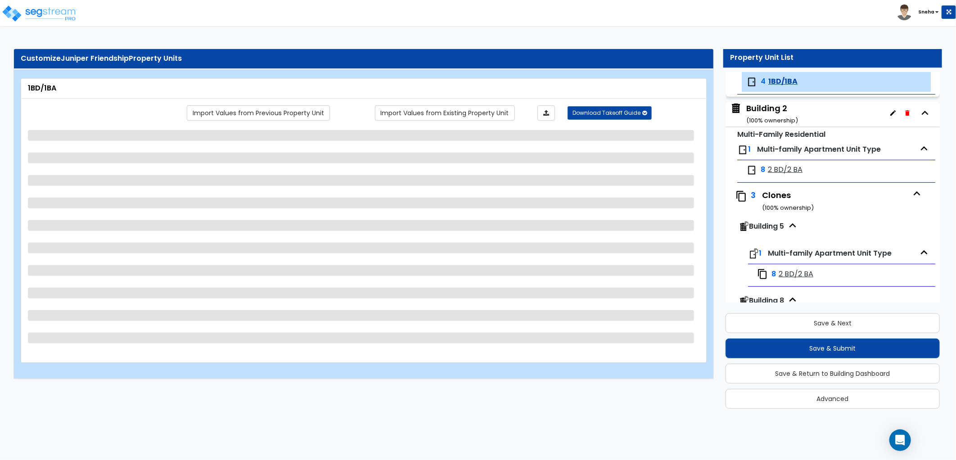
select select "1"
select select "2"
select select "1"
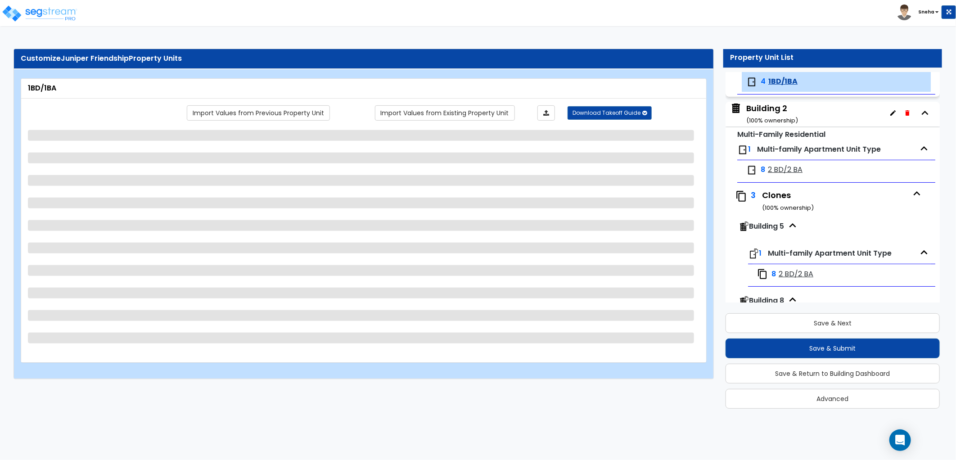
select select "1"
select select "2"
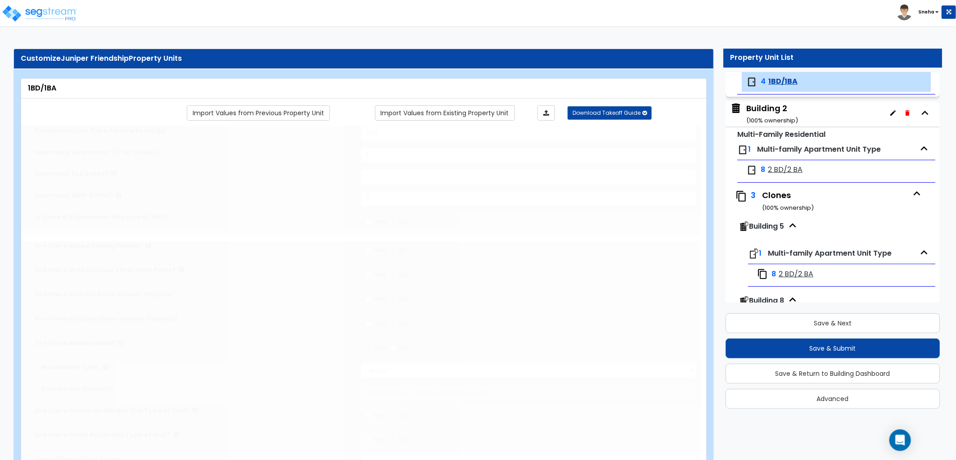
type input "2"
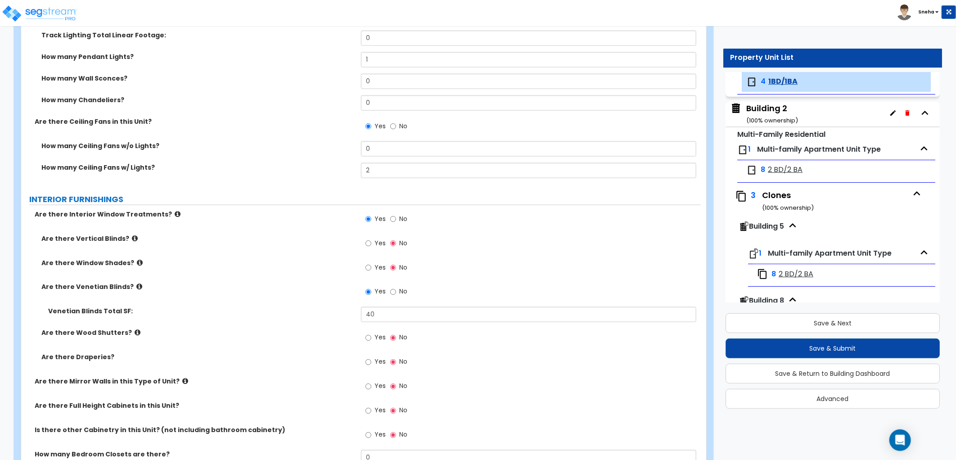
scroll to position [950, 0]
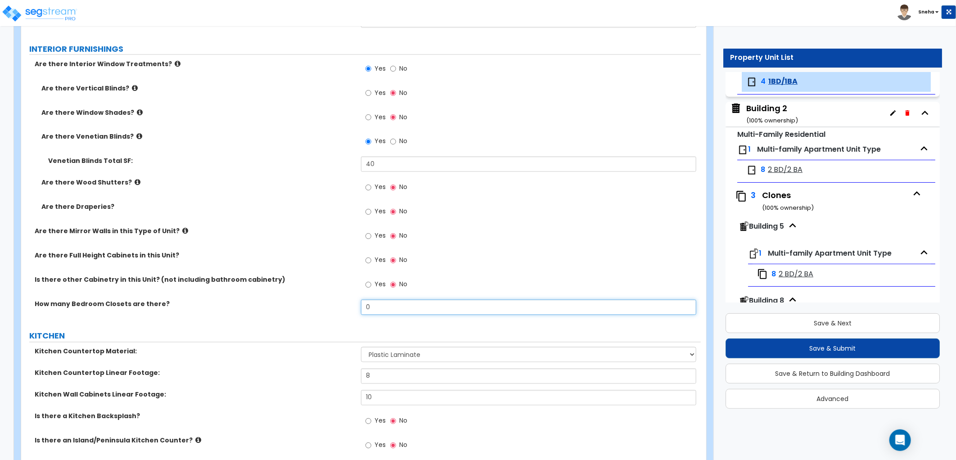
drag, startPoint x: 415, startPoint y: 309, endPoint x: 359, endPoint y: 311, distance: 56.3
click at [359, 311] on div "How many Bedroom Closets are there? 0" at bounding box center [361, 311] width 680 height 22
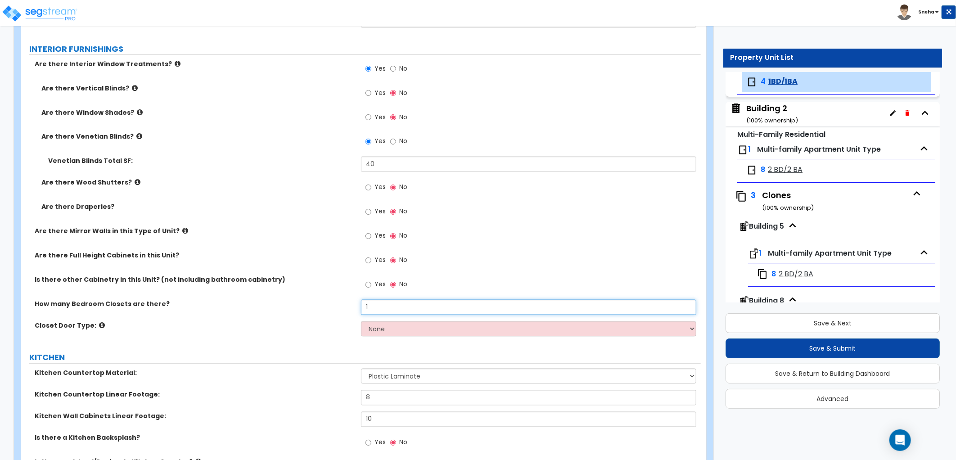
type input "1"
click at [391, 331] on select "None Bi-fold Louvered Doors Bi-fold Panel Doors Sliding Doors Hinged Wood Door" at bounding box center [528, 328] width 335 height 15
select select "3"
click at [361, 321] on select "None Bi-fold Louvered Doors Bi-fold Panel Doors Sliding Doors Hinged Wood Door" at bounding box center [528, 328] width 335 height 15
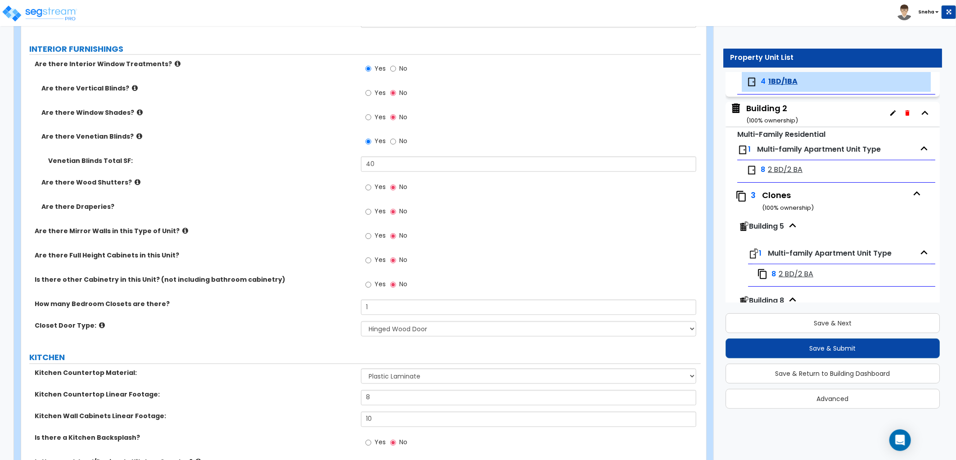
click at [285, 347] on div "GENERAL UNIT INFORMATION Residential Unit Type Square Footage: 736 How many Bed…" at bounding box center [361, 202] width 666 height 2044
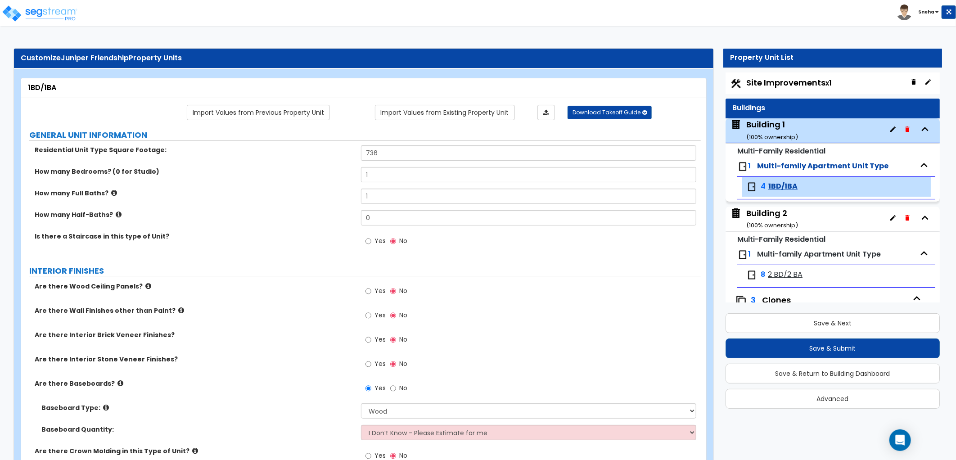
scroll to position [0, 0]
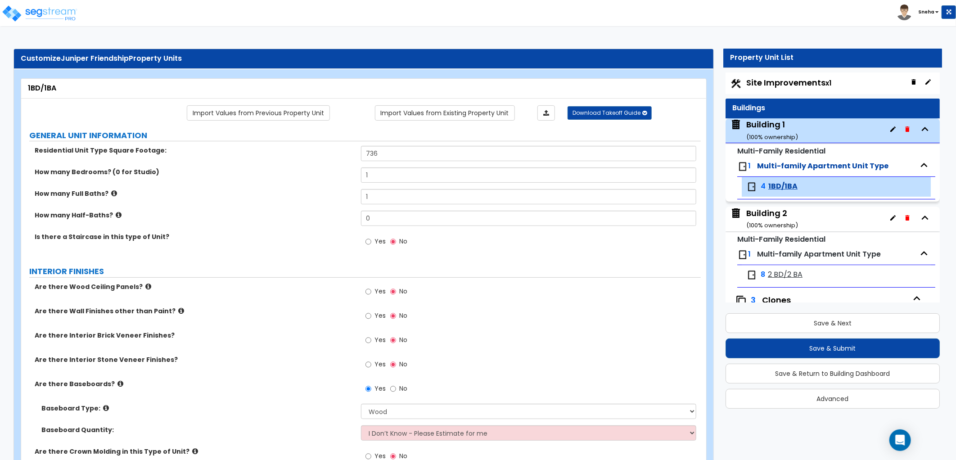
click at [781, 127] on div "Building 1 ( 100 % ownership)" at bounding box center [772, 130] width 52 height 23
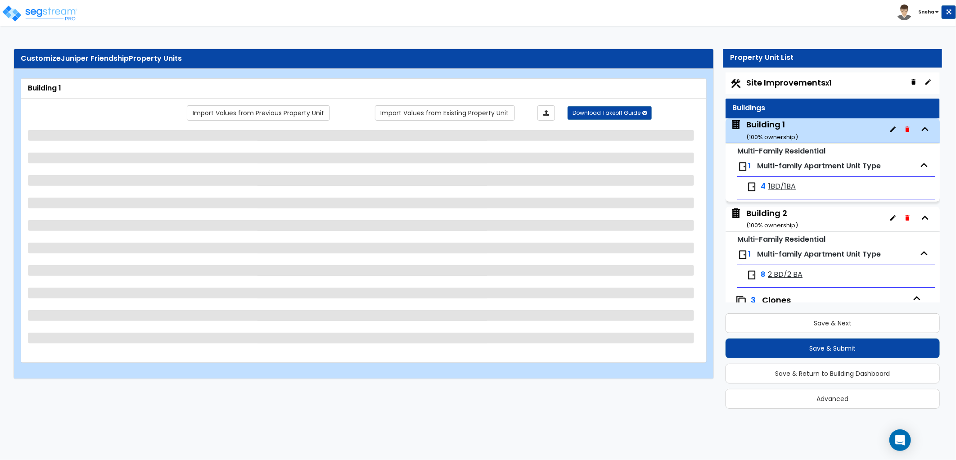
scroll to position [46, 0]
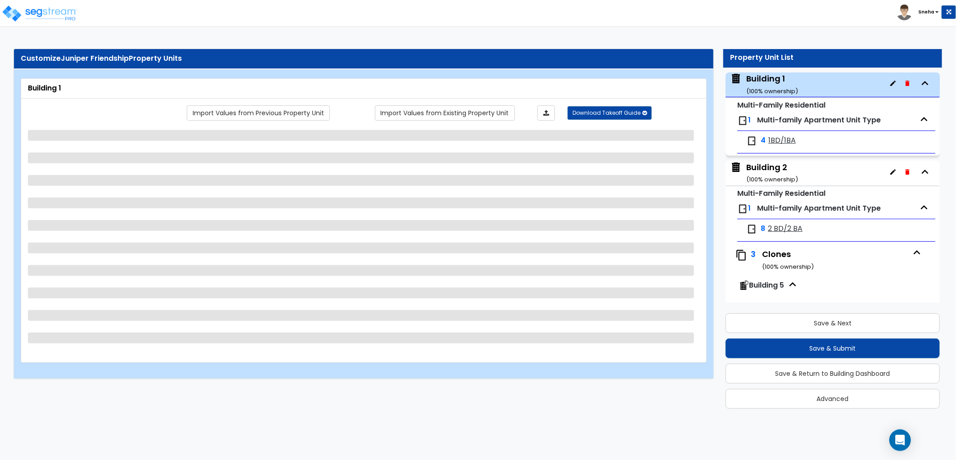
select select "2"
select select "7"
select select "2"
select select "4"
select select "3"
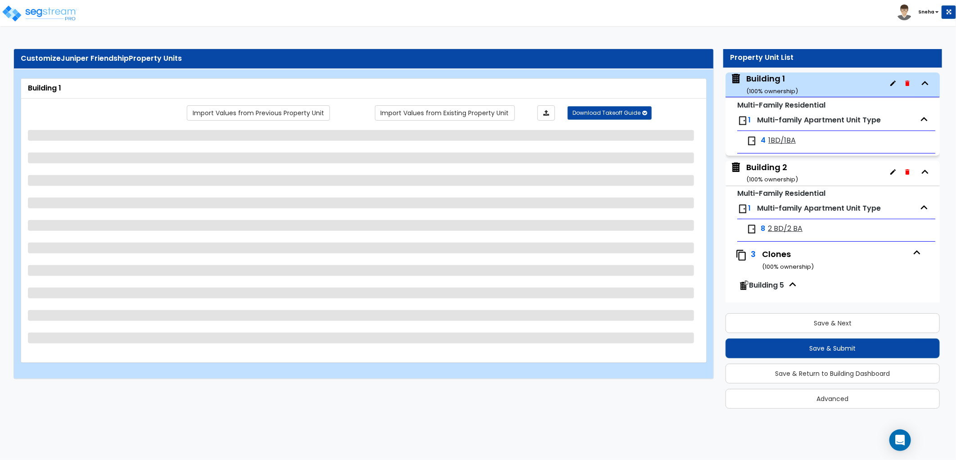
select select "1"
select select "2"
select select "1"
select select "3"
select select "1"
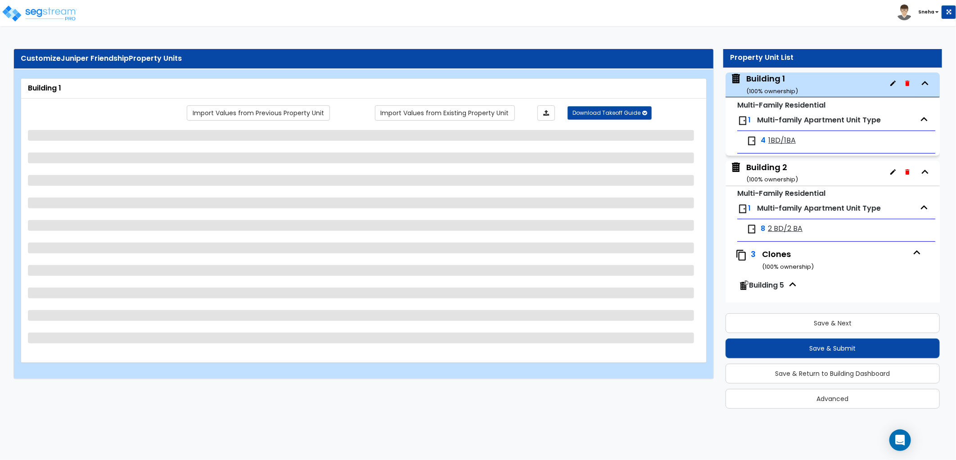
select select "3"
select select "1"
select select "2"
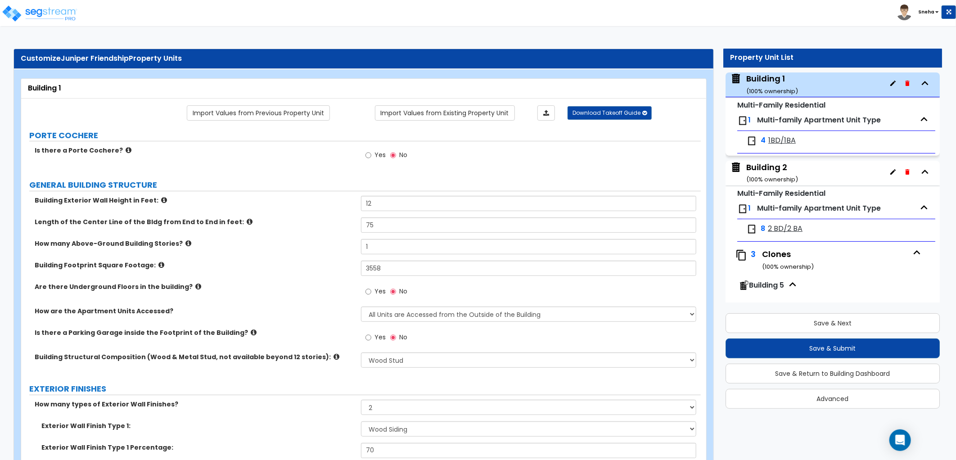
click at [774, 164] on div "Building 2 ( 100 % ownership)" at bounding box center [772, 173] width 52 height 23
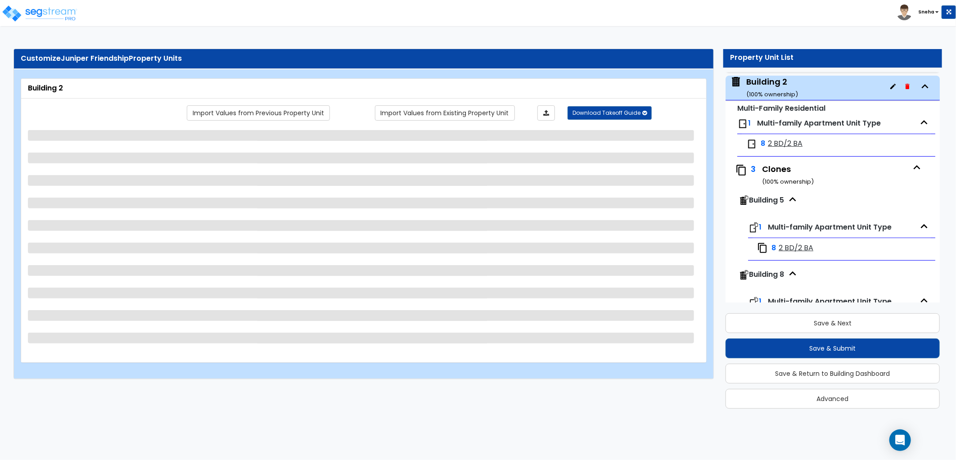
scroll to position [134, 0]
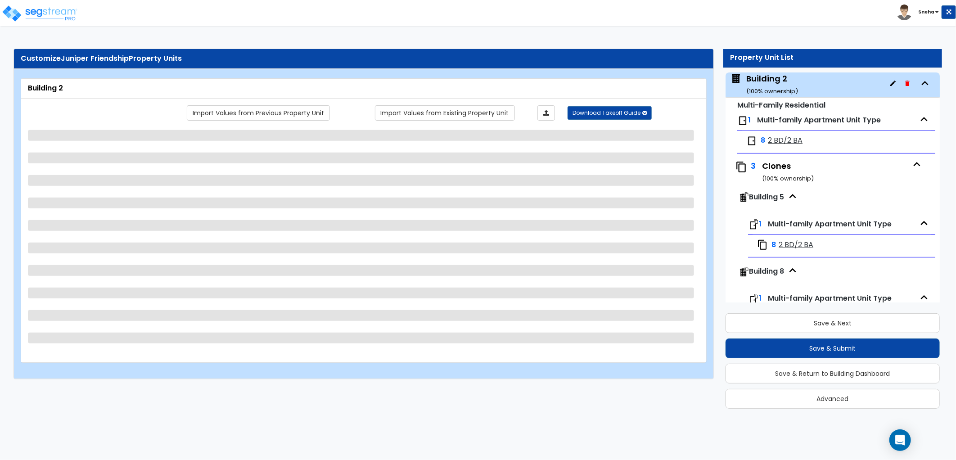
select select "2"
select select "7"
select select "2"
select select "4"
select select "3"
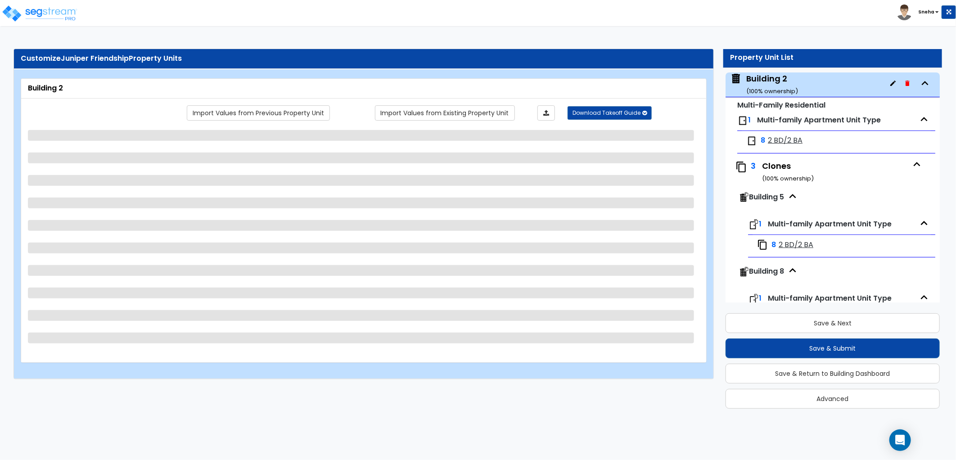
select select "1"
select select "2"
select select "1"
select select "3"
select select "1"
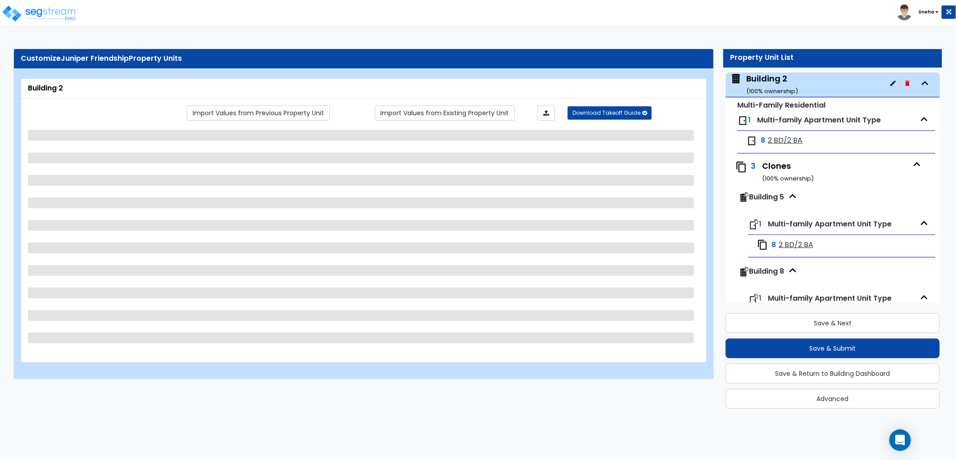
select select "3"
select select "1"
select select "2"
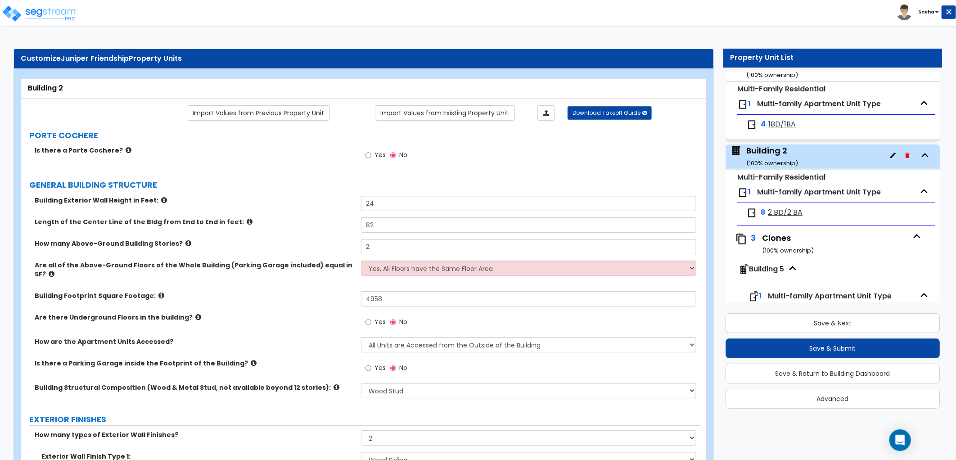
scroll to position [0, 0]
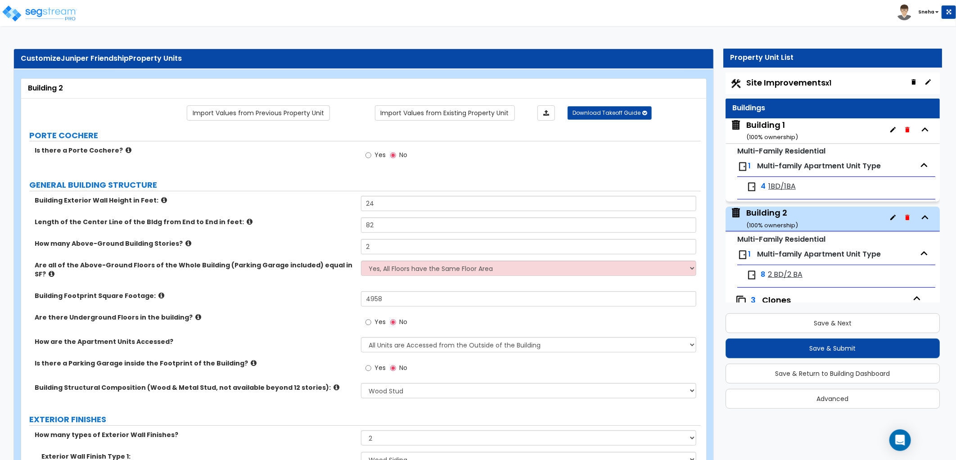
click at [400, 303] on div "Building Footprint Square Footage: 4958" at bounding box center [361, 302] width 680 height 22
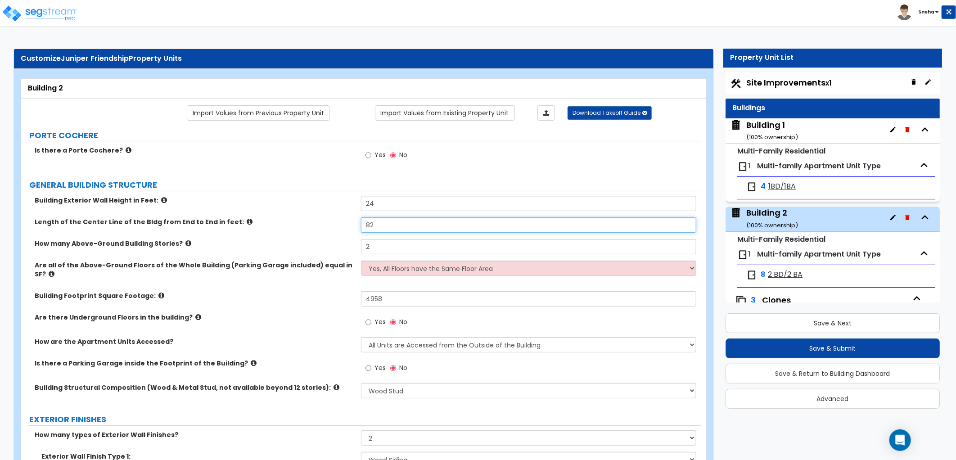
drag, startPoint x: 388, startPoint y: 227, endPoint x: 318, endPoint y: 227, distance: 70.2
click at [318, 227] on div "Length of the Center Line of the Bldg from End to End in feet: 82" at bounding box center [361, 228] width 680 height 22
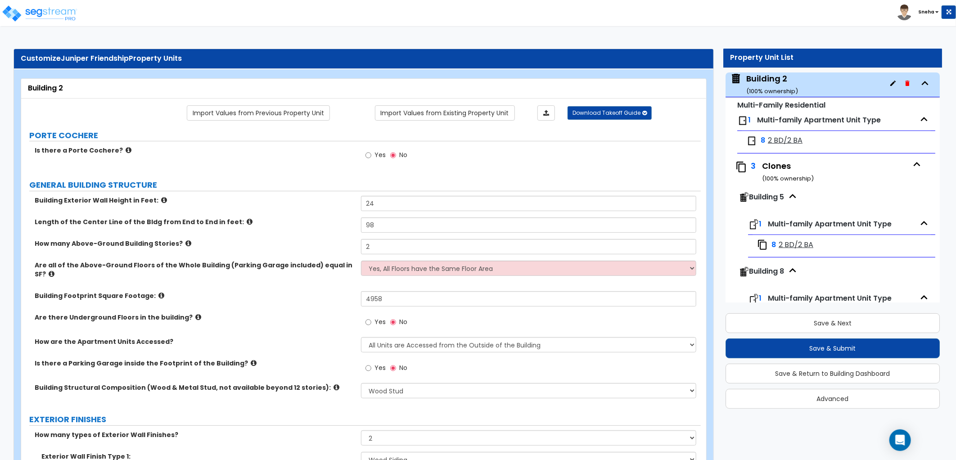
click at [305, 228] on div "Length of the Center Line of the Bldg from End to End in feet: 98" at bounding box center [361, 228] width 680 height 22
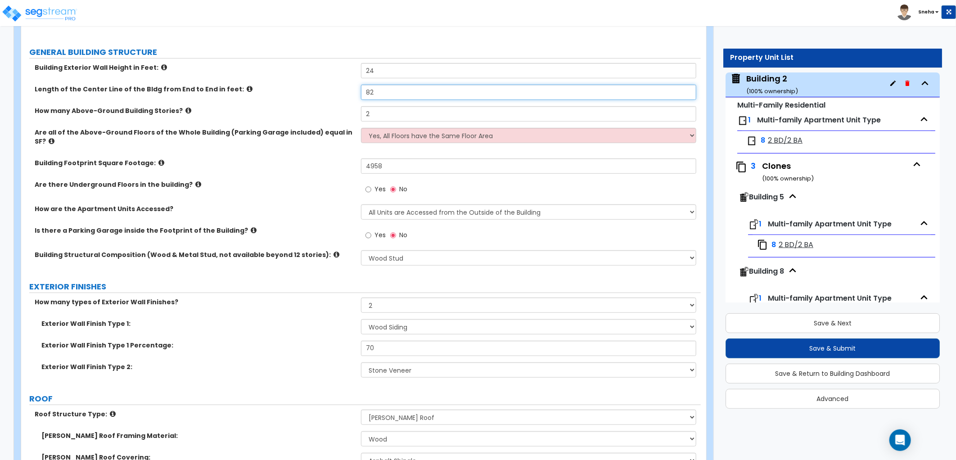
scroll to position [50, 0]
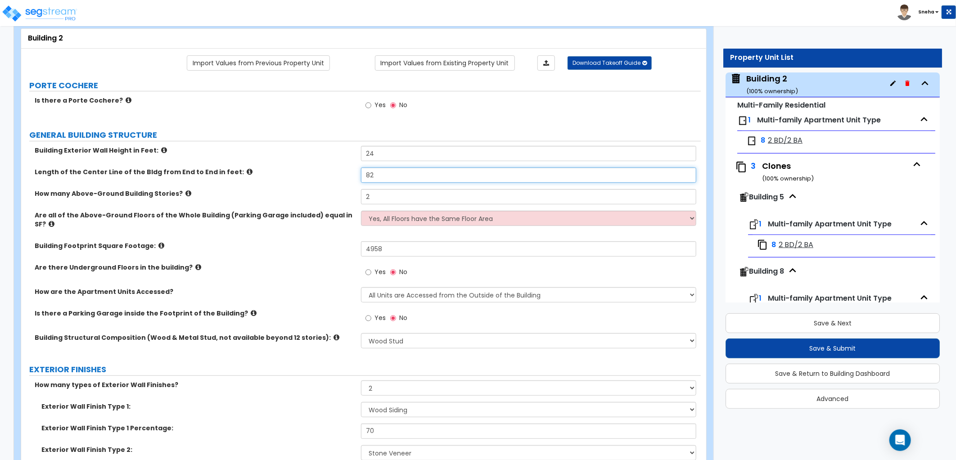
type input "82"
click at [330, 184] on div "Length of the Center Line of the Bldg from End to End in feet: 82" at bounding box center [361, 178] width 680 height 22
